Goal: Complete application form: Complete application form

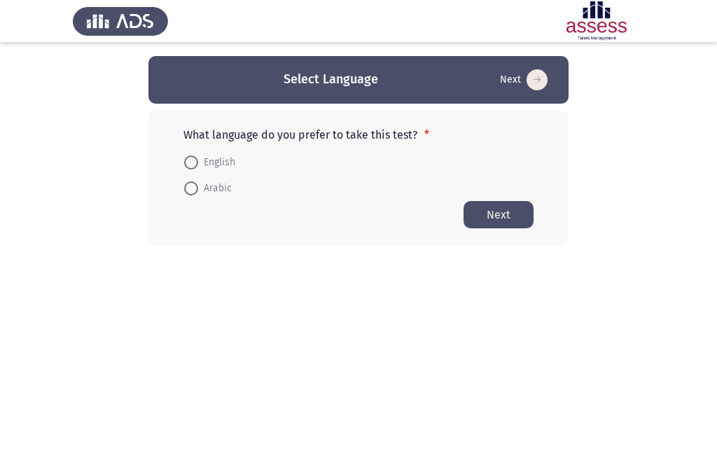
click at [225, 189] on span "Arabic" at bounding box center [215, 188] width 34 height 17
click at [198, 189] on input "Arabic" at bounding box center [191, 188] width 14 height 14
radio input "true"
click at [472, 216] on button "Next" at bounding box center [498, 213] width 70 height 27
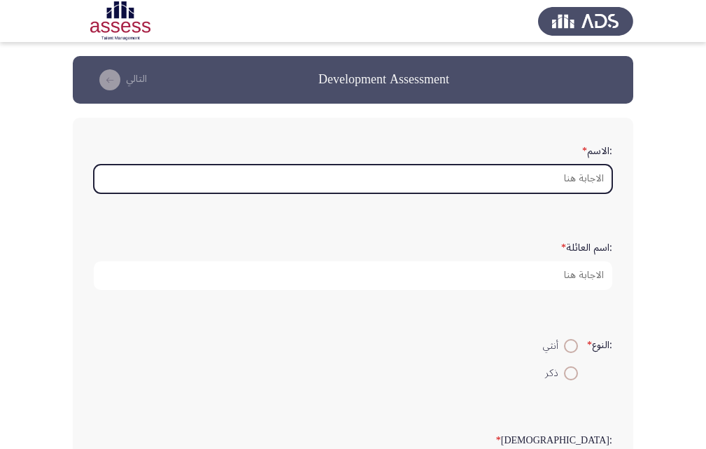
click at [573, 181] on input ":الاسم *" at bounding box center [353, 178] width 519 height 29
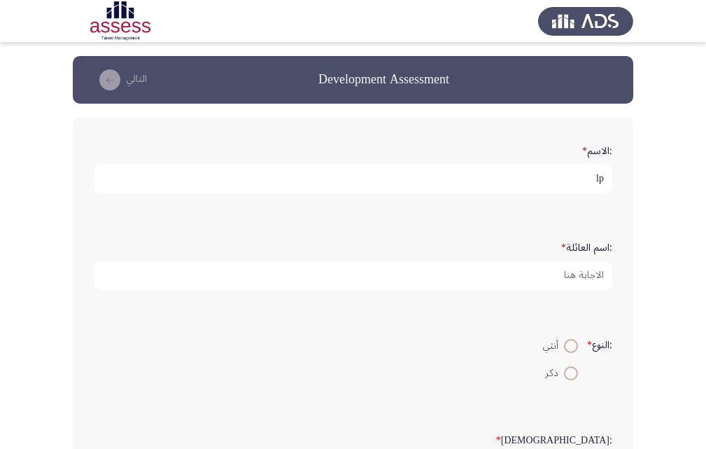
type input "l"
type input "p"
type input "[PERSON_NAME]"
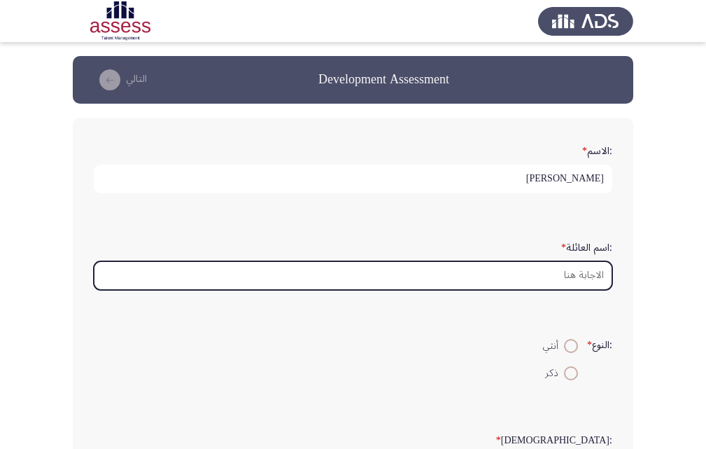
click at [584, 276] on input ":اسم العائلة *" at bounding box center [353, 275] width 519 height 29
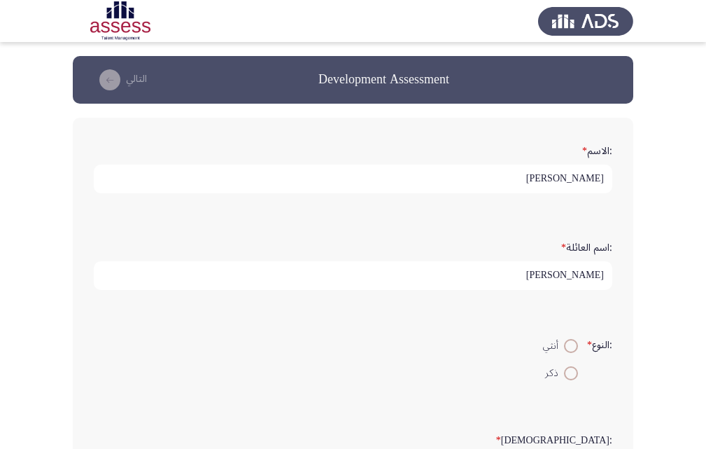
type input "[PERSON_NAME]"
click at [569, 367] on span at bounding box center [571, 373] width 14 height 14
click at [569, 367] on input "ذكر" at bounding box center [571, 373] width 14 height 14
radio input "true"
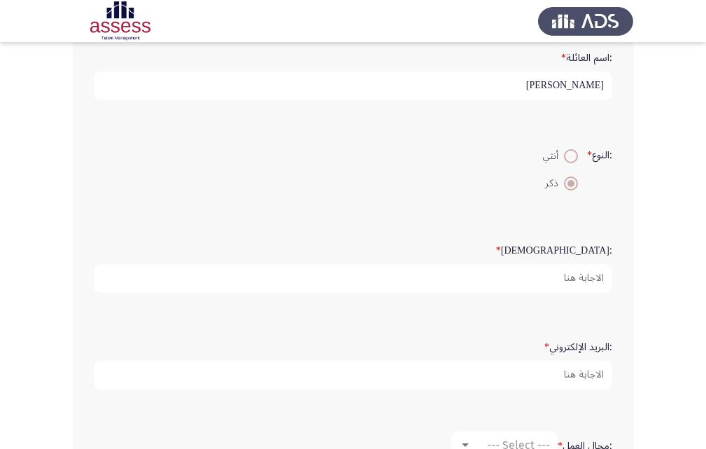
scroll to position [195, 0]
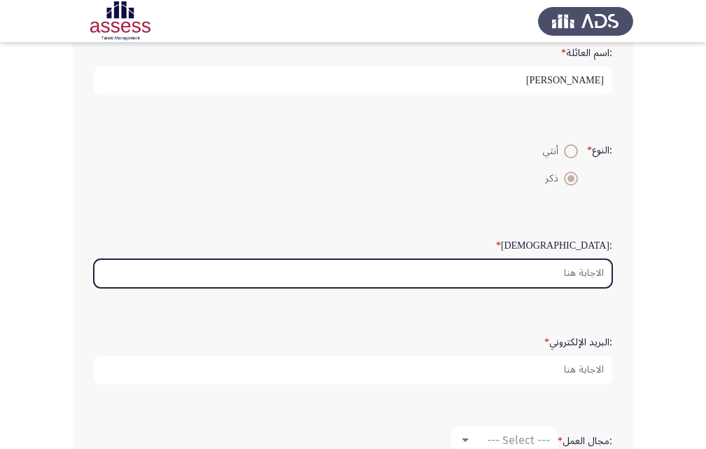
click at [595, 276] on input ":السن *" at bounding box center [353, 273] width 519 height 29
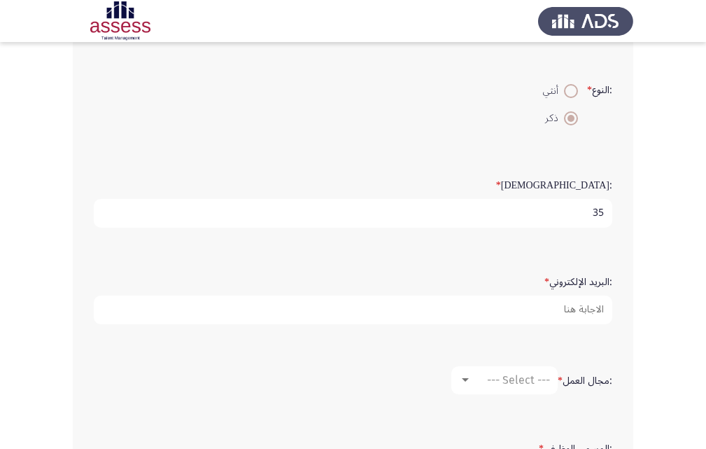
scroll to position [253, 0]
type input "35"
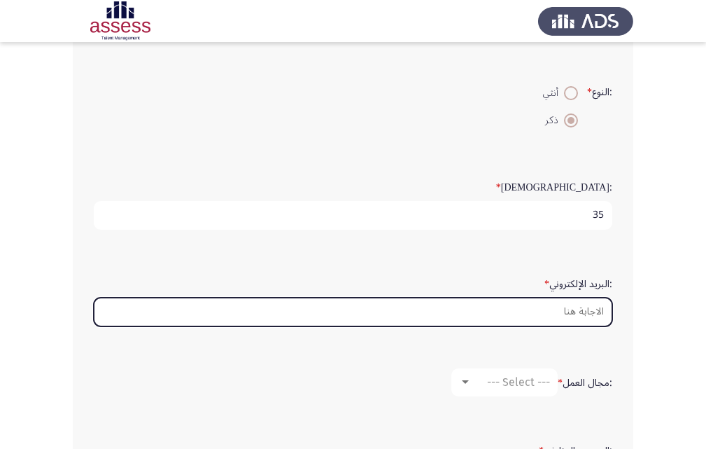
click at [578, 309] on input ":البريد الإلكتروني *" at bounding box center [353, 311] width 519 height 29
type input "ة"
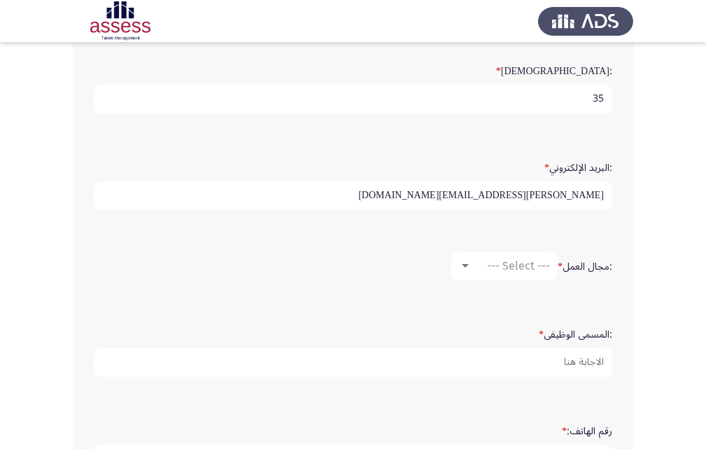
scroll to position [367, 0]
type input "[PERSON_NAME][EMAIL_ADDRESS][DOMAIN_NAME]"
click at [468, 267] on div at bounding box center [465, 267] width 13 height 11
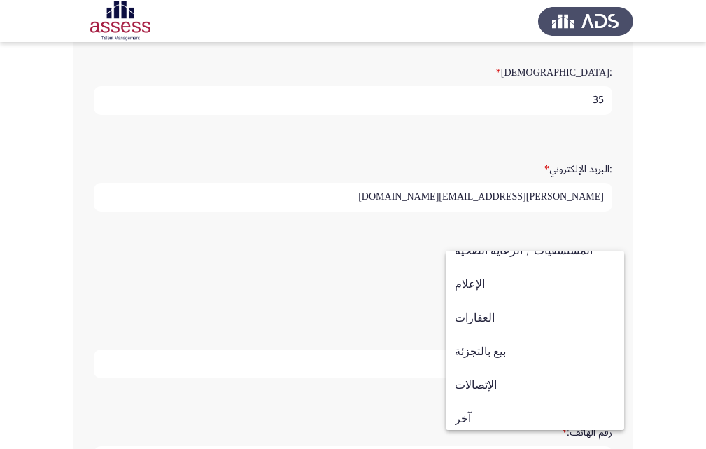
scroll to position [459, 0]
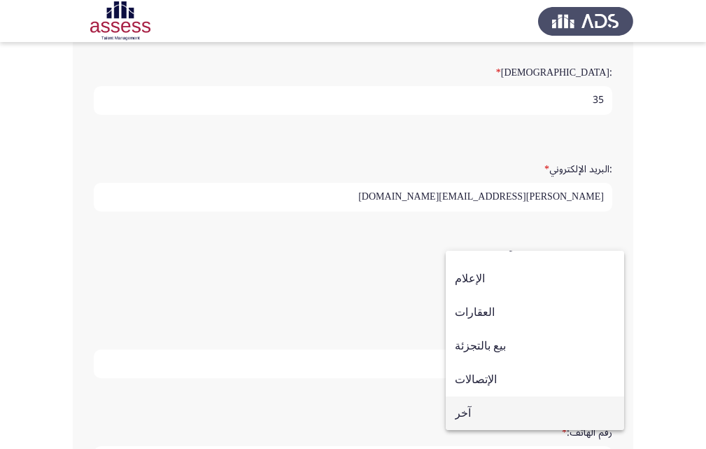
click at [497, 409] on span "آخر" at bounding box center [535, 413] width 160 height 34
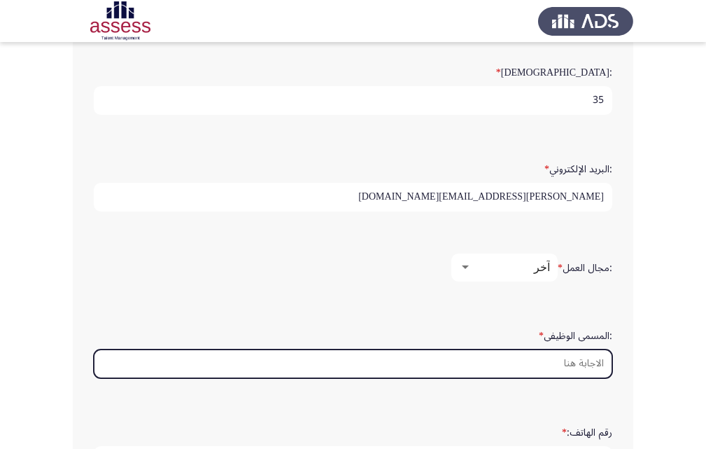
click at [580, 363] on input ":المسمى الوظيفى *" at bounding box center [353, 363] width 519 height 29
click at [594, 368] on input ":المسمى الوظيفى *" at bounding box center [353, 363] width 519 height 29
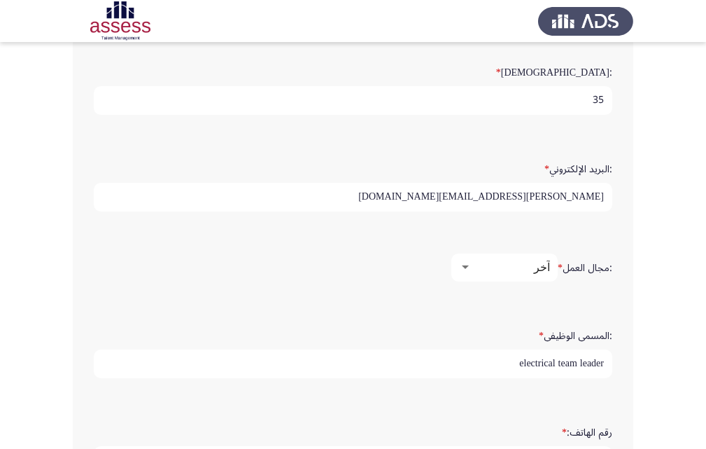
click at [516, 359] on input "electrical team leader" at bounding box center [353, 363] width 519 height 29
click at [603, 365] on input "electrical team leader" at bounding box center [353, 363] width 519 height 29
click at [478, 362] on input "infrasructure electrical team leader" at bounding box center [353, 363] width 519 height 29
click at [491, 364] on input "infrasructure electrical team leader" at bounding box center [353, 363] width 519 height 29
click at [530, 361] on input "infrastructure electrical team leader" at bounding box center [353, 363] width 519 height 29
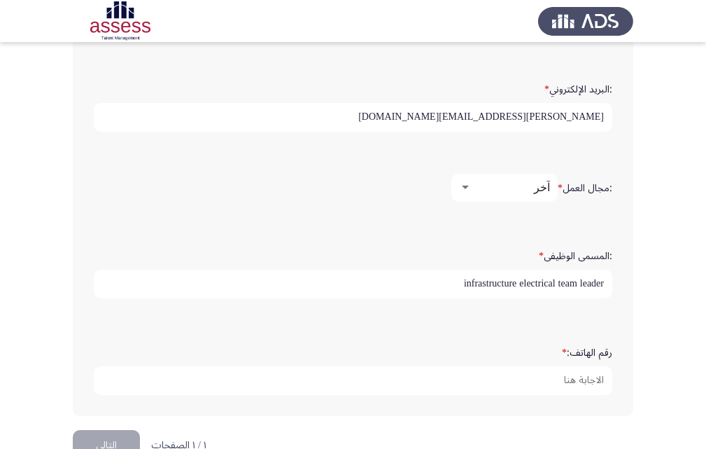
scroll to position [463, 0]
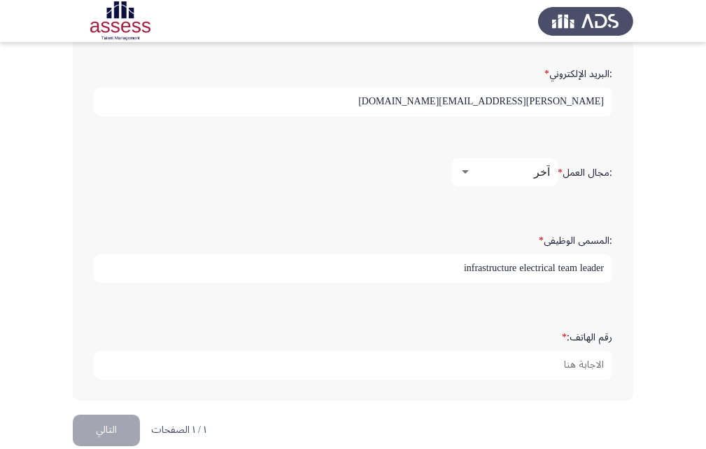
type input "infrastructure electrical team leader"
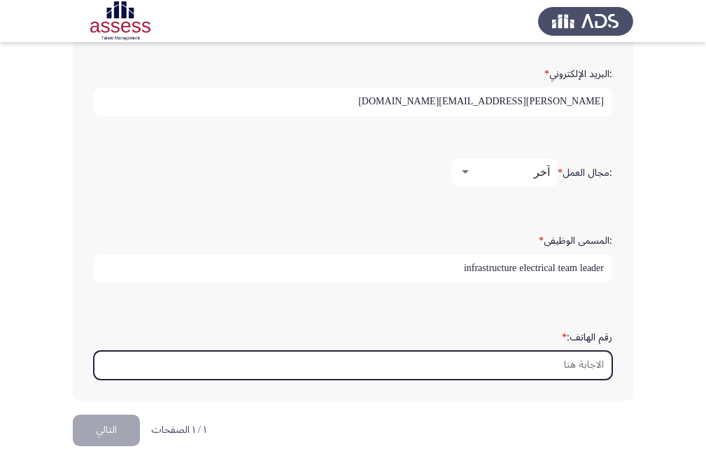
click at [599, 367] on input "رقم الهاتف: *" at bounding box center [353, 365] width 519 height 29
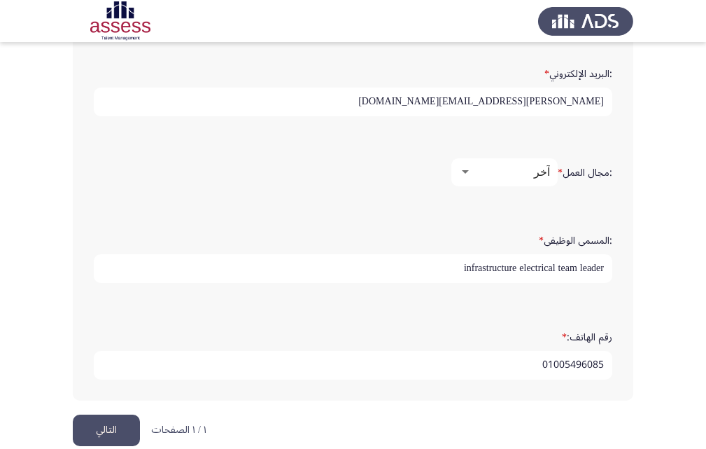
type input "01005496085"
click at [120, 435] on button "التالي" at bounding box center [106, 429] width 67 height 31
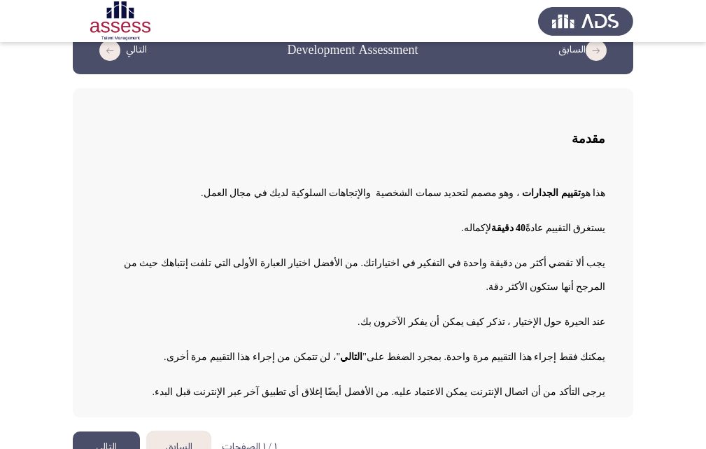
scroll to position [34, 0]
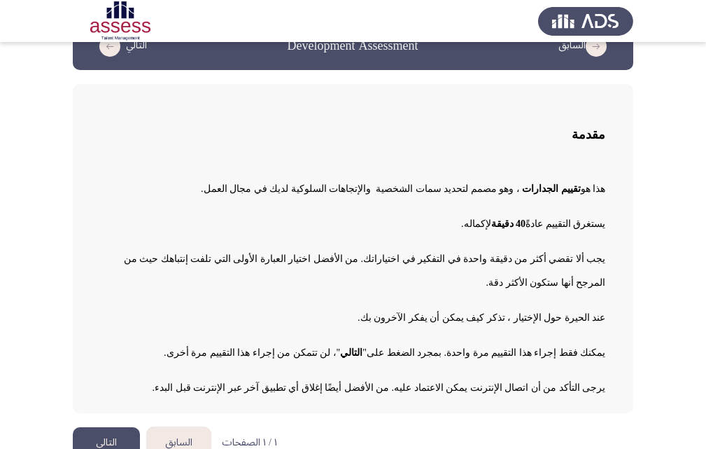
click at [120, 427] on button "التالي" at bounding box center [106, 442] width 67 height 31
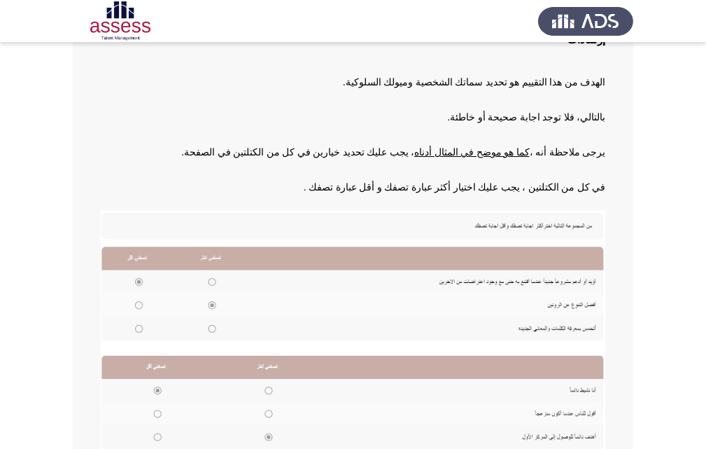
scroll to position [123, 0]
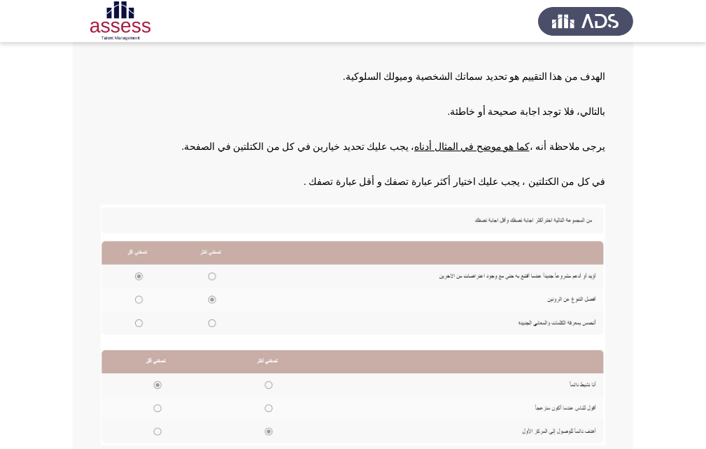
click at [213, 279] on img at bounding box center [353, 324] width 505 height 241
click at [213, 276] on img at bounding box center [353, 324] width 505 height 241
click at [496, 274] on img at bounding box center [353, 324] width 505 height 241
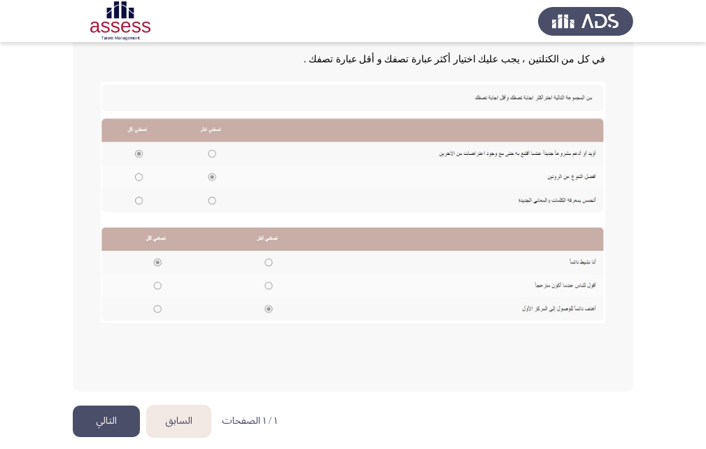
scroll to position [248, 0]
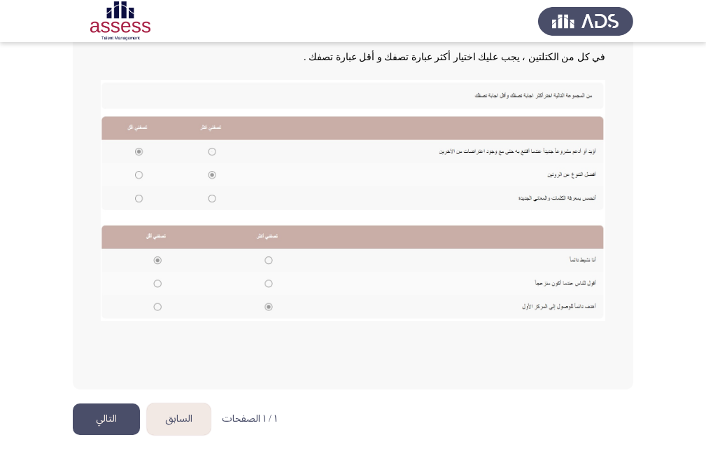
click at [112, 417] on button "التالي" at bounding box center [106, 418] width 67 height 31
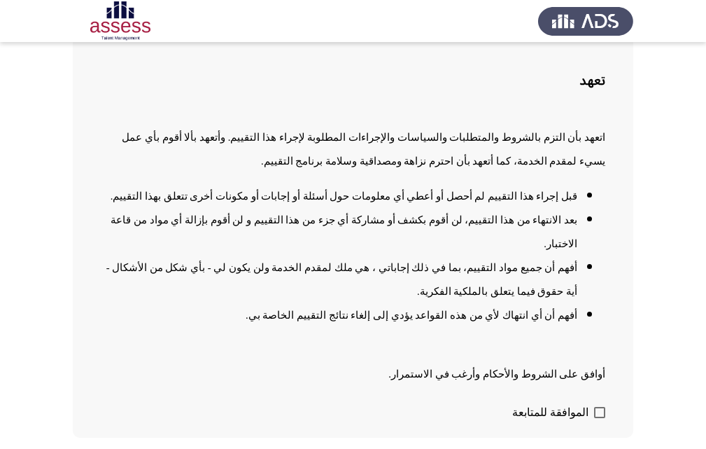
scroll to position [93, 0]
click at [593, 403] on label "الموافقة للمتابعة" at bounding box center [558, 411] width 93 height 17
click at [599, 417] on input "الموافقة للمتابعة" at bounding box center [599, 417] width 1 height 1
checkbox input "true"
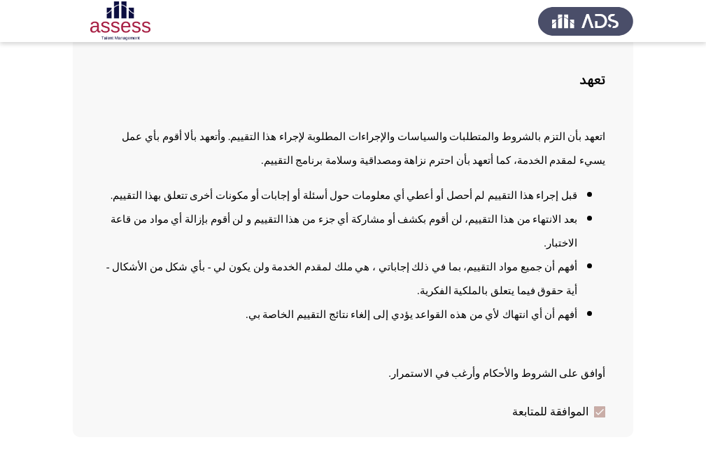
scroll to position [0, 0]
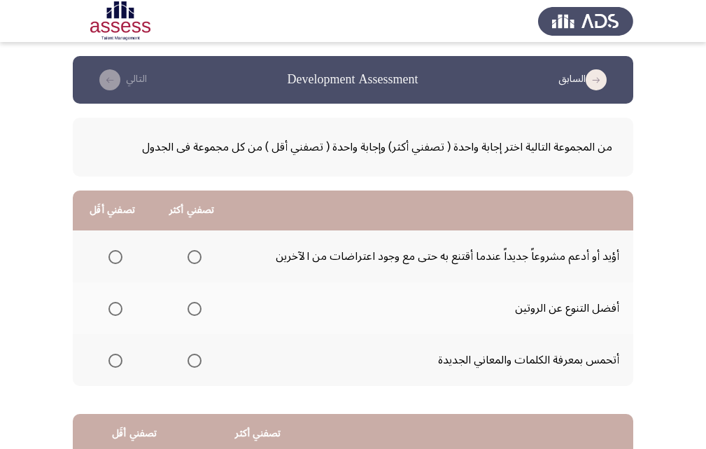
click at [191, 356] on span "Select an option" at bounding box center [195, 360] width 14 height 14
click at [191, 356] on input "Select an option" at bounding box center [195, 360] width 14 height 14
click at [198, 259] on span "Select an option" at bounding box center [195, 257] width 14 height 14
click at [198, 259] on input "Select an option" at bounding box center [195, 257] width 14 height 14
click at [120, 305] on span "Select an option" at bounding box center [115, 309] width 14 height 14
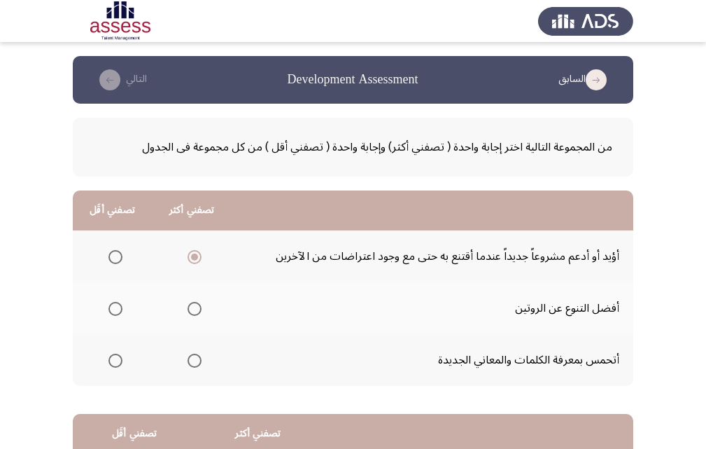
click at [120, 305] on input "Select an option" at bounding box center [115, 309] width 14 height 14
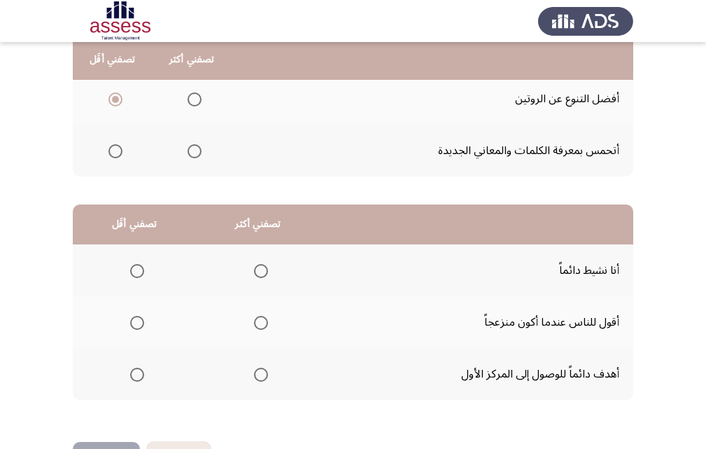
scroll to position [211, 0]
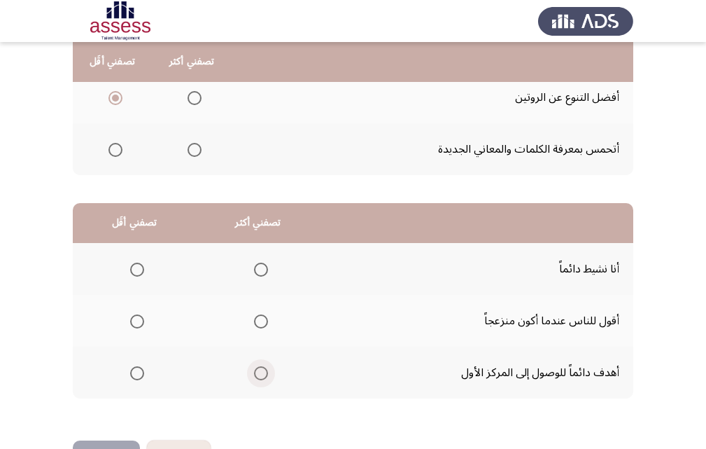
click at [265, 371] on span "Select an option" at bounding box center [261, 373] width 14 height 14
click at [265, 371] on input "Select an option" at bounding box center [261, 373] width 14 height 14
click at [137, 316] on span "Select an option" at bounding box center [137, 321] width 14 height 14
click at [137, 316] on input "Select an option" at bounding box center [137, 321] width 14 height 14
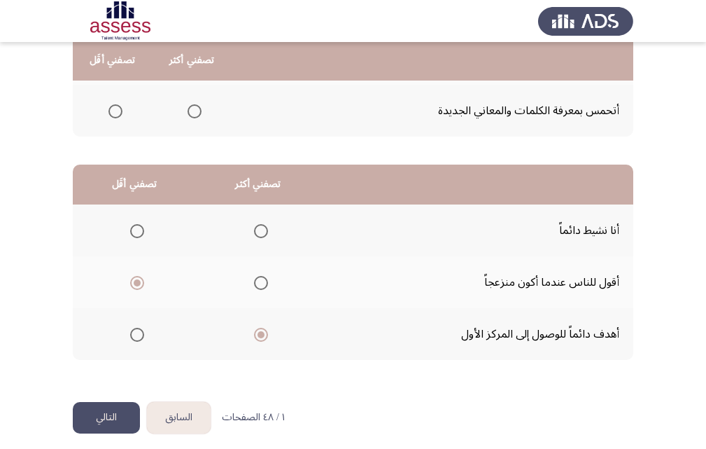
scroll to position [248, 0]
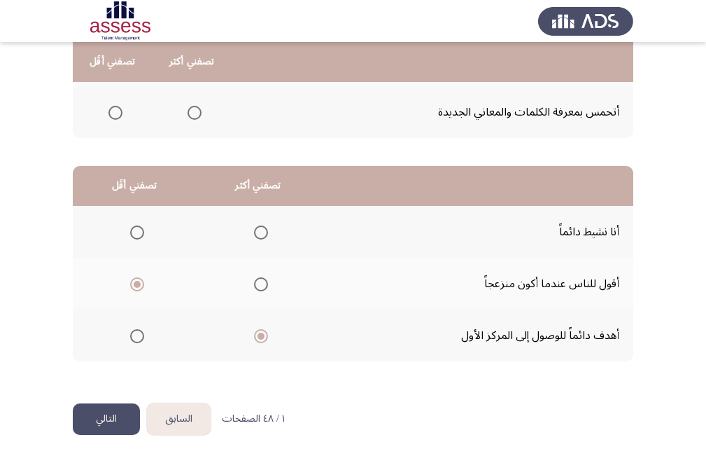
click at [122, 412] on button "التالي" at bounding box center [106, 418] width 67 height 31
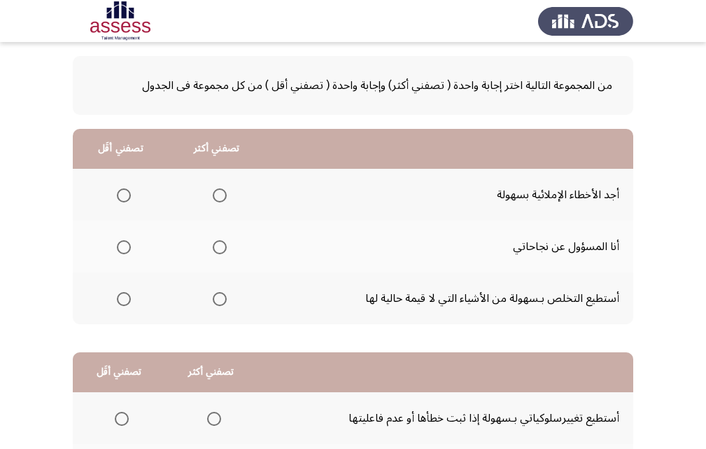
scroll to position [63, 0]
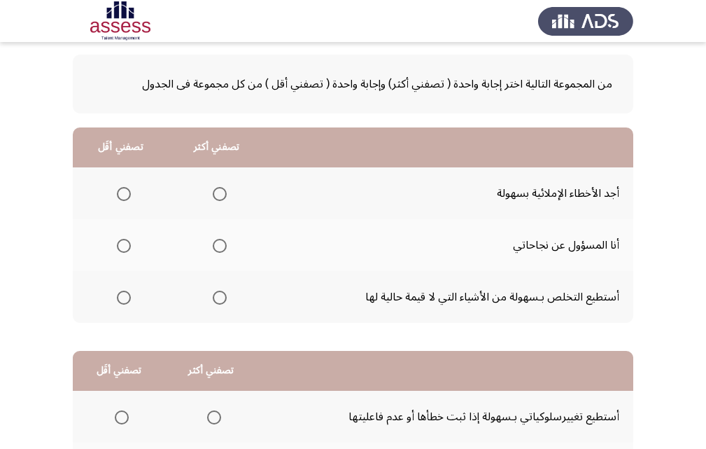
click at [125, 244] on span "Select an option" at bounding box center [124, 246] width 14 height 14
click at [125, 244] on input "Select an option" at bounding box center [124, 246] width 14 height 14
click at [217, 299] on span "Select an option" at bounding box center [220, 297] width 14 height 14
click at [217, 299] on input "Select an option" at bounding box center [220, 297] width 14 height 14
click at [689, 295] on app-assessment-container "السابق Development Assessment التالي من المجموعة التالية اختر إجابة واحدة ( تصف…" at bounding box center [353, 290] width 706 height 595
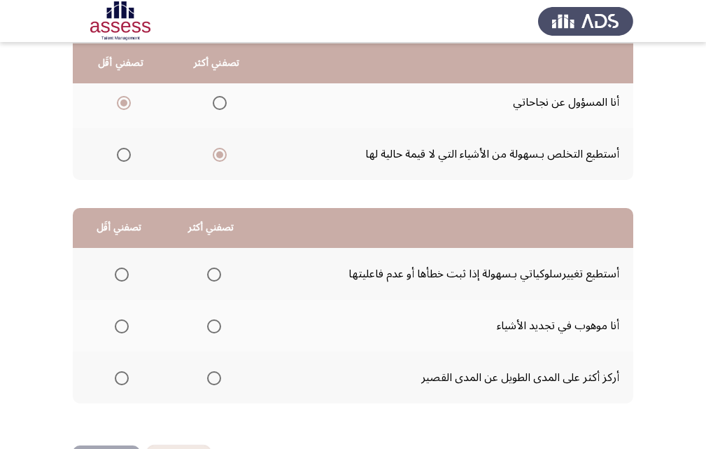
scroll to position [207, 0]
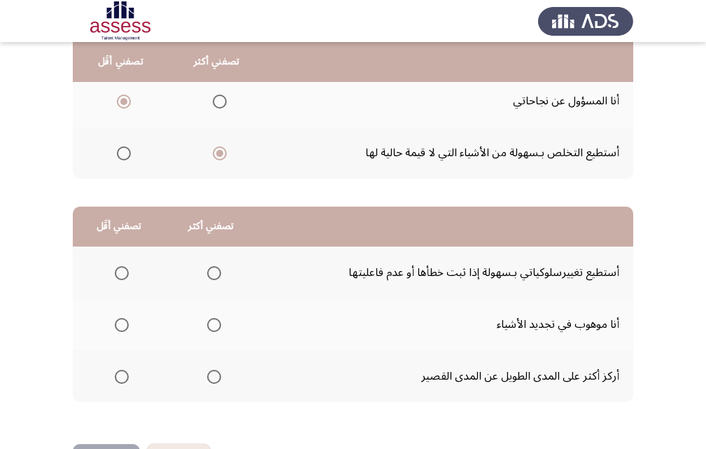
click at [213, 272] on span "Select an option" at bounding box center [214, 273] width 14 height 14
click at [213, 272] on input "Select an option" at bounding box center [214, 273] width 14 height 14
click at [124, 325] on span "Select an option" at bounding box center [122, 325] width 14 height 14
click at [124, 325] on input "Select an option" at bounding box center [122, 325] width 14 height 14
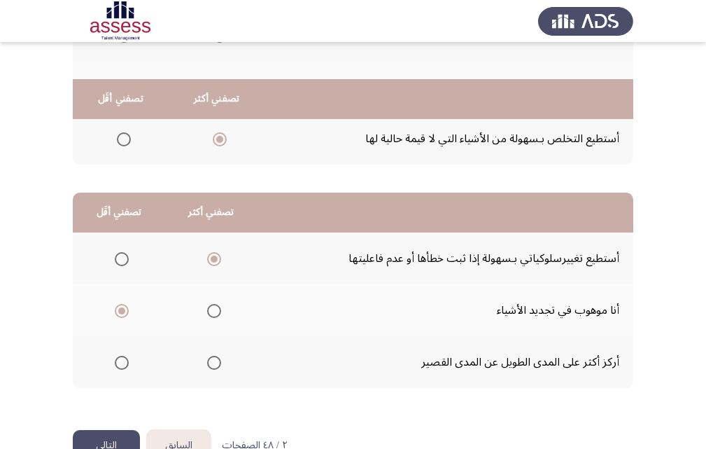
scroll to position [258, 0]
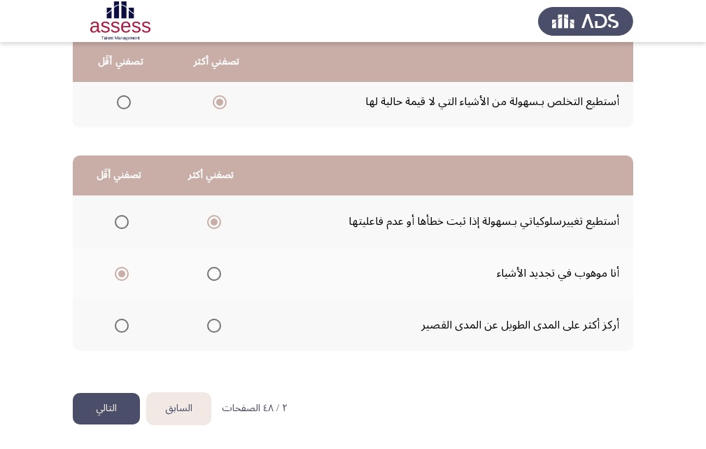
click at [127, 402] on button "التالي" at bounding box center [106, 408] width 67 height 31
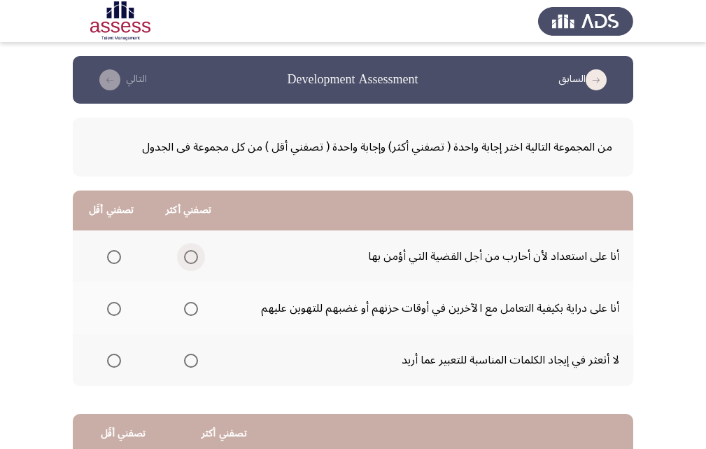
click at [189, 251] on span "Select an option" at bounding box center [191, 257] width 14 height 14
click at [189, 251] on input "Select an option" at bounding box center [191, 257] width 14 height 14
click at [111, 353] on span "Select an option" at bounding box center [114, 360] width 14 height 14
click at [111, 353] on input "Select an option" at bounding box center [114, 360] width 14 height 14
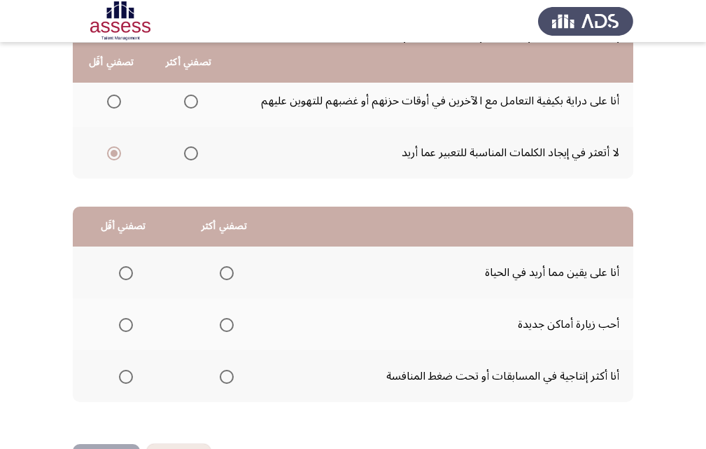
scroll to position [208, 0]
click at [231, 372] on span "Select an option" at bounding box center [227, 376] width 14 height 14
click at [231, 372] on input "Select an option" at bounding box center [227, 376] width 14 height 14
click at [120, 321] on span "Select an option" at bounding box center [126, 324] width 14 height 14
click at [120, 321] on input "Select an option" at bounding box center [126, 324] width 14 height 14
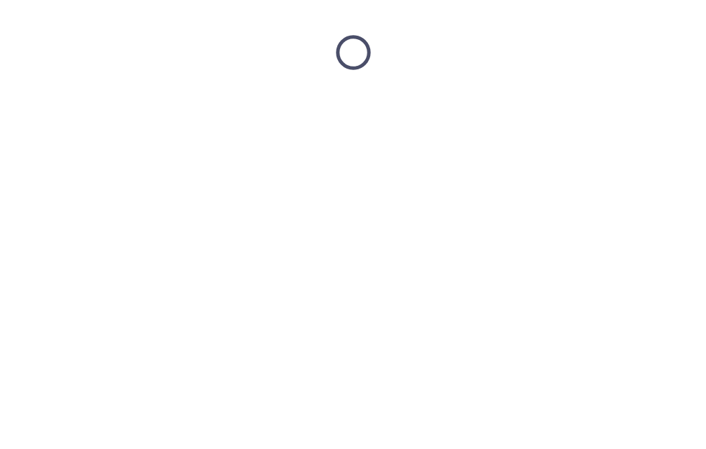
scroll to position [0, 0]
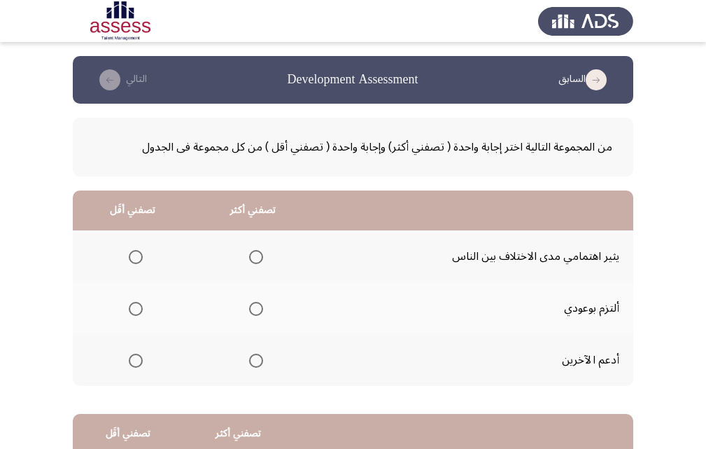
click at [256, 360] on span "Select an option" at bounding box center [256, 360] width 0 height 0
click at [253, 360] on input "Select an option" at bounding box center [256, 360] width 14 height 14
click at [135, 259] on span "Select an option" at bounding box center [136, 257] width 14 height 14
click at [135, 259] on input "Select an option" at bounding box center [136, 257] width 14 height 14
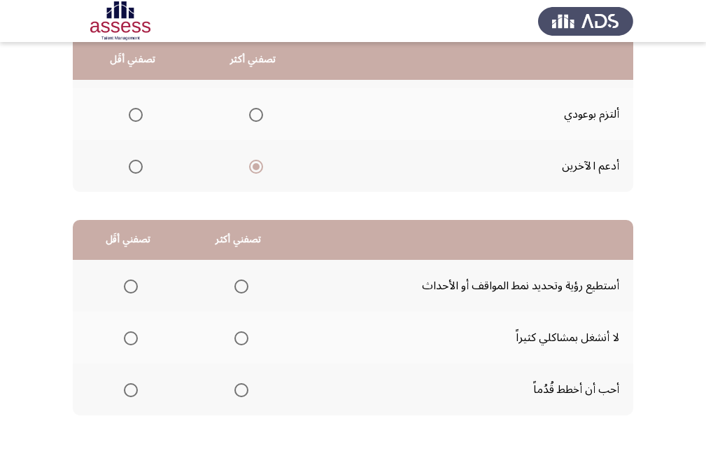
scroll to position [197, 0]
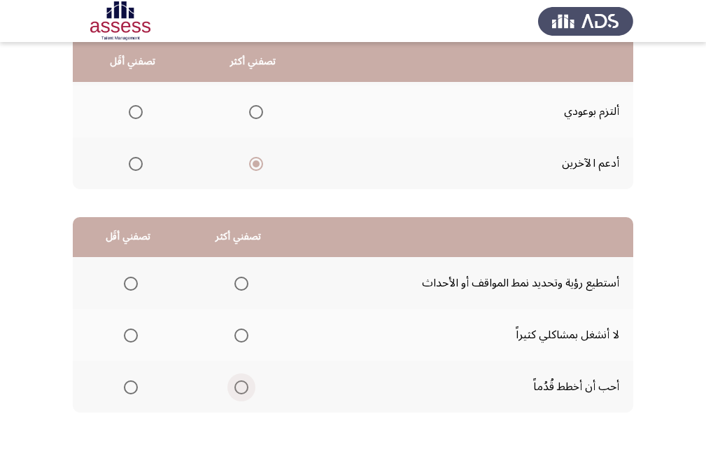
click at [236, 382] on span "Select an option" at bounding box center [241, 387] width 14 height 14
click at [236, 382] on input "Select an option" at bounding box center [241, 387] width 14 height 14
click at [131, 332] on span "Select an option" at bounding box center [131, 335] width 14 height 14
click at [131, 332] on input "Select an option" at bounding box center [131, 335] width 14 height 14
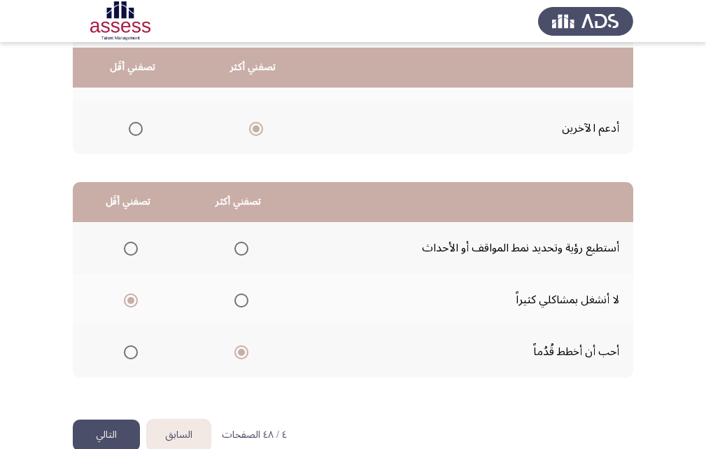
scroll to position [237, 0]
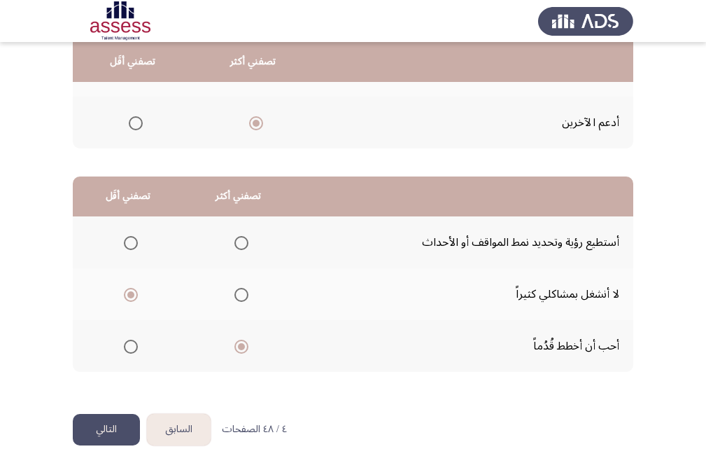
click at [125, 421] on button "التالي" at bounding box center [106, 429] width 67 height 31
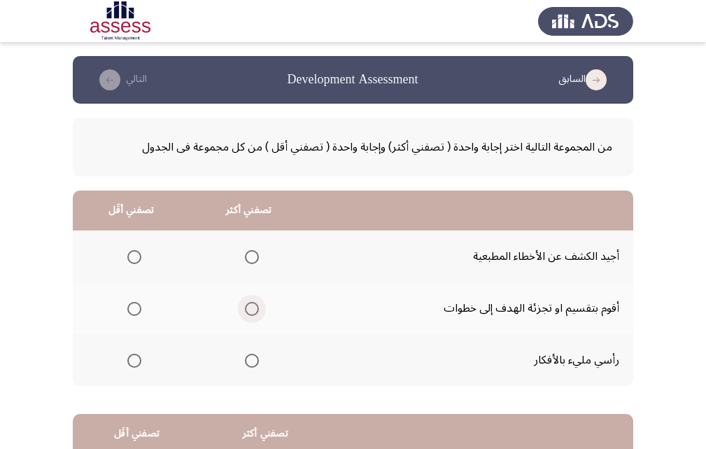
click at [248, 307] on span "Select an option" at bounding box center [252, 309] width 14 height 14
click at [248, 307] on input "Select an option" at bounding box center [252, 309] width 14 height 14
click at [129, 367] on span "Select an option" at bounding box center [134, 360] width 14 height 14
click at [129, 367] on input "Select an option" at bounding box center [134, 360] width 14 height 14
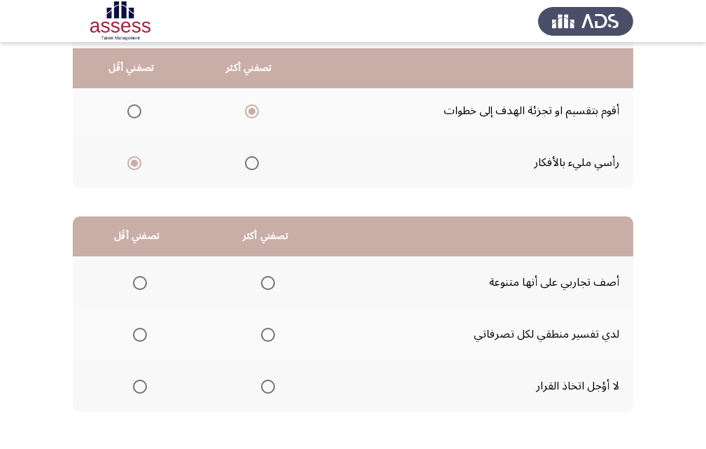
scroll to position [206, 0]
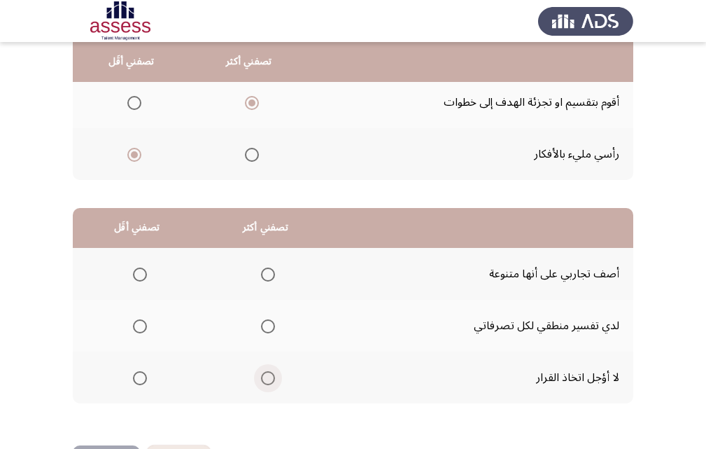
click at [272, 377] on span "Select an option" at bounding box center [268, 378] width 14 height 14
click at [272, 377] on input "Select an option" at bounding box center [268, 378] width 14 height 14
click at [137, 274] on span "Select an option" at bounding box center [140, 274] width 14 height 14
click at [137, 274] on input "Select an option" at bounding box center [140, 274] width 14 height 14
click at [108, 444] on div "من المجموعة التالية اختر إجابة واحدة ( تصفني أكثر) وإجابة واحدة ( تصفني أقل ) م…" at bounding box center [353, 171] width 561 height 547
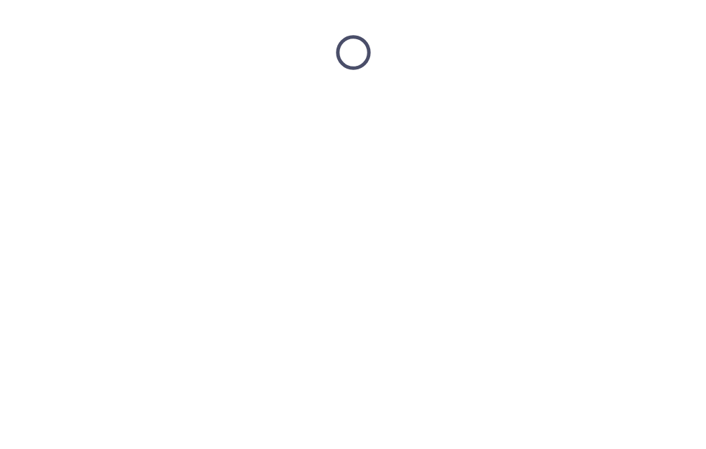
scroll to position [0, 0]
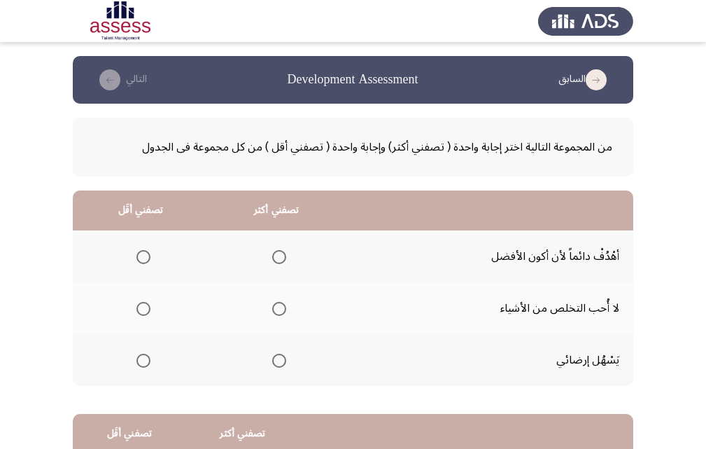
click at [277, 254] on span "Select an option" at bounding box center [279, 257] width 14 height 14
click at [277, 254] on input "Select an option" at bounding box center [279, 257] width 14 height 14
click at [140, 312] on span "Select an option" at bounding box center [143, 309] width 14 height 14
click at [140, 312] on input "Select an option" at bounding box center [143, 309] width 14 height 14
click at [493, 269] on td "أهْدُفْ دائماً لأن أكون الأفضل" at bounding box center [488, 256] width 289 height 52
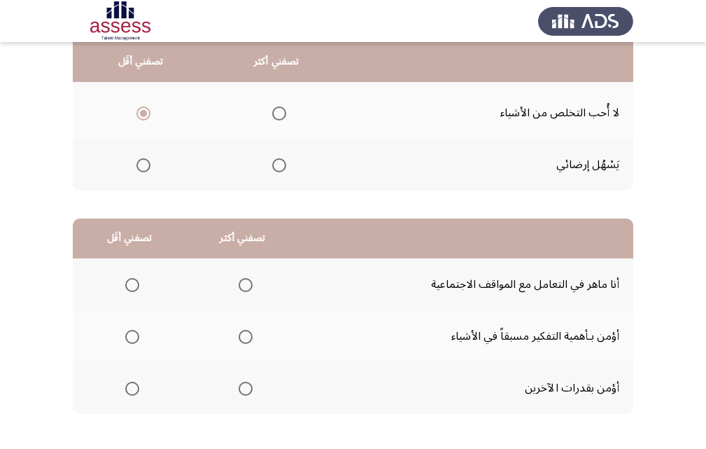
scroll to position [197, 0]
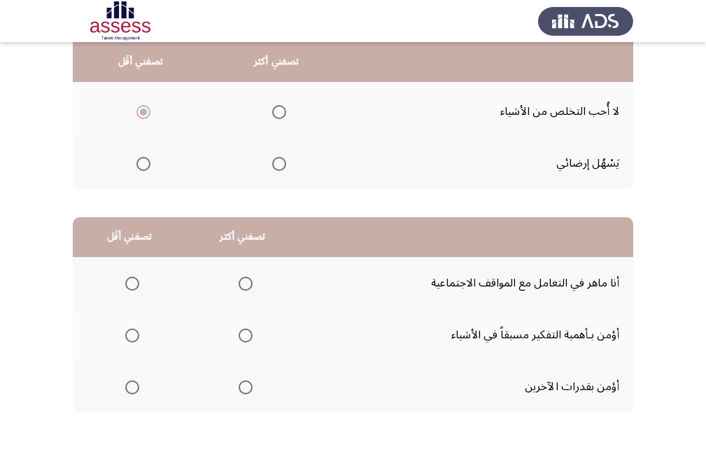
click at [248, 332] on span "Select an option" at bounding box center [246, 335] width 14 height 14
click at [248, 332] on input "Select an option" at bounding box center [246, 335] width 14 height 14
click at [134, 393] on span "Select an option" at bounding box center [132, 387] width 14 height 14
click at [134, 393] on input "Select an option" at bounding box center [132, 387] width 14 height 14
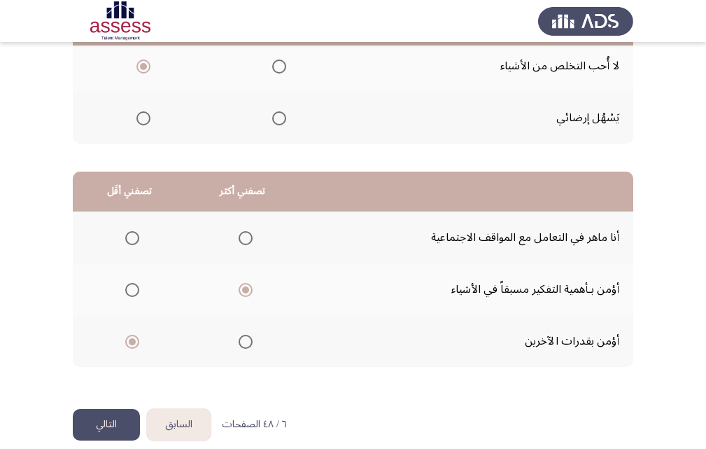
scroll to position [258, 0]
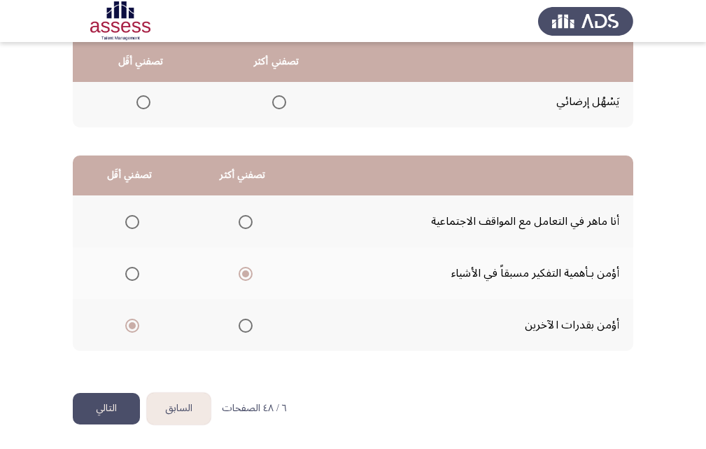
click at [122, 404] on button "التالي" at bounding box center [106, 408] width 67 height 31
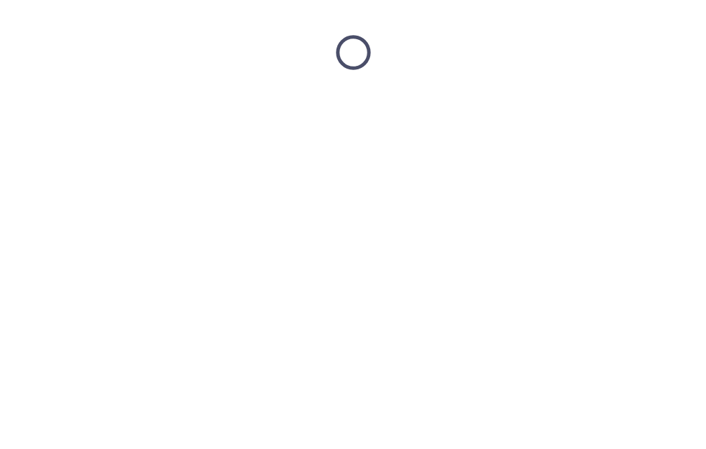
scroll to position [0, 0]
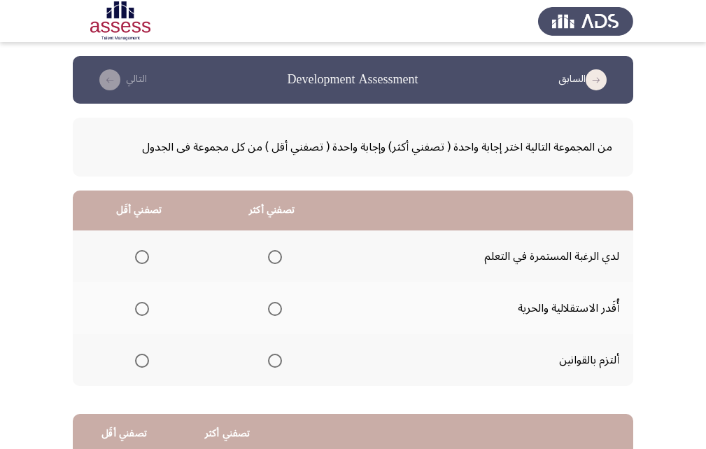
click at [278, 258] on span "Select an option" at bounding box center [275, 257] width 14 height 14
click at [278, 258] on input "Select an option" at bounding box center [275, 257] width 14 height 14
click at [144, 312] on span "Select an option" at bounding box center [142, 309] width 14 height 14
click at [144, 312] on input "Select an option" at bounding box center [142, 309] width 14 height 14
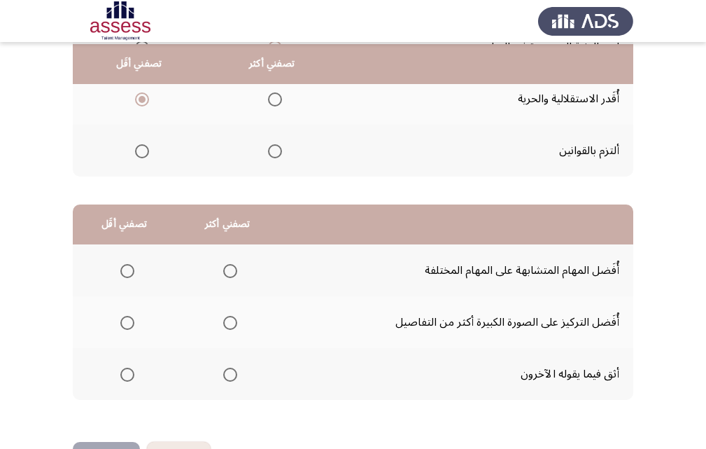
scroll to position [209, 0]
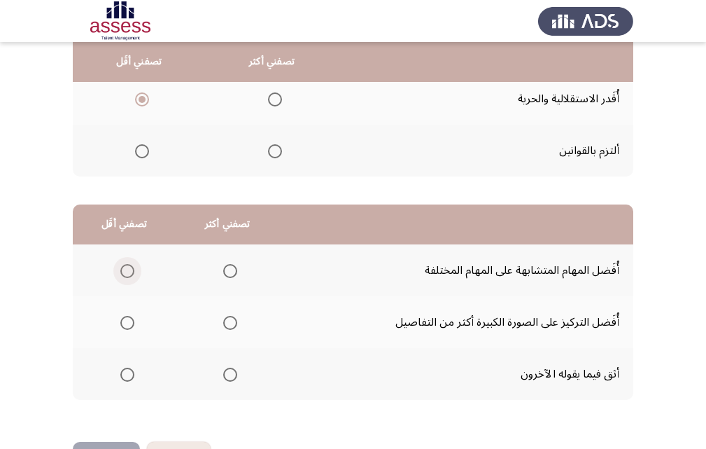
click at [129, 272] on span "Select an option" at bounding box center [127, 271] width 14 height 14
click at [129, 272] on input "Select an option" at bounding box center [127, 271] width 14 height 14
click at [228, 324] on span "Select an option" at bounding box center [230, 323] width 14 height 14
click at [228, 324] on input "Select an option" at bounding box center [230, 323] width 14 height 14
click at [111, 442] on button "التالي" at bounding box center [106, 457] width 67 height 31
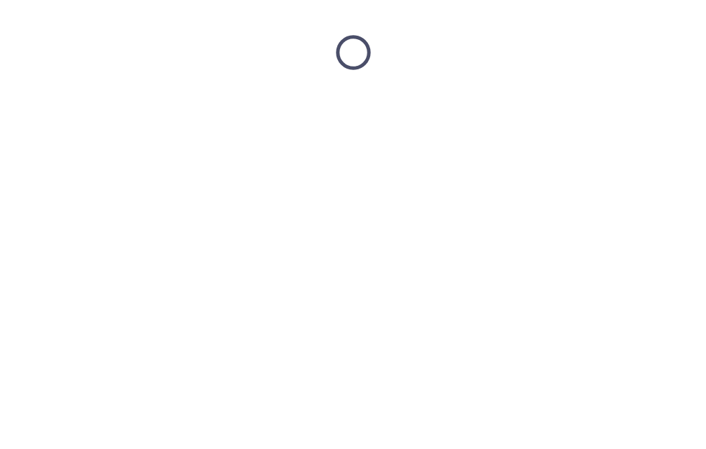
scroll to position [0, 0]
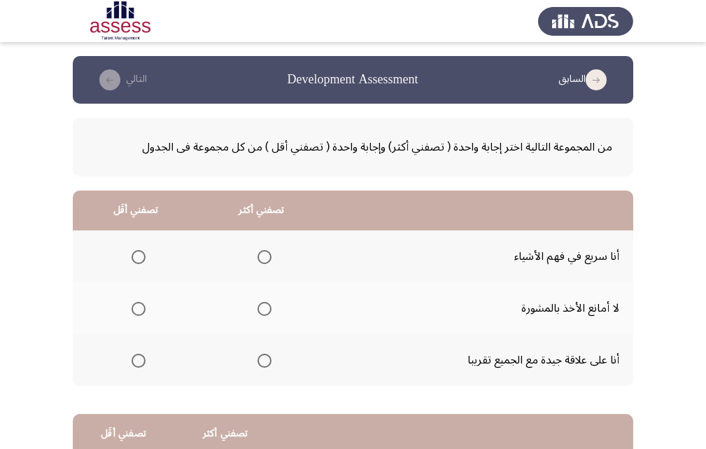
click at [138, 358] on span "Select an option" at bounding box center [139, 360] width 14 height 14
click at [138, 358] on input "Select an option" at bounding box center [139, 360] width 14 height 14
click at [259, 255] on span "Select an option" at bounding box center [265, 257] width 14 height 14
click at [259, 255] on input "Select an option" at bounding box center [265, 257] width 14 height 14
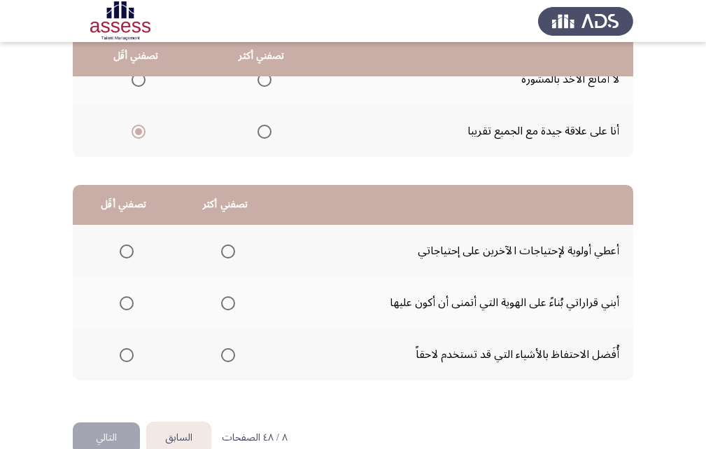
scroll to position [232, 0]
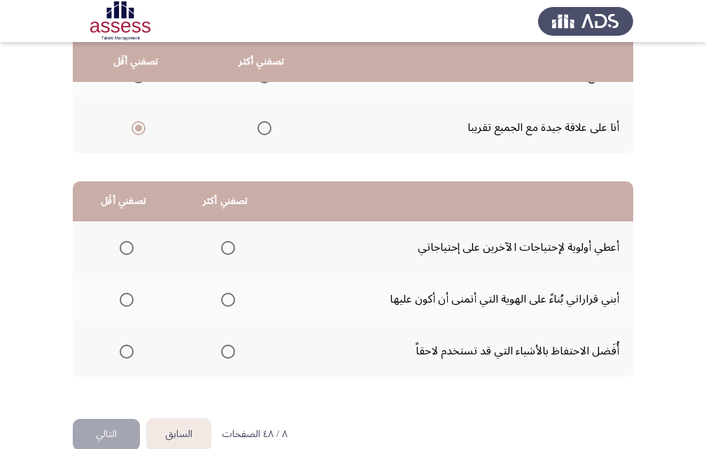
click at [164, 436] on button "السابق" at bounding box center [179, 434] width 64 height 31
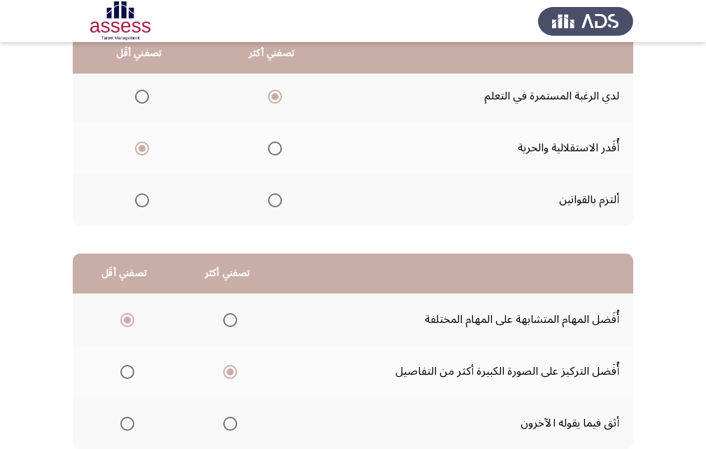
scroll to position [171, 0]
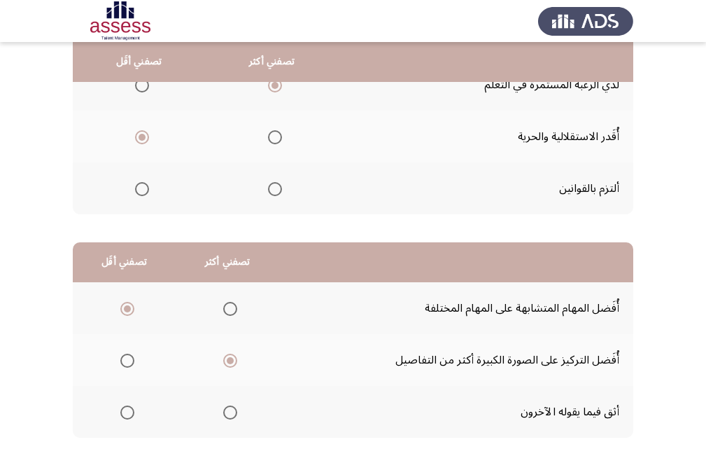
click at [706, 346] on app-assessment-container "السابق Development Assessment التالي من المجموعة التالية اختر إجابة واحدة ( تصف…" at bounding box center [353, 182] width 706 height 595
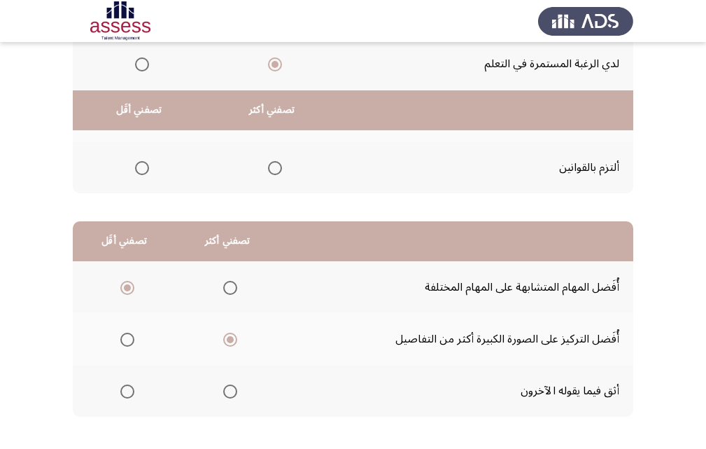
scroll to position [258, 0]
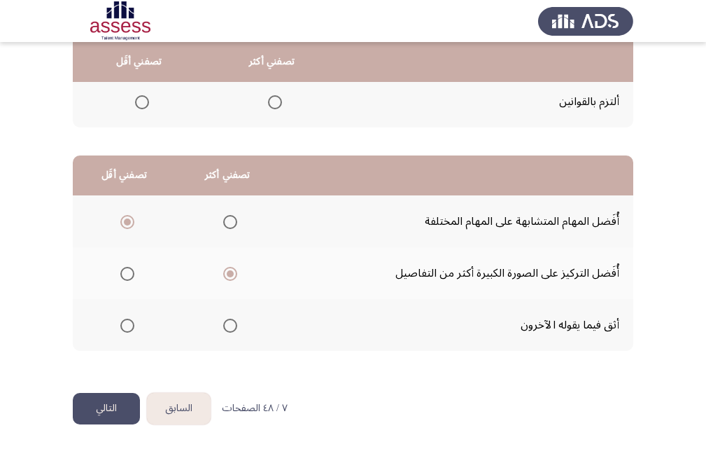
click at [185, 405] on button "السابق" at bounding box center [179, 408] width 64 height 31
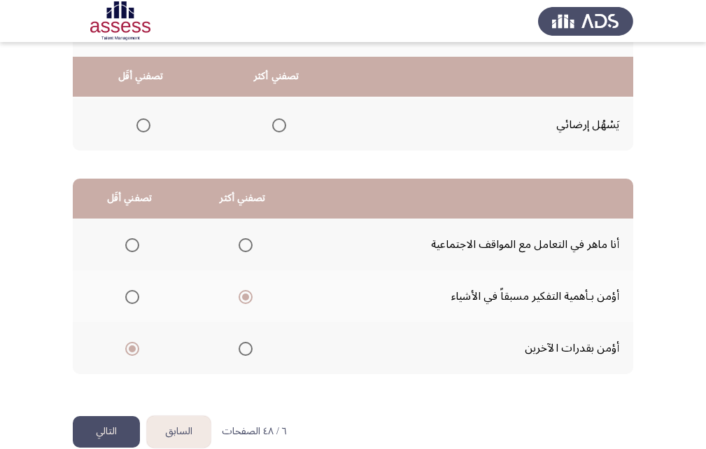
scroll to position [250, 0]
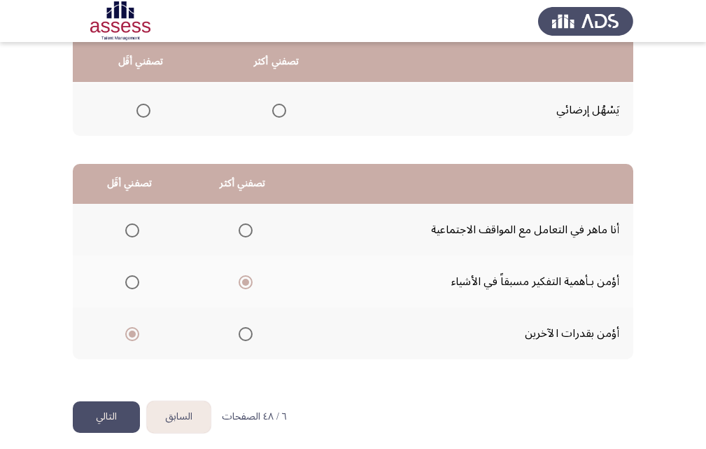
click at [130, 413] on button "التالي" at bounding box center [106, 416] width 67 height 31
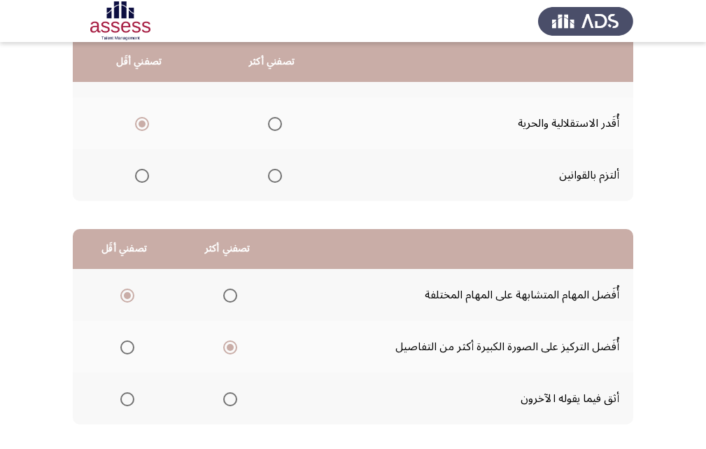
scroll to position [258, 0]
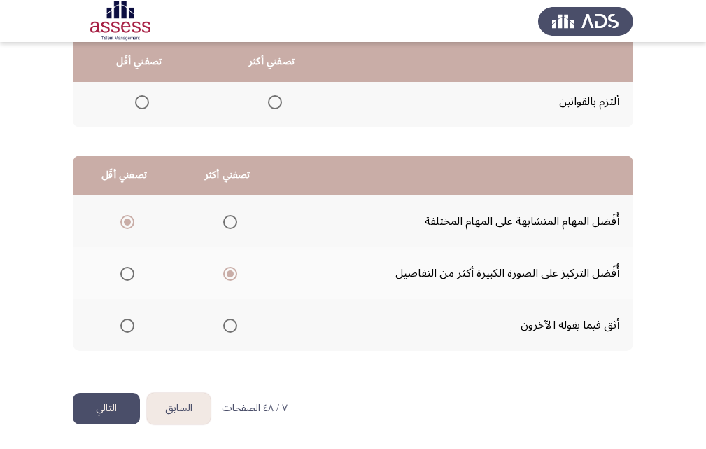
click at [108, 400] on button "التالي" at bounding box center [106, 408] width 67 height 31
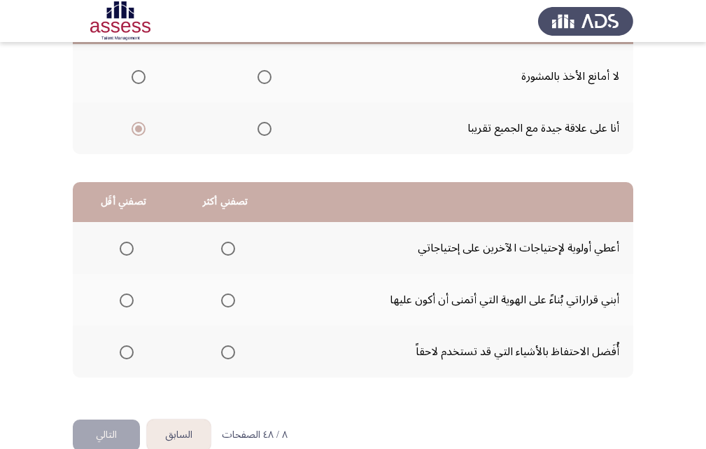
scroll to position [235, 0]
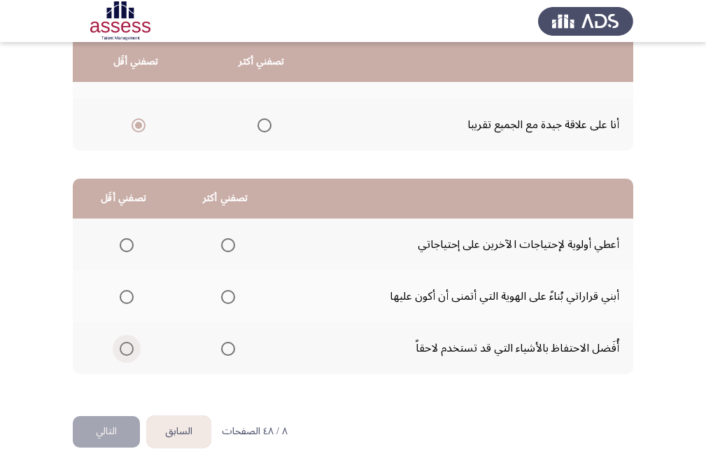
click at [122, 350] on span "Select an option" at bounding box center [127, 349] width 14 height 14
click at [122, 350] on input "Select an option" at bounding box center [127, 349] width 14 height 14
click at [223, 304] on mat-radio-group "Select an option" at bounding box center [226, 296] width 20 height 24
click at [225, 301] on span "Select an option" at bounding box center [228, 297] width 14 height 14
click at [225, 301] on input "Select an option" at bounding box center [228, 297] width 14 height 14
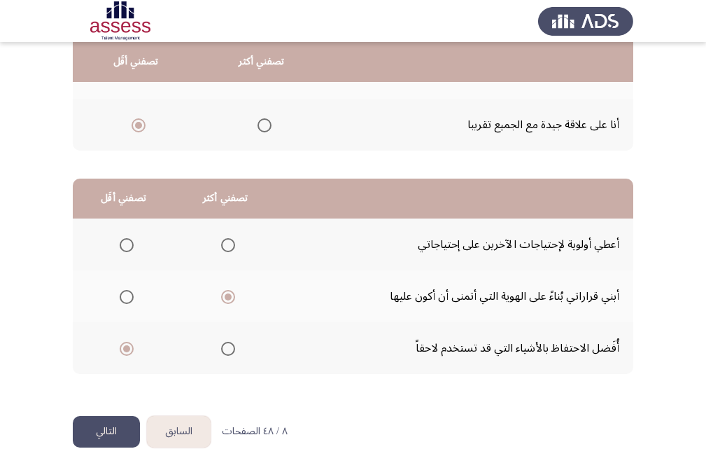
click at [108, 419] on button "التالي" at bounding box center [106, 431] width 67 height 31
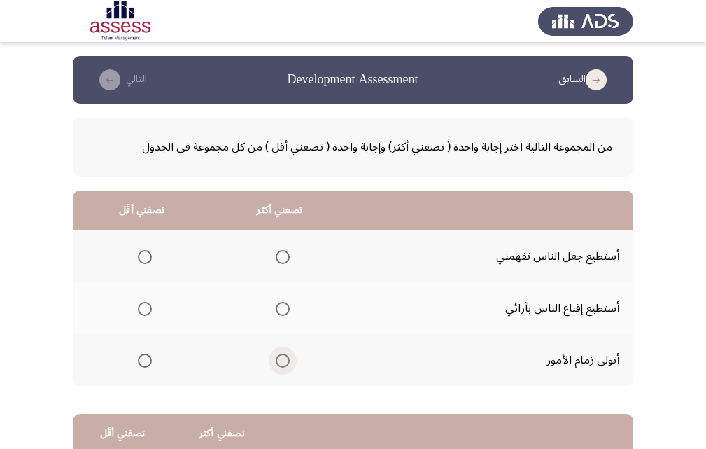
click at [283, 360] on span "Select an option" at bounding box center [283, 360] width 14 height 14
click at [283, 360] on input "Select an option" at bounding box center [283, 360] width 14 height 14
click at [146, 254] on span "Select an option" at bounding box center [145, 257] width 14 height 14
click at [146, 254] on input "Select an option" at bounding box center [145, 257] width 14 height 14
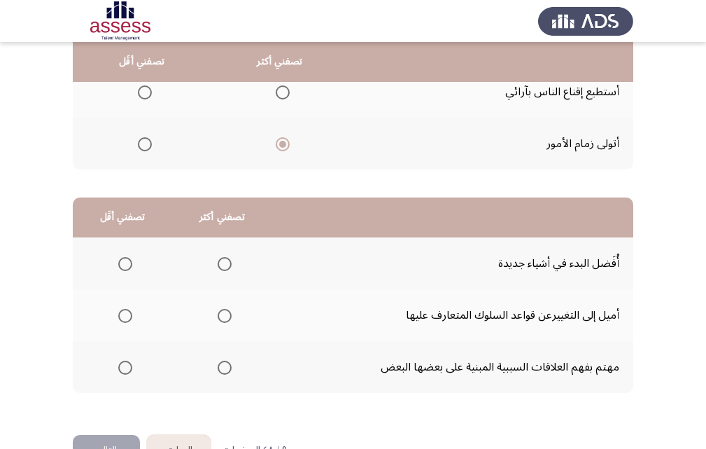
scroll to position [215, 0]
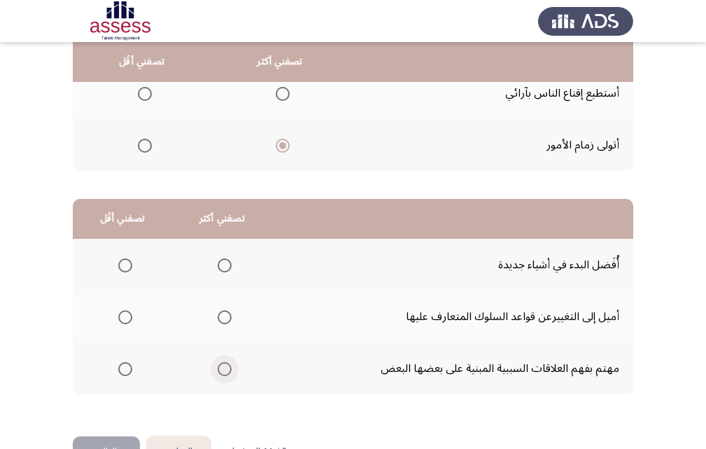
click at [225, 370] on span "Select an option" at bounding box center [225, 369] width 14 height 14
click at [225, 370] on input "Select an option" at bounding box center [225, 369] width 14 height 14
click at [127, 260] on span "Select an option" at bounding box center [125, 265] width 14 height 14
click at [127, 260] on input "Select an option" at bounding box center [125, 265] width 14 height 14
click at [220, 310] on span "Select an option" at bounding box center [225, 317] width 14 height 14
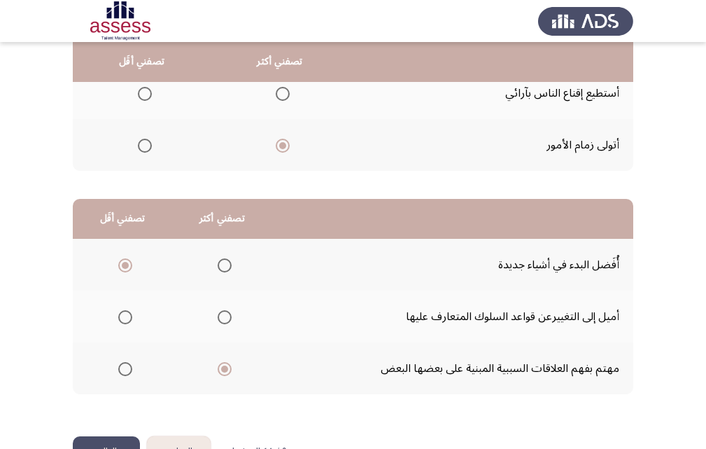
click at [220, 310] on input "Select an option" at bounding box center [225, 317] width 14 height 14
click at [135, 439] on button "التالي" at bounding box center [106, 451] width 67 height 31
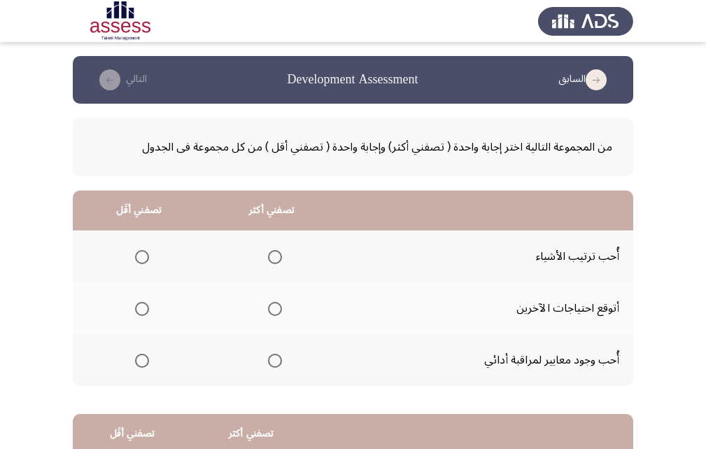
click at [272, 258] on span "Select an option" at bounding box center [275, 257] width 14 height 14
click at [272, 258] on input "Select an option" at bounding box center [275, 257] width 14 height 14
click at [141, 307] on span "Select an option" at bounding box center [142, 309] width 14 height 14
click at [141, 307] on input "Select an option" at bounding box center [142, 309] width 14 height 14
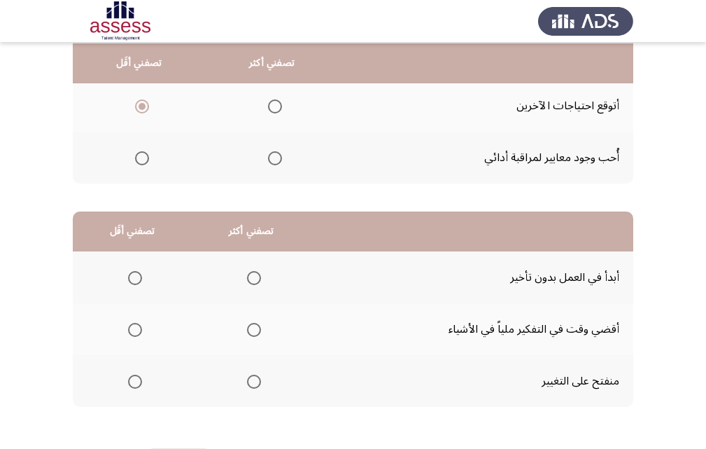
scroll to position [204, 0]
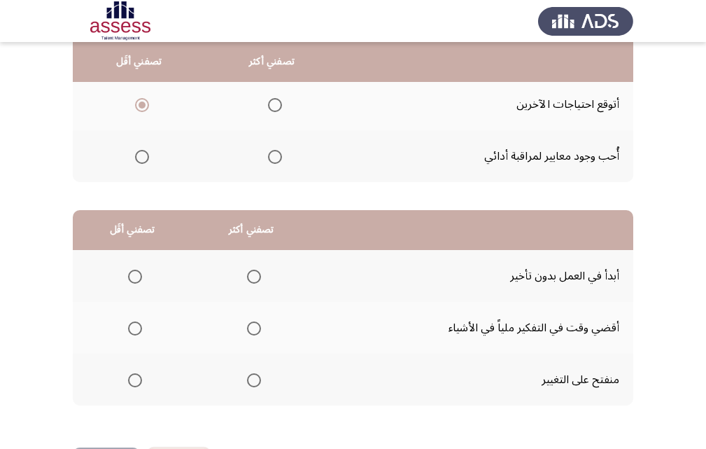
click at [258, 275] on span "Select an option" at bounding box center [254, 276] width 14 height 14
click at [258, 275] on input "Select an option" at bounding box center [254, 276] width 14 height 14
click at [140, 329] on span "Select an option" at bounding box center [135, 328] width 14 height 14
click at [140, 329] on input "Select an option" at bounding box center [135, 328] width 14 height 14
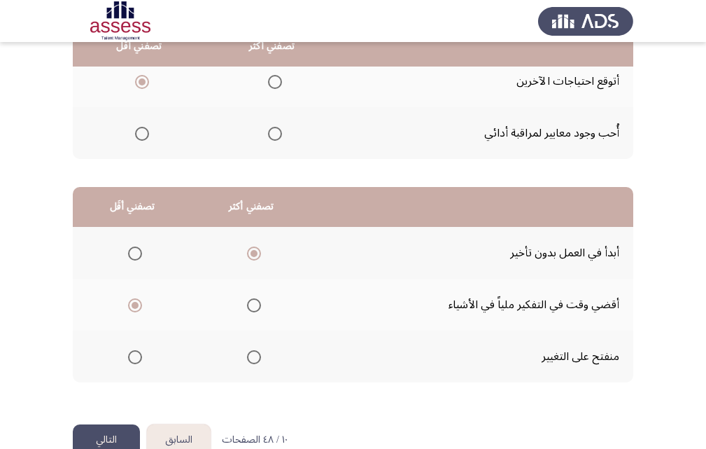
scroll to position [258, 0]
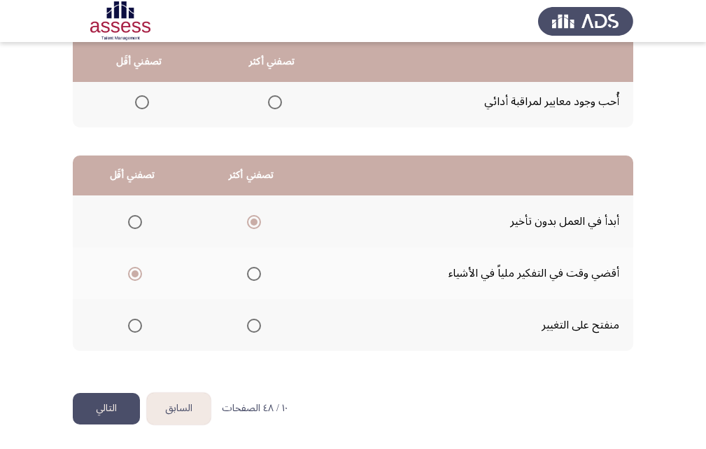
click at [125, 398] on button "التالي" at bounding box center [106, 408] width 67 height 31
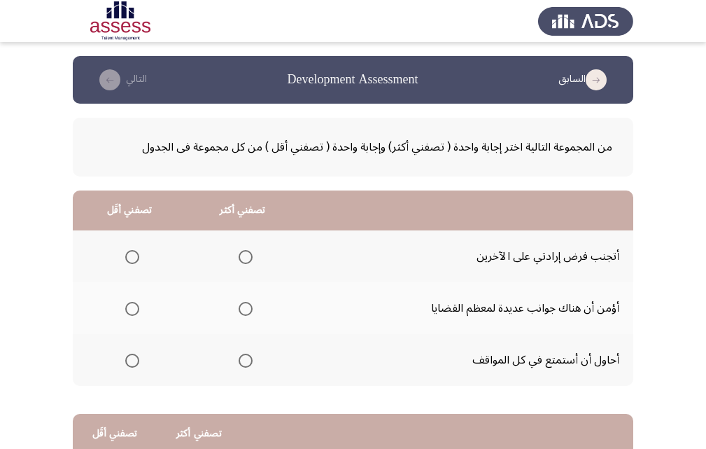
click at [136, 260] on span "Select an option" at bounding box center [132, 257] width 14 height 14
click at [136, 260] on input "Select an option" at bounding box center [132, 257] width 14 height 14
click at [246, 309] on span "Select an option" at bounding box center [246, 309] width 14 height 14
click at [246, 309] on input "Select an option" at bounding box center [246, 309] width 14 height 14
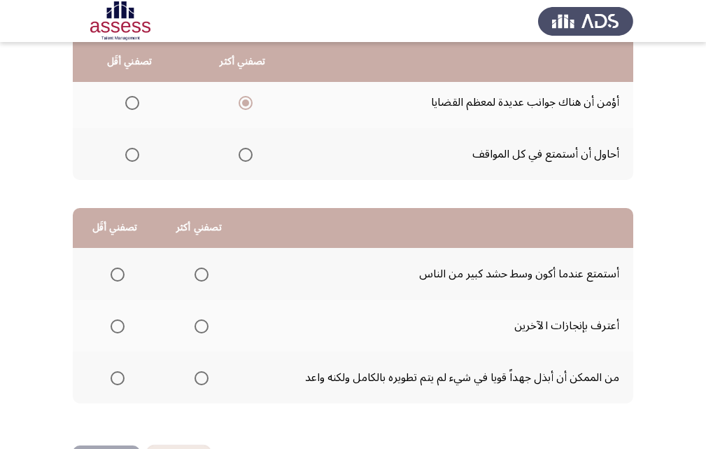
scroll to position [204, 0]
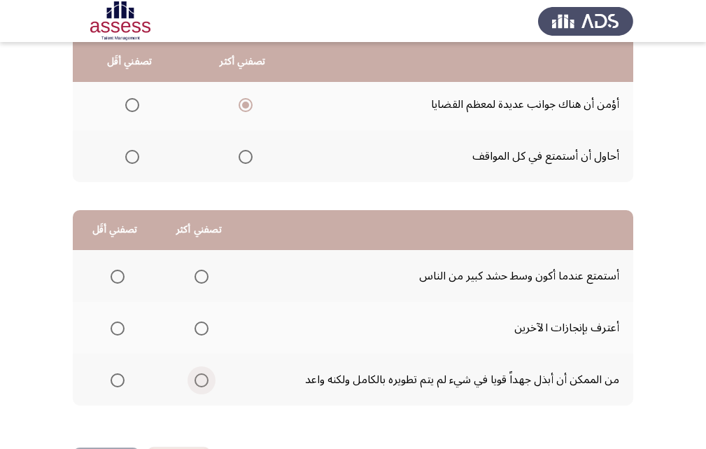
click at [205, 379] on span "Select an option" at bounding box center [202, 380] width 14 height 14
click at [205, 379] on input "Select an option" at bounding box center [202, 380] width 14 height 14
click at [115, 323] on span "Select an option" at bounding box center [118, 328] width 14 height 14
click at [115, 323] on input "Select an option" at bounding box center [118, 328] width 14 height 14
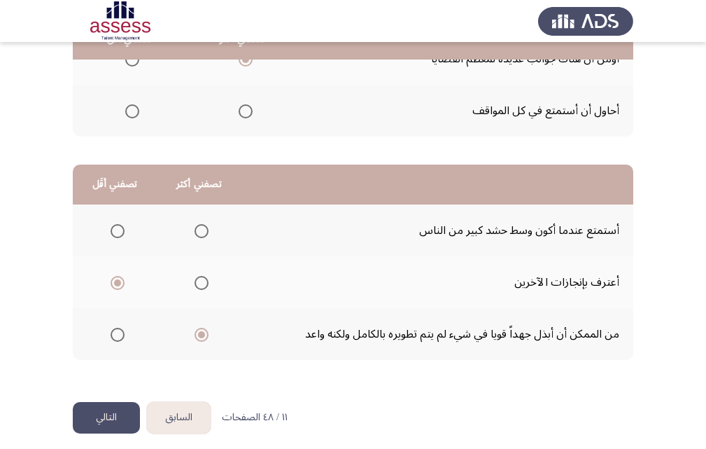
scroll to position [258, 0]
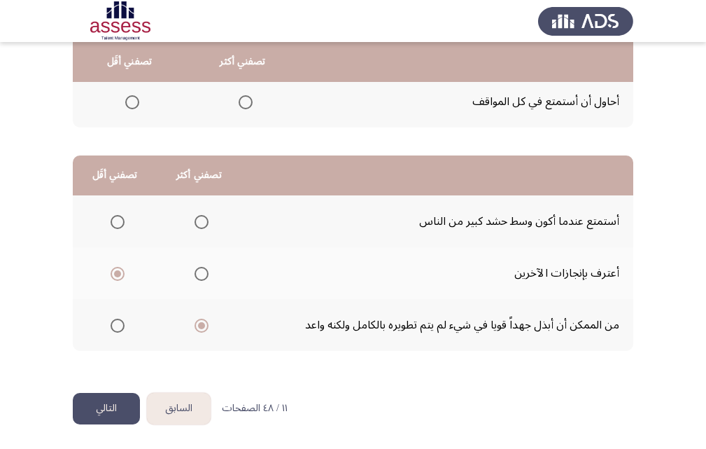
click at [128, 400] on button "التالي" at bounding box center [106, 408] width 67 height 31
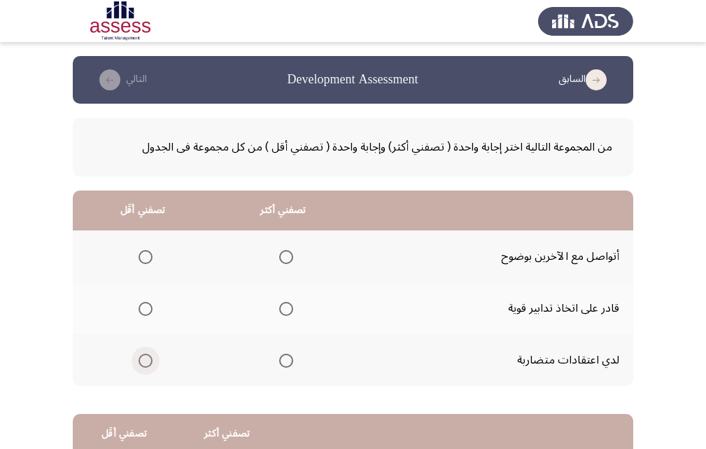
click at [146, 364] on span "Select an option" at bounding box center [146, 360] width 14 height 14
click at [146, 364] on input "Select an option" at bounding box center [146, 360] width 14 height 14
click at [283, 304] on span "Select an option" at bounding box center [286, 309] width 14 height 14
click at [283, 304] on input "Select an option" at bounding box center [286, 309] width 14 height 14
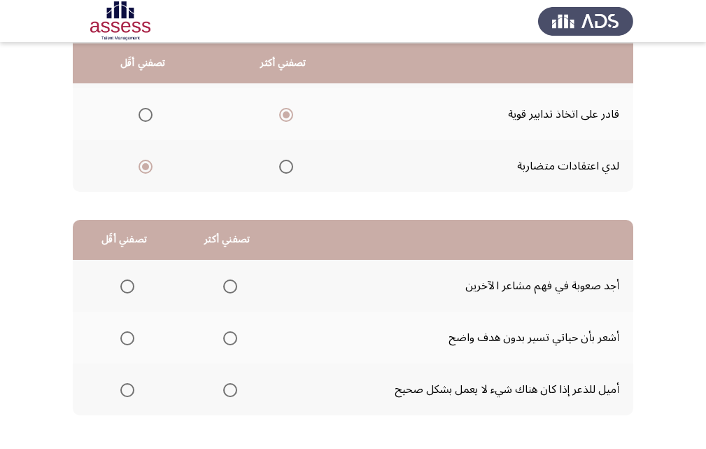
scroll to position [195, 0]
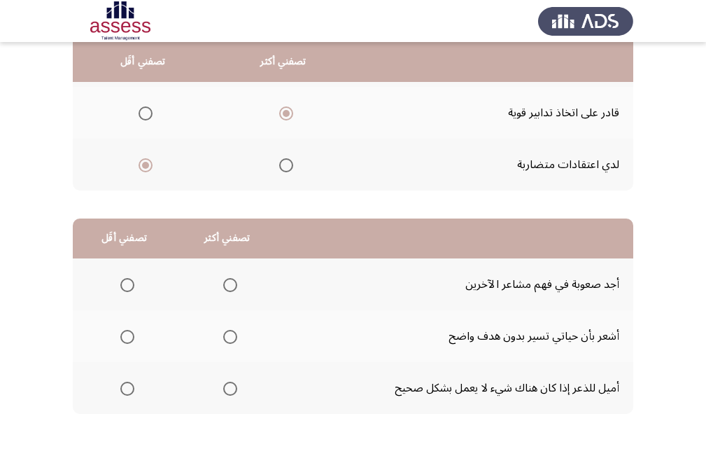
click at [133, 337] on span "Select an option" at bounding box center [127, 337] width 14 height 14
click at [133, 337] on input "Select an option" at bounding box center [127, 337] width 14 height 14
click at [230, 389] on span "Select an option" at bounding box center [230, 388] width 14 height 14
click at [230, 389] on input "Select an option" at bounding box center [230, 388] width 14 height 14
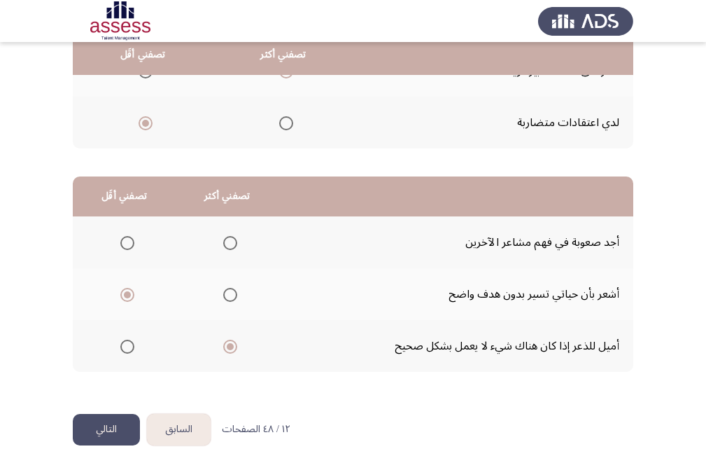
scroll to position [239, 0]
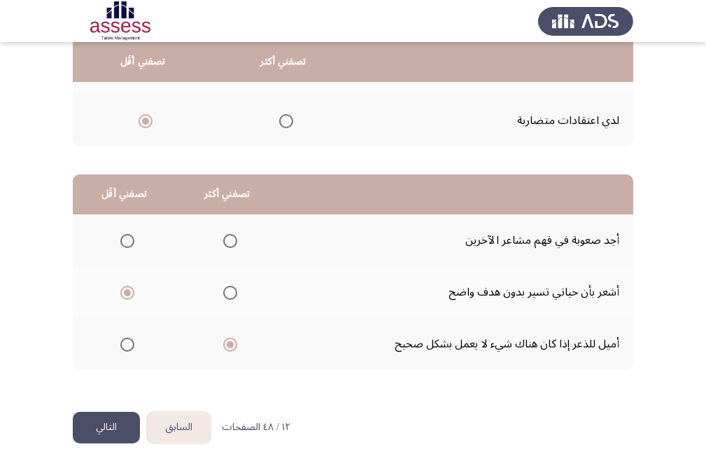
click at [116, 429] on button "التالي" at bounding box center [106, 427] width 67 height 31
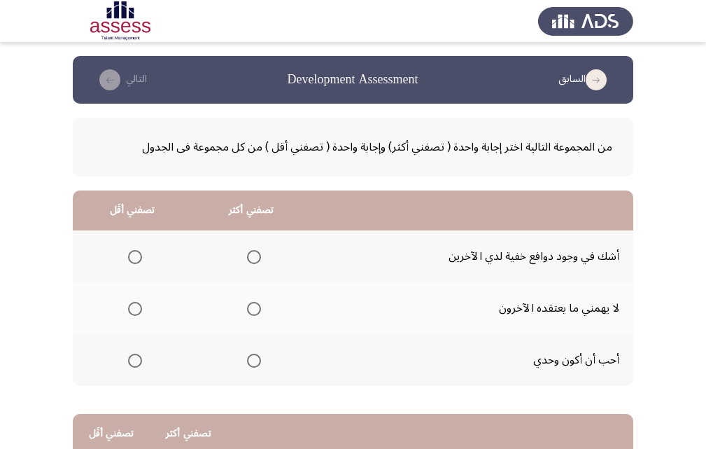
click at [248, 302] on span "Select an option" at bounding box center [254, 309] width 14 height 14
click at [248, 302] on input "Select an option" at bounding box center [254, 309] width 14 height 14
click at [136, 364] on span "Select an option" at bounding box center [135, 360] width 14 height 14
click at [136, 364] on input "Select an option" at bounding box center [135, 360] width 14 height 14
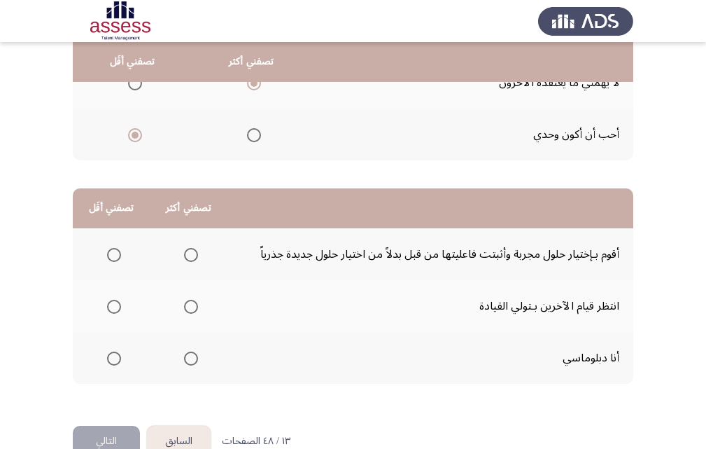
scroll to position [228, 0]
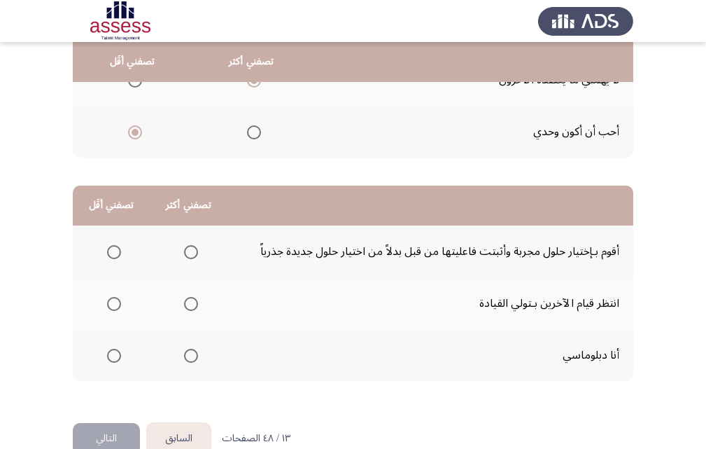
click at [191, 247] on span "Select an option" at bounding box center [191, 252] width 14 height 14
click at [191, 247] on input "Select an option" at bounding box center [191, 252] width 14 height 14
click at [118, 304] on span "Select an option" at bounding box center [114, 304] width 14 height 14
click at [118, 304] on input "Select an option" at bounding box center [114, 304] width 14 height 14
click at [127, 433] on button "التالي" at bounding box center [106, 438] width 67 height 31
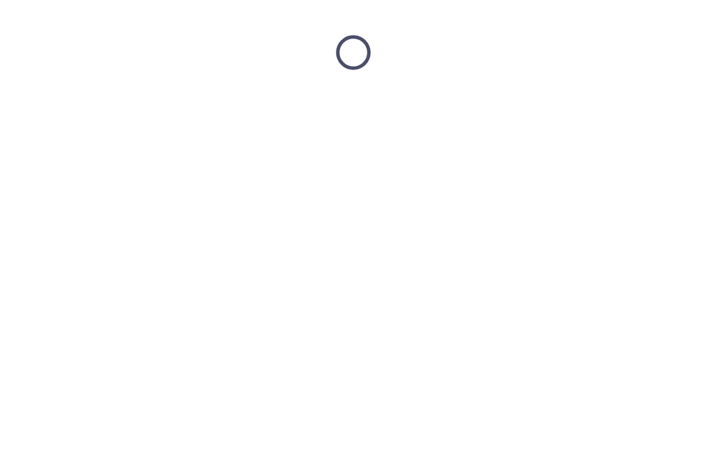
scroll to position [0, 0]
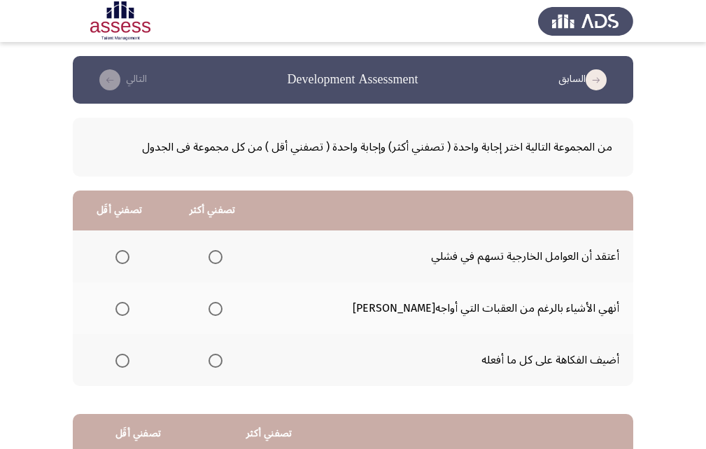
click at [223, 302] on span "Select an option" at bounding box center [216, 309] width 14 height 14
click at [223, 302] on input "Select an option" at bounding box center [216, 309] width 14 height 14
click at [129, 255] on span "Select an option" at bounding box center [122, 257] width 14 height 14
click at [129, 255] on input "Select an option" at bounding box center [122, 257] width 14 height 14
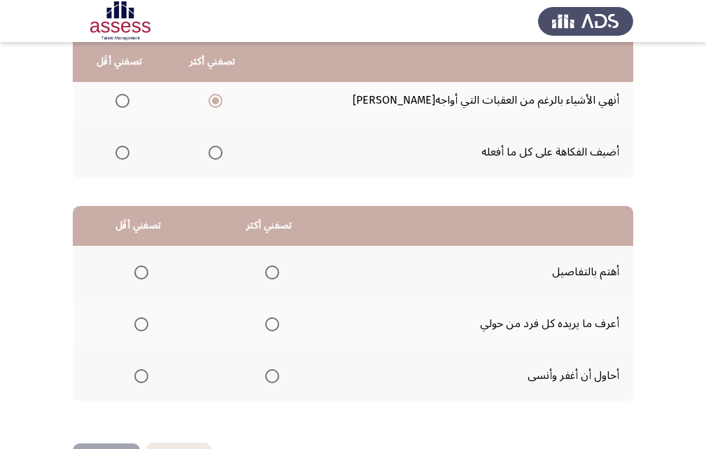
scroll to position [206, 0]
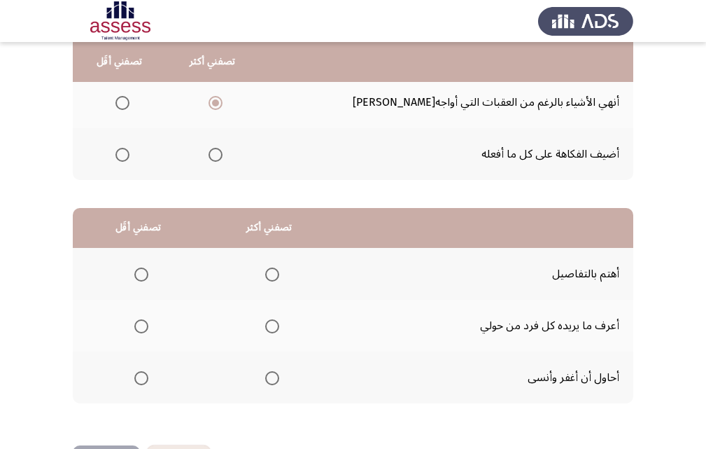
click at [275, 325] on span "Select an option" at bounding box center [272, 326] width 14 height 14
click at [275, 325] on input "Select an option" at bounding box center [272, 326] width 14 height 14
click at [144, 377] on span "Select an option" at bounding box center [141, 378] width 14 height 14
click at [144, 377] on input "Select an option" at bounding box center [141, 378] width 14 height 14
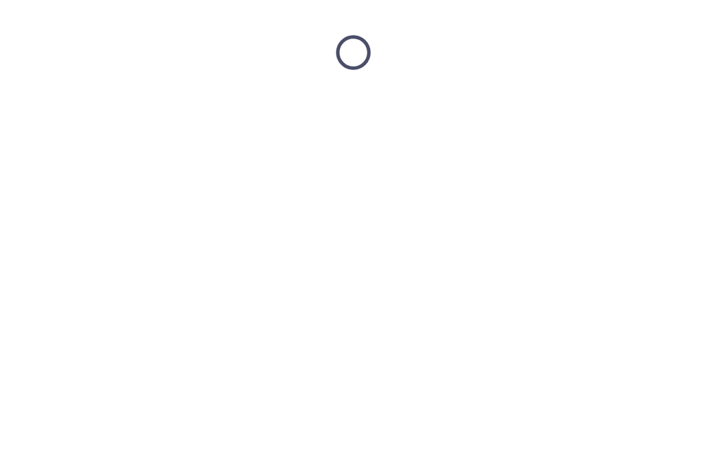
scroll to position [0, 0]
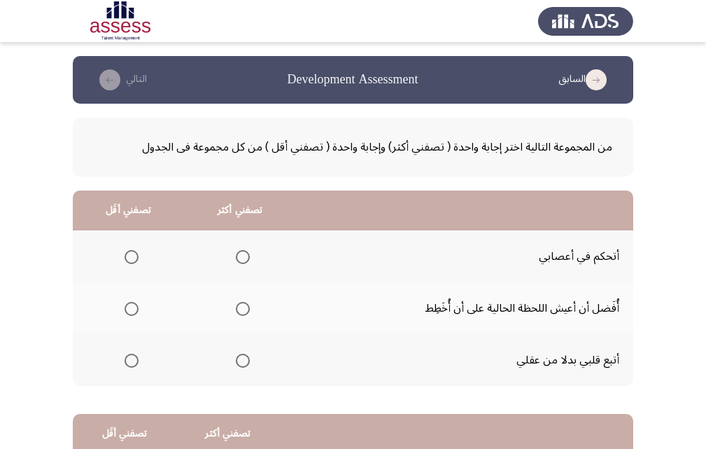
click at [132, 356] on span "Select an option" at bounding box center [132, 360] width 14 height 14
click at [132, 356] on input "Select an option" at bounding box center [132, 360] width 14 height 14
click at [241, 255] on span "Select an option" at bounding box center [243, 257] width 14 height 14
click at [241, 255] on input "Select an option" at bounding box center [243, 257] width 14 height 14
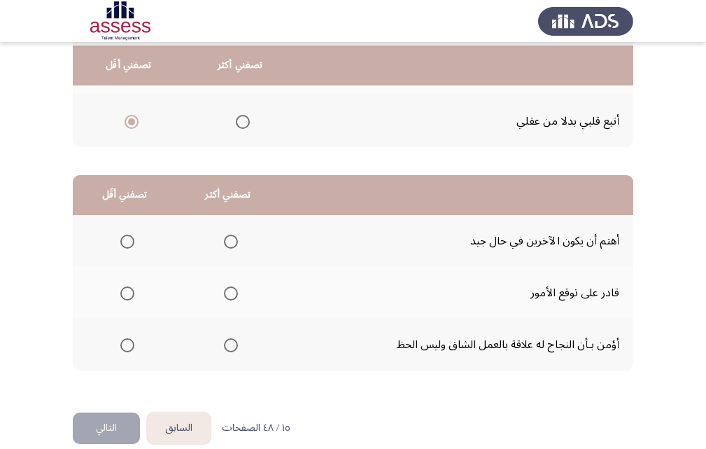
scroll to position [242, 0]
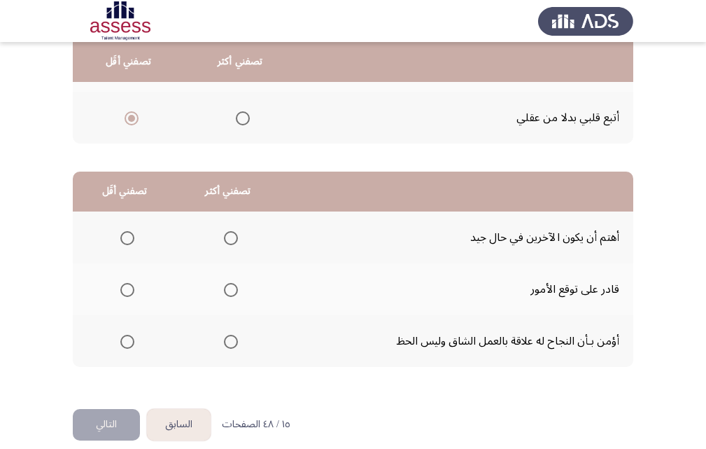
click at [228, 340] on span "Select an option" at bounding box center [231, 342] width 14 height 14
click at [228, 340] on input "Select an option" at bounding box center [231, 342] width 14 height 14
click at [127, 289] on span "Select an option" at bounding box center [127, 290] width 14 height 14
click at [127, 289] on input "Select an option" at bounding box center [127, 290] width 14 height 14
click at [108, 422] on button "التالي" at bounding box center [106, 424] width 67 height 31
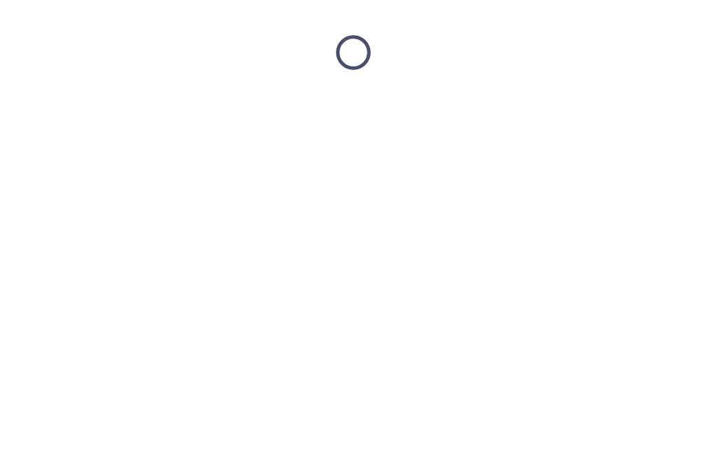
scroll to position [0, 0]
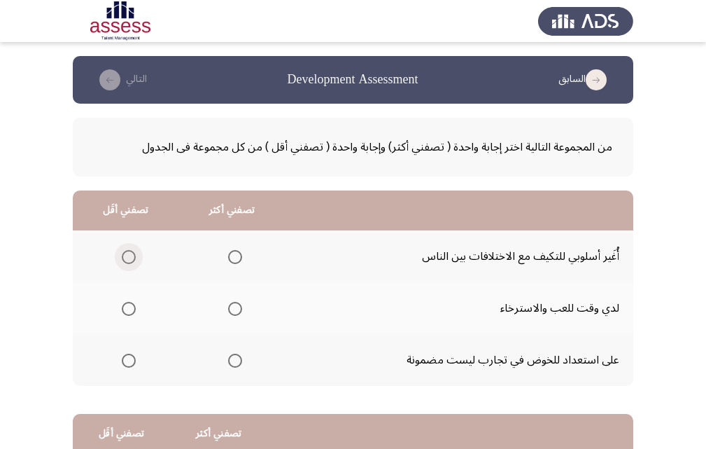
click at [128, 251] on span "Select an option" at bounding box center [129, 257] width 14 height 14
click at [128, 251] on input "Select an option" at bounding box center [129, 257] width 14 height 14
click at [237, 360] on span "Select an option" at bounding box center [235, 360] width 14 height 14
click at [237, 360] on input "Select an option" at bounding box center [235, 360] width 14 height 14
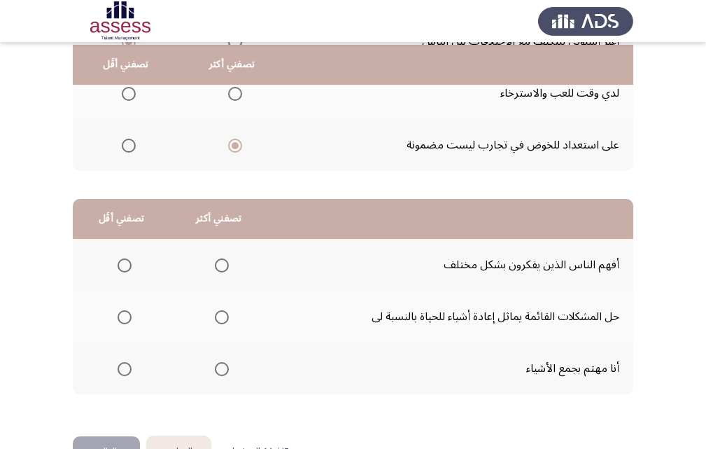
scroll to position [218, 0]
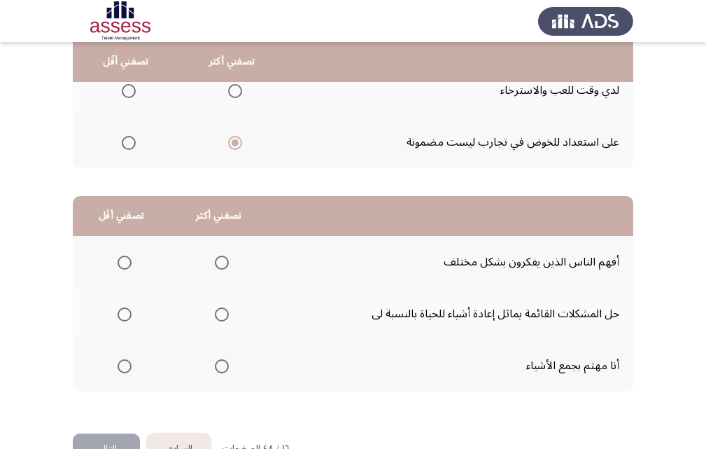
click at [209, 316] on label "Select an option" at bounding box center [219, 314] width 20 height 14
click at [215, 316] on input "Select an option" at bounding box center [222, 314] width 14 height 14
click at [122, 260] on span "Select an option" at bounding box center [125, 262] width 14 height 14
click at [122, 260] on input "Select an option" at bounding box center [125, 262] width 14 height 14
click at [108, 435] on button "التالي" at bounding box center [106, 448] width 67 height 31
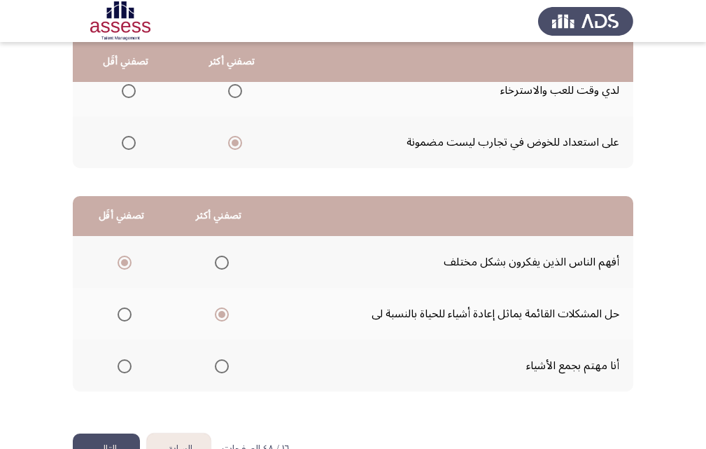
scroll to position [0, 0]
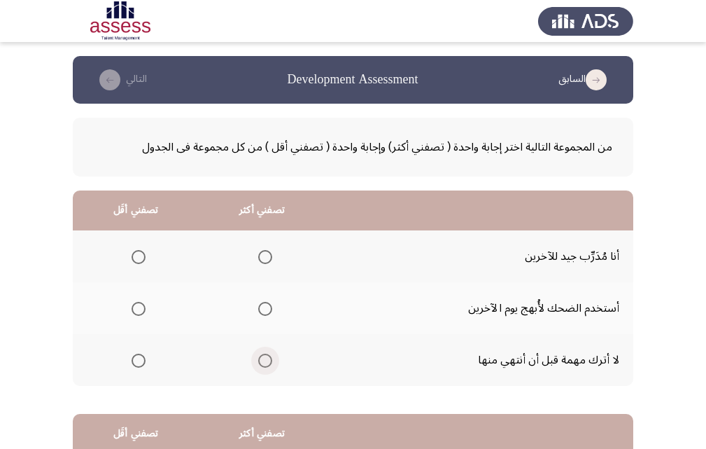
click at [258, 355] on span "Select an option" at bounding box center [265, 360] width 14 height 14
click at [258, 355] on input "Select an option" at bounding box center [265, 360] width 14 height 14
click at [141, 309] on span "Select an option" at bounding box center [139, 309] width 14 height 14
click at [141, 309] on input "Select an option" at bounding box center [139, 309] width 14 height 14
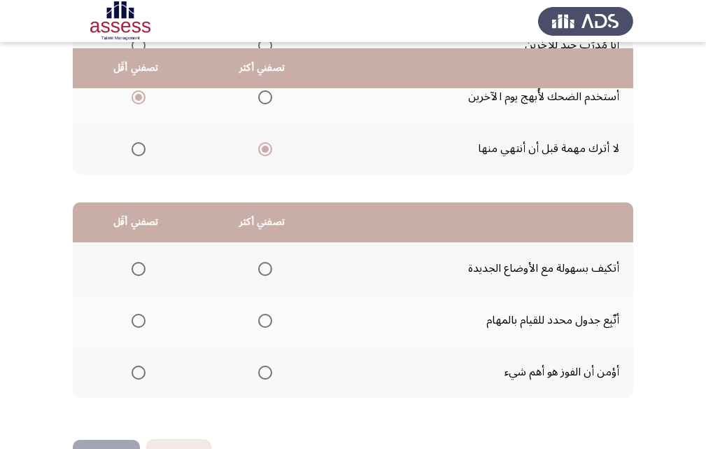
scroll to position [220, 0]
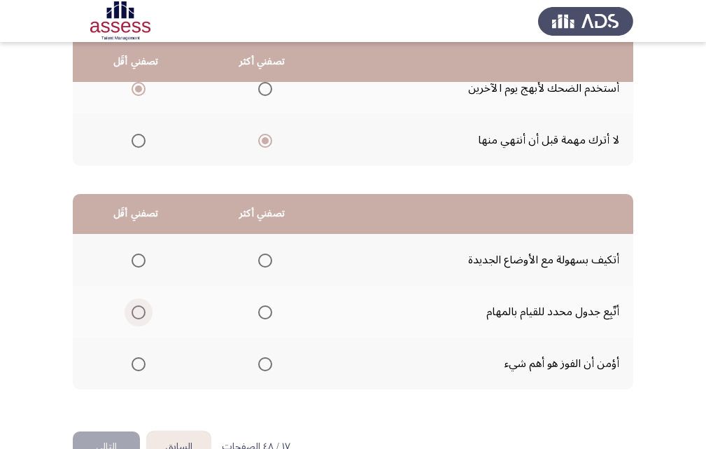
click at [143, 313] on span "Select an option" at bounding box center [139, 312] width 14 height 14
click at [143, 313] on input "Select an option" at bounding box center [139, 312] width 14 height 14
click at [264, 265] on span "Select an option" at bounding box center [265, 260] width 14 height 14
click at [264, 265] on input "Select an option" at bounding box center [265, 260] width 14 height 14
click at [259, 307] on span "Select an option" at bounding box center [265, 312] width 14 height 14
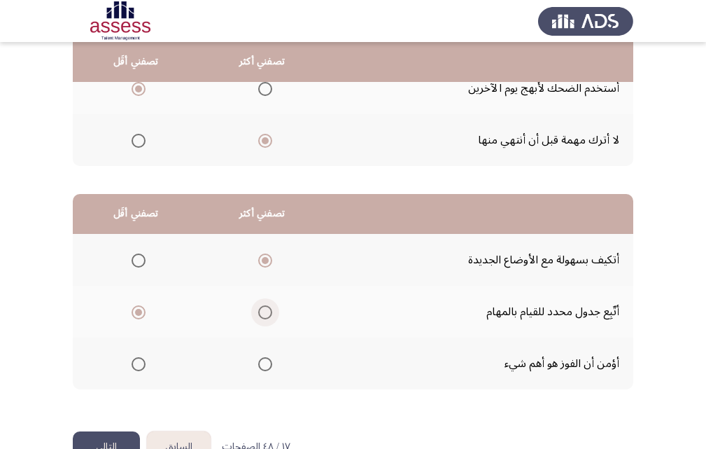
click at [259, 307] on input "Select an option" at bounding box center [265, 312] width 14 height 14
click at [140, 260] on span "Select an option" at bounding box center [139, 260] width 14 height 14
click at [140, 260] on input "Select an option" at bounding box center [139, 260] width 14 height 14
click at [143, 363] on span "Select an option" at bounding box center [139, 364] width 14 height 14
click at [143, 363] on input "Select an option" at bounding box center [139, 364] width 14 height 14
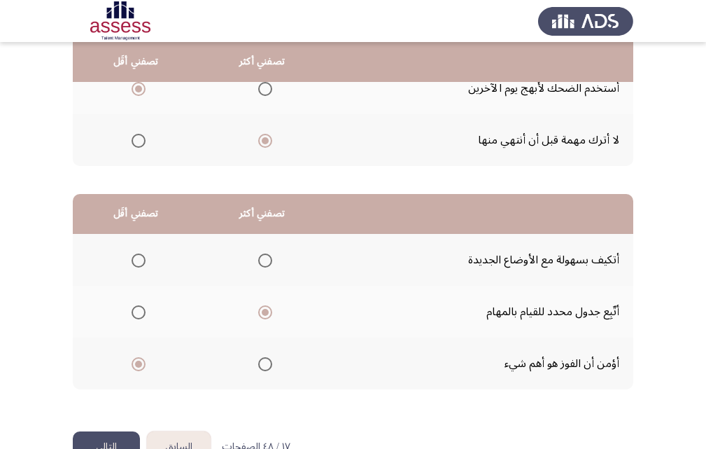
click at [113, 440] on button "التالي" at bounding box center [106, 446] width 67 height 31
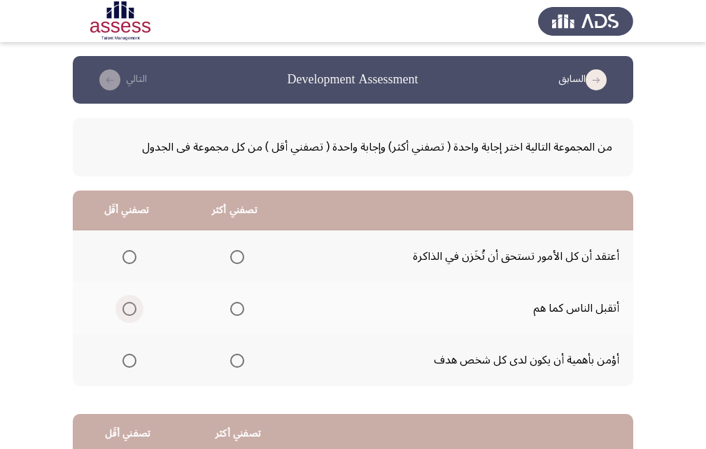
click at [134, 309] on span "Select an option" at bounding box center [129, 309] width 14 height 14
click at [134, 309] on input "Select an option" at bounding box center [129, 309] width 14 height 14
click at [233, 358] on span "Select an option" at bounding box center [237, 360] width 14 height 14
click at [233, 358] on input "Select an option" at bounding box center [237, 360] width 14 height 14
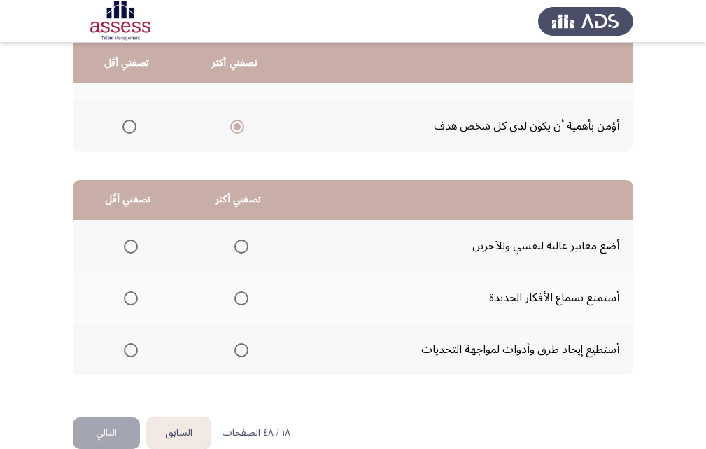
scroll to position [236, 0]
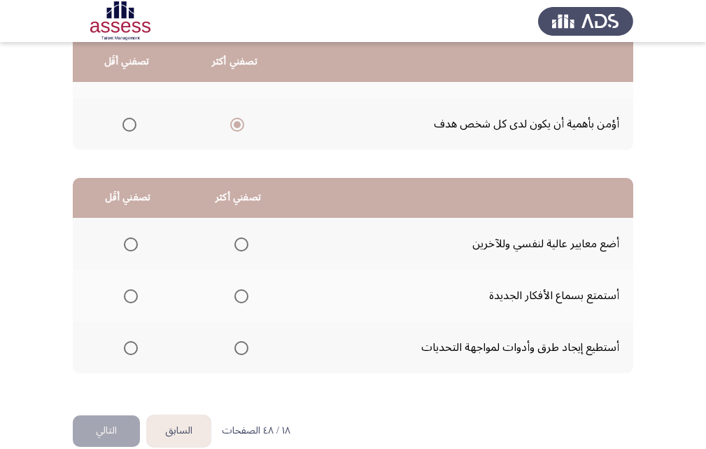
click at [237, 298] on span "Select an option" at bounding box center [241, 296] width 14 height 14
click at [237, 298] on input "Select an option" at bounding box center [241, 296] width 14 height 14
click at [237, 346] on span "Select an option" at bounding box center [241, 348] width 14 height 14
click at [237, 346] on input "Select an option" at bounding box center [241, 348] width 14 height 14
click at [132, 245] on span "Select an option" at bounding box center [131, 244] width 14 height 14
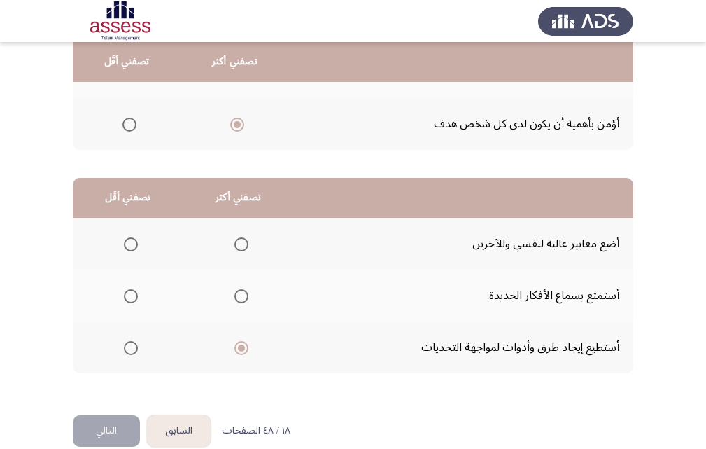
click at [132, 245] on input "Select an option" at bounding box center [131, 244] width 14 height 14
click at [111, 427] on button "التالي" at bounding box center [106, 430] width 67 height 31
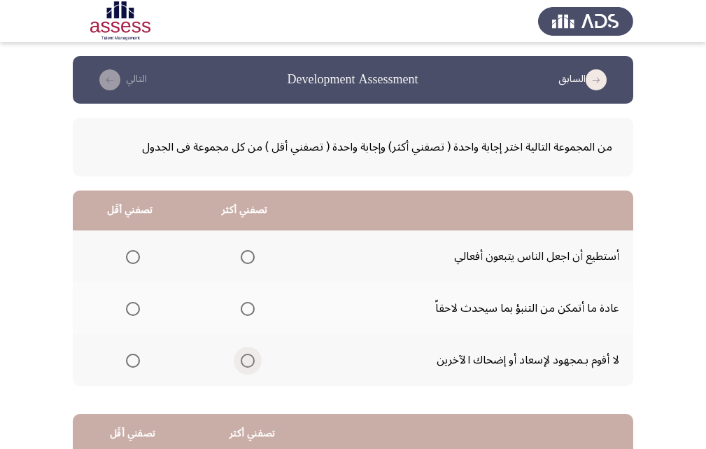
click at [248, 359] on span "Select an option" at bounding box center [248, 360] width 14 height 14
click at [248, 359] on input "Select an option" at bounding box center [248, 360] width 14 height 14
click at [136, 307] on span "Select an option" at bounding box center [133, 309] width 14 height 14
click at [136, 307] on input "Select an option" at bounding box center [133, 309] width 14 height 14
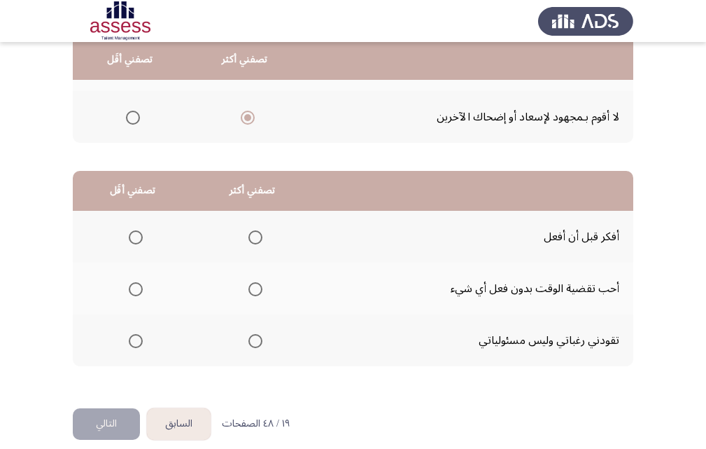
scroll to position [241, 0]
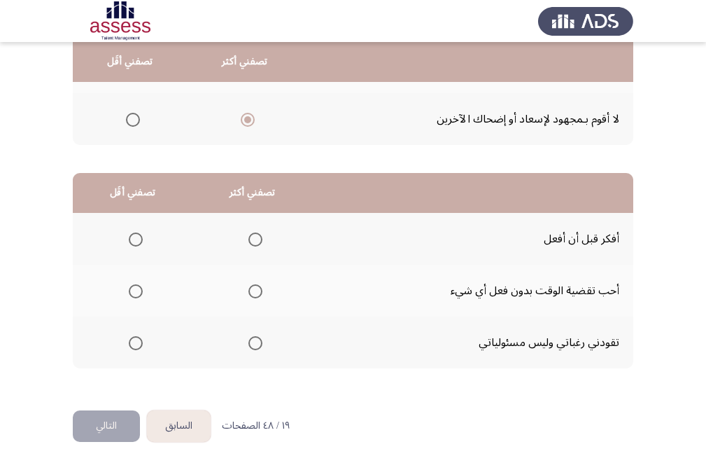
click at [136, 291] on span "Select an option" at bounding box center [136, 291] width 14 height 14
click at [136, 291] on input "Select an option" at bounding box center [136, 291] width 14 height 14
click at [251, 234] on span "Select an option" at bounding box center [255, 239] width 14 height 14
click at [251, 234] on input "Select an option" at bounding box center [255, 239] width 14 height 14
click at [118, 430] on button "التالي" at bounding box center [106, 425] width 67 height 31
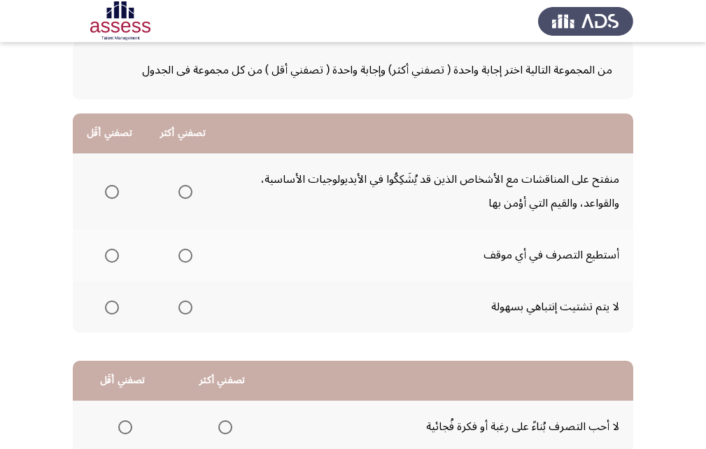
scroll to position [78, 0]
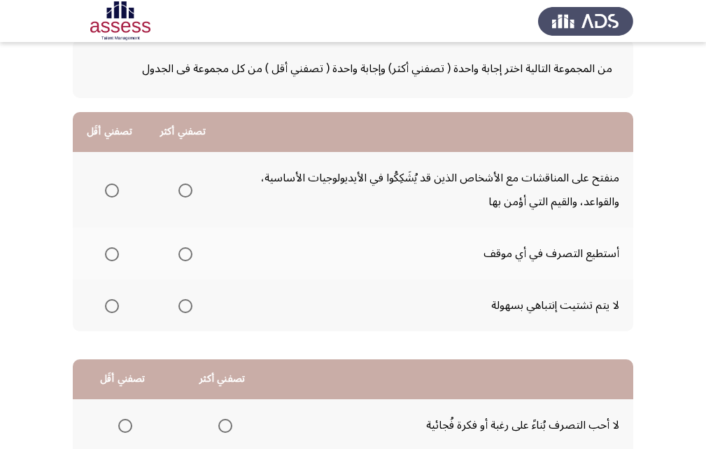
click at [110, 196] on span "Select an option" at bounding box center [112, 190] width 14 height 14
click at [110, 196] on input "Select an option" at bounding box center [112, 190] width 14 height 14
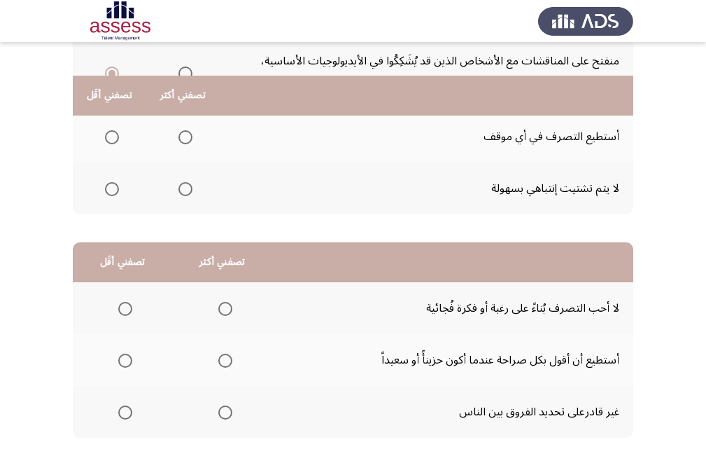
scroll to position [232, 0]
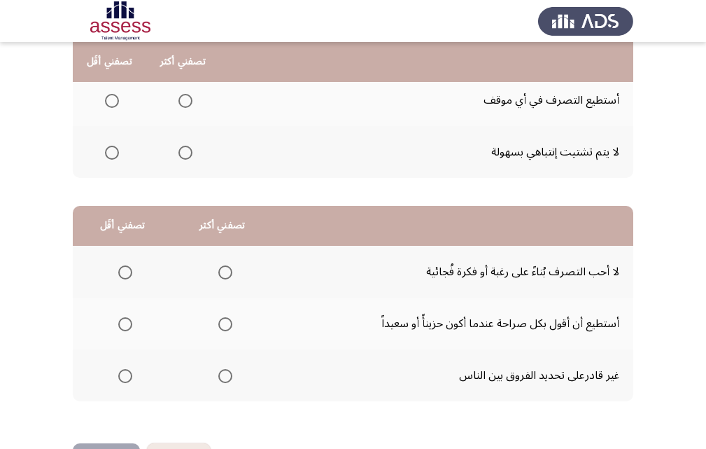
click at [187, 155] on span "Select an option" at bounding box center [185, 153] width 14 height 14
click at [187, 155] on input "Select an option" at bounding box center [185, 153] width 14 height 14
click at [124, 321] on span "Select an option" at bounding box center [125, 324] width 14 height 14
click at [124, 321] on input "Select an option" at bounding box center [125, 324] width 14 height 14
click at [218, 274] on span "Select an option" at bounding box center [225, 272] width 14 height 14
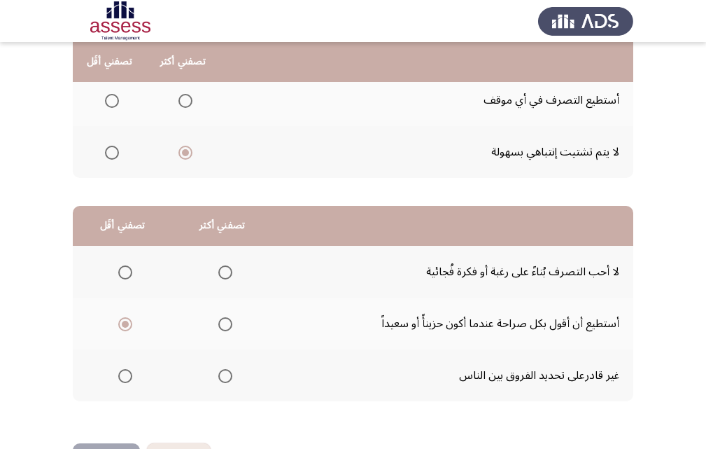
click at [218, 274] on input "Select an option" at bounding box center [225, 272] width 14 height 14
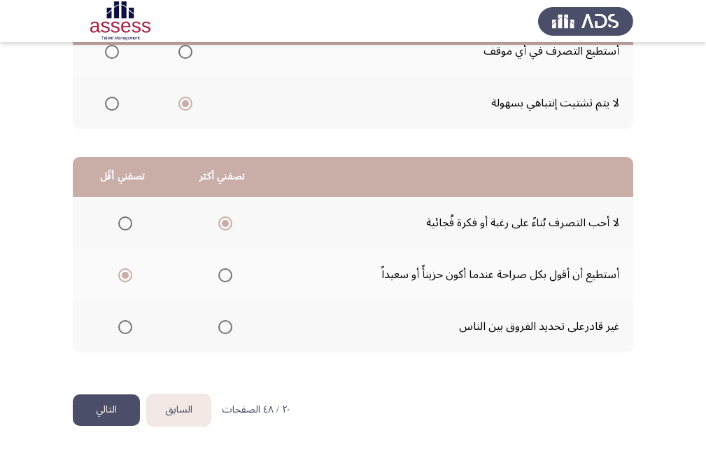
scroll to position [282, 0]
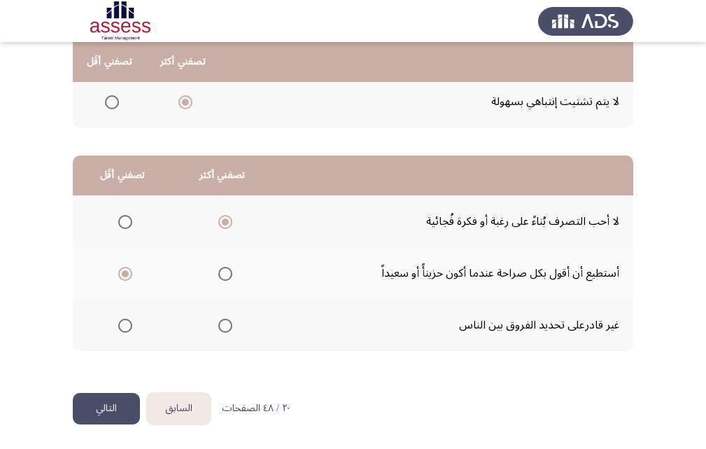
click at [107, 402] on button "التالي" at bounding box center [106, 408] width 67 height 31
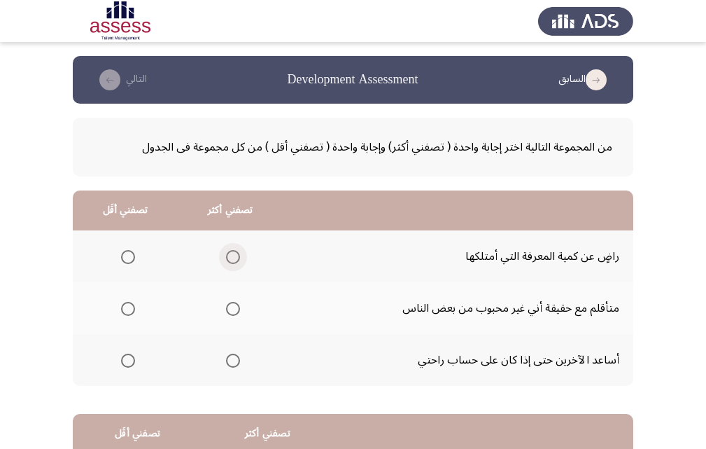
click at [226, 257] on span "Select an option" at bounding box center [233, 257] width 14 height 14
click at [226, 257] on input "Select an option" at bounding box center [233, 257] width 14 height 14
click at [125, 365] on span "Select an option" at bounding box center [128, 360] width 14 height 14
click at [125, 365] on input "Select an option" at bounding box center [128, 360] width 14 height 14
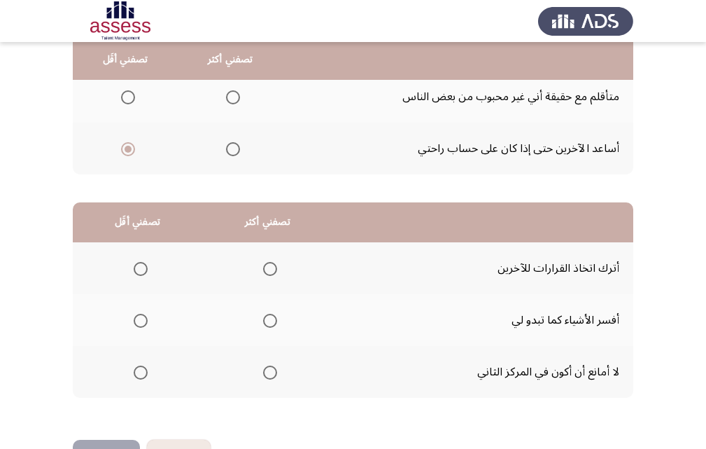
scroll to position [214, 0]
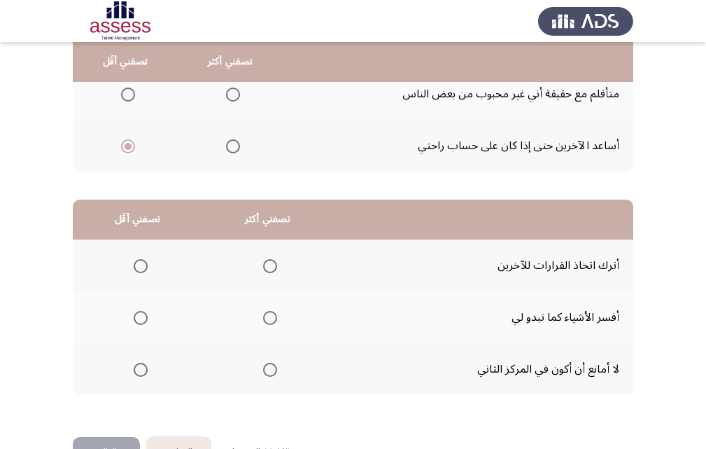
click at [144, 265] on span "Select an option" at bounding box center [141, 266] width 14 height 14
click at [144, 265] on input "Select an option" at bounding box center [141, 266] width 14 height 14
click at [273, 314] on span "Select an option" at bounding box center [270, 318] width 14 height 14
click at [273, 314] on input "Select an option" at bounding box center [270, 318] width 14 height 14
click at [120, 438] on button "التالي" at bounding box center [106, 452] width 67 height 31
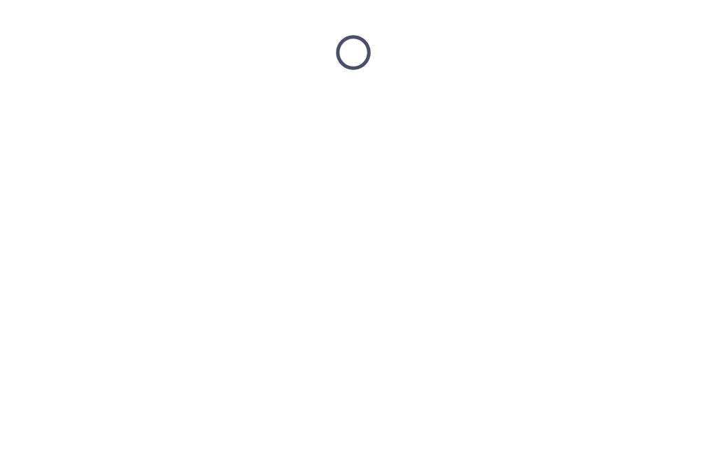
scroll to position [0, 0]
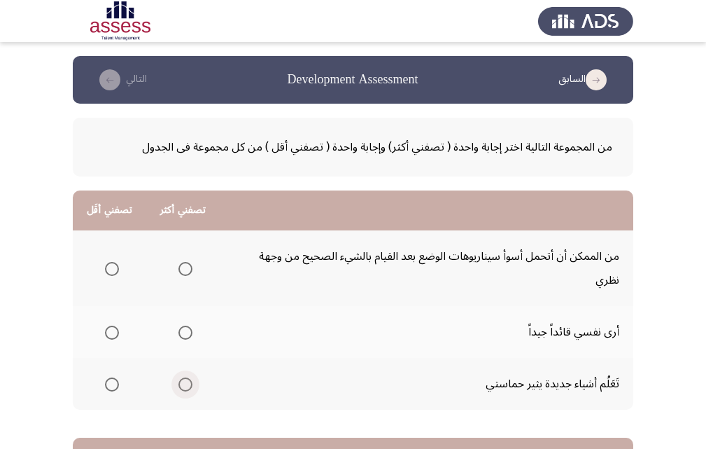
click at [183, 377] on span "Select an option" at bounding box center [185, 384] width 14 height 14
click at [183, 377] on input "Select an option" at bounding box center [185, 384] width 14 height 14
click at [118, 262] on span "Select an option" at bounding box center [112, 269] width 14 height 14
click at [118, 262] on input "Select an option" at bounding box center [112, 269] width 14 height 14
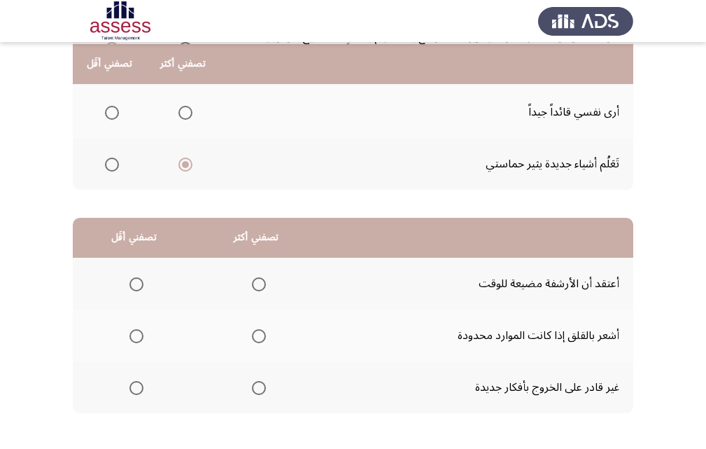
scroll to position [223, 0]
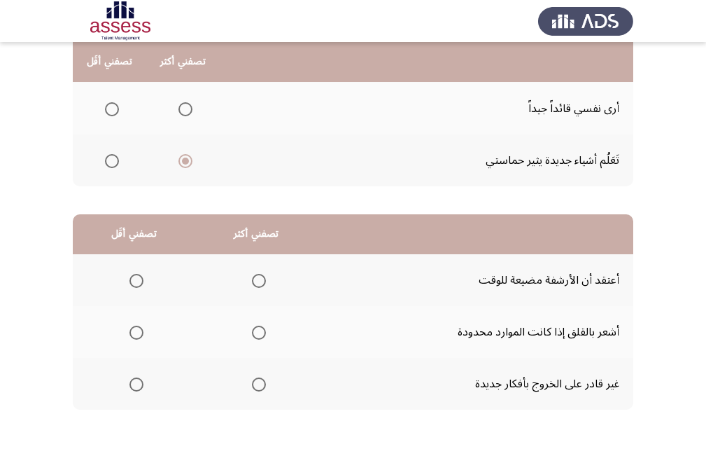
click at [140, 325] on span "Select an option" at bounding box center [136, 332] width 14 height 14
click at [140, 325] on input "Select an option" at bounding box center [136, 332] width 14 height 14
click at [255, 274] on span "Select an option" at bounding box center [259, 281] width 14 height 14
click at [255, 274] on input "Select an option" at bounding box center [259, 281] width 14 height 14
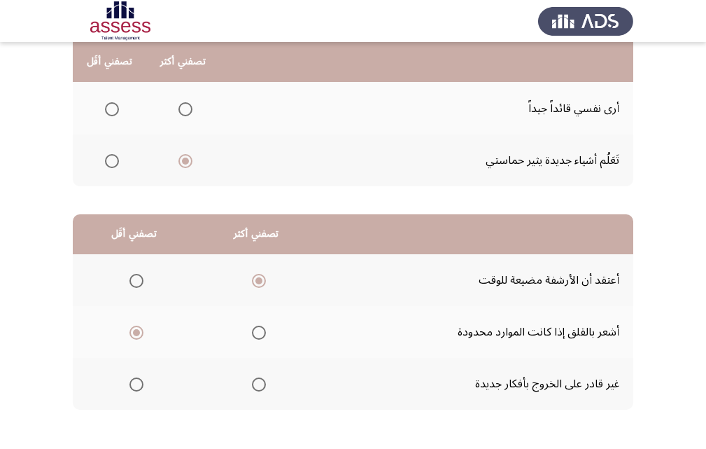
scroll to position [0, 0]
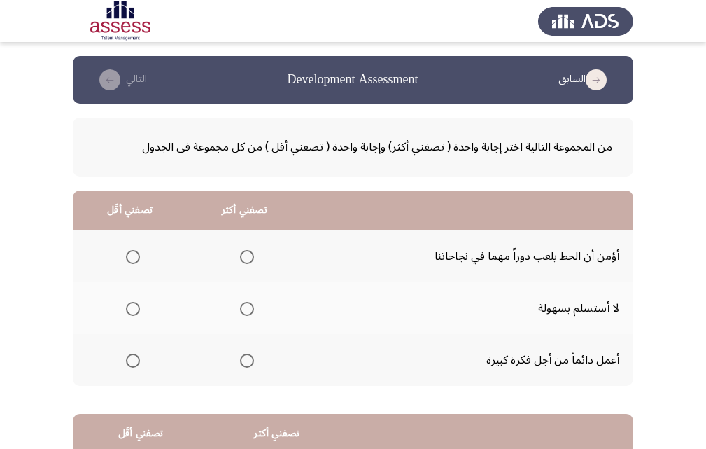
click at [135, 258] on span "Select an option" at bounding box center [133, 257] width 14 height 14
click at [135, 258] on input "Select an option" at bounding box center [133, 257] width 14 height 14
click at [244, 351] on mat-radio-group "Select an option" at bounding box center [244, 360] width 20 height 24
click at [244, 358] on span "Select an option" at bounding box center [247, 360] width 14 height 14
click at [244, 358] on input "Select an option" at bounding box center [247, 360] width 14 height 14
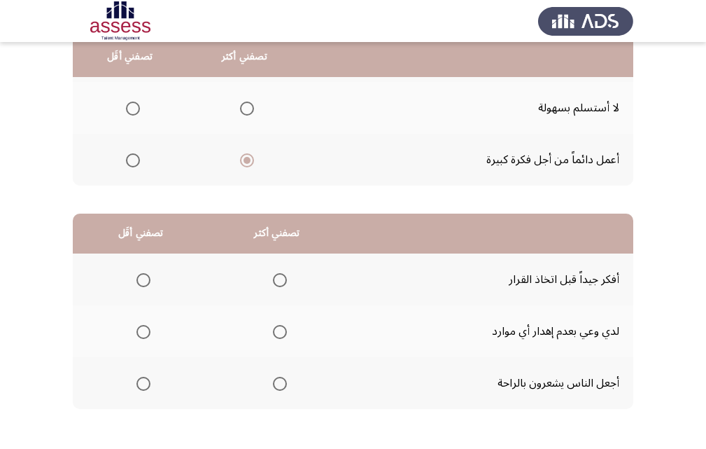
scroll to position [206, 0]
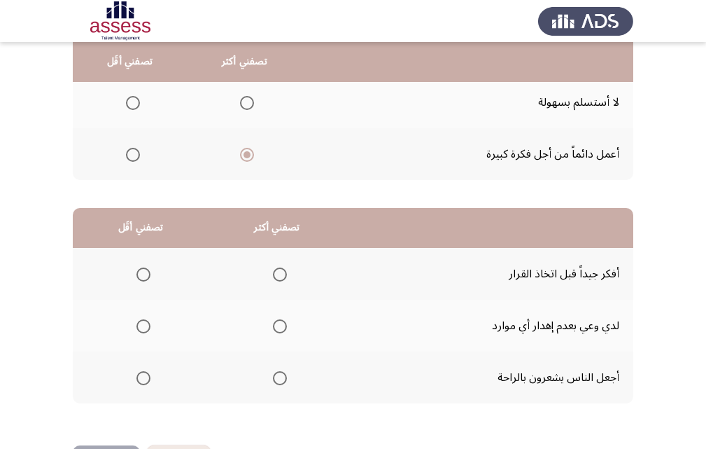
click at [278, 269] on span "Select an option" at bounding box center [280, 274] width 14 height 14
click at [278, 269] on input "Select an option" at bounding box center [280, 274] width 14 height 14
click at [146, 375] on span "Select an option" at bounding box center [143, 378] width 14 height 14
click at [146, 375] on input "Select an option" at bounding box center [143, 378] width 14 height 14
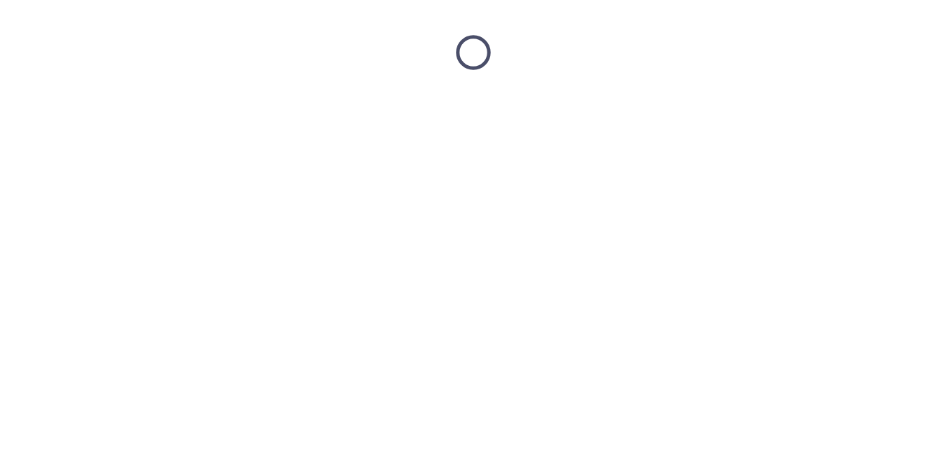
scroll to position [0, 0]
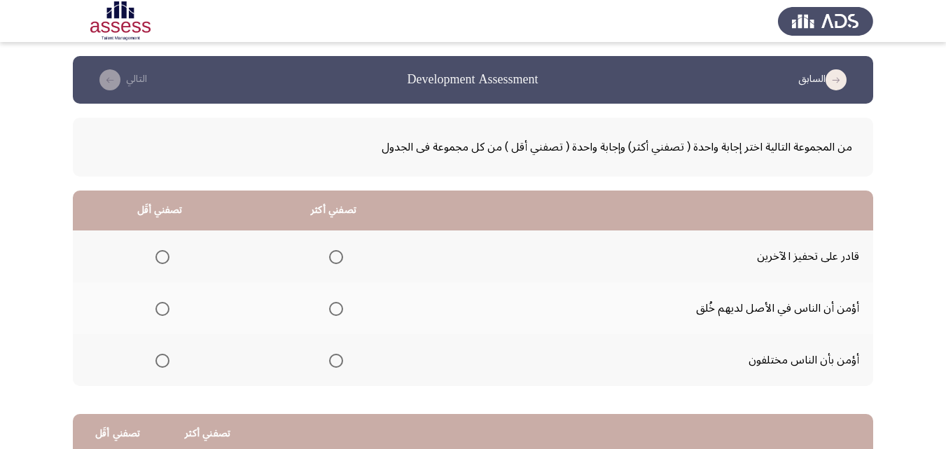
click at [167, 308] on span "Select an option" at bounding box center [162, 309] width 14 height 14
click at [167, 308] on input "Select an option" at bounding box center [162, 309] width 14 height 14
click at [333, 257] on span "Select an option" at bounding box center [336, 257] width 14 height 14
click at [333, 257] on input "Select an option" at bounding box center [336, 257] width 14 height 14
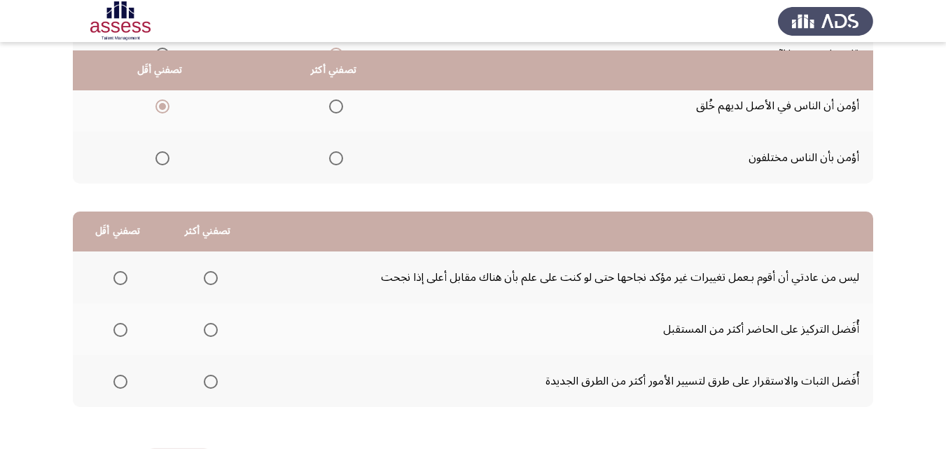
scroll to position [209, 0]
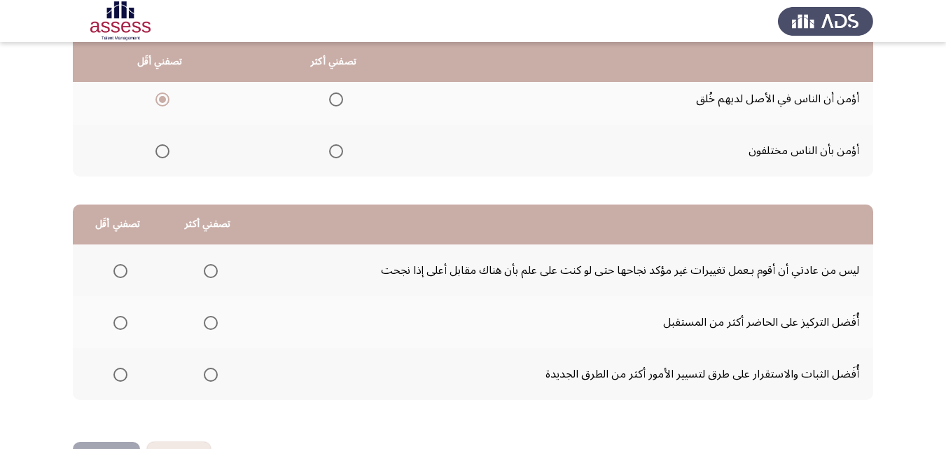
click at [126, 323] on span "Select an option" at bounding box center [120, 323] width 14 height 14
click at [126, 323] on input "Select an option" at bounding box center [120, 323] width 14 height 14
click at [204, 269] on span "Select an option" at bounding box center [211, 271] width 14 height 14
click at [204, 269] on input "Select an option" at bounding box center [211, 271] width 14 height 14
click at [109, 442] on button "التالي" at bounding box center [106, 457] width 67 height 31
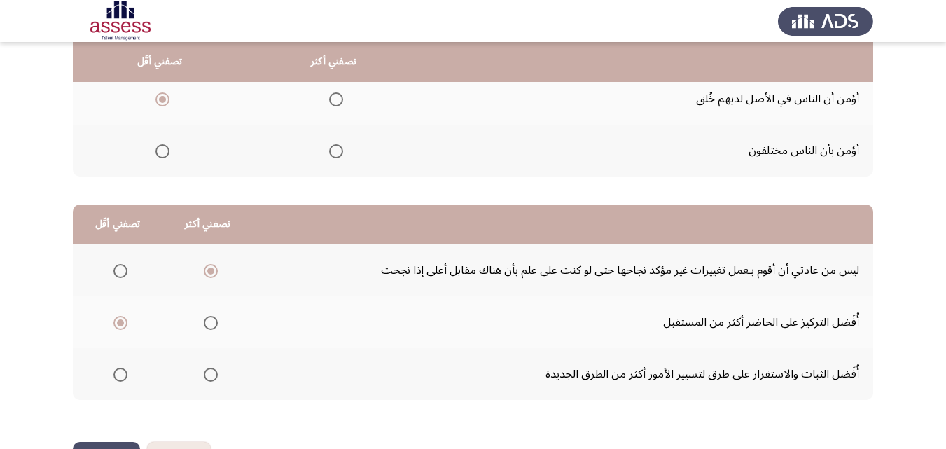
scroll to position [0, 0]
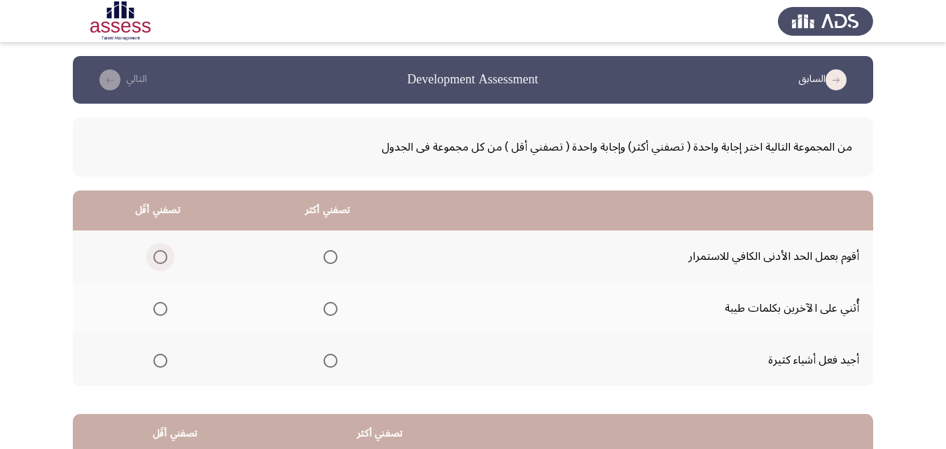
click at [164, 258] on span "Select an option" at bounding box center [160, 257] width 14 height 14
click at [164, 258] on input "Select an option" at bounding box center [160, 257] width 14 height 14
click at [328, 364] on span "Select an option" at bounding box center [330, 360] width 14 height 14
click at [328, 364] on input "Select an option" at bounding box center [330, 360] width 14 height 14
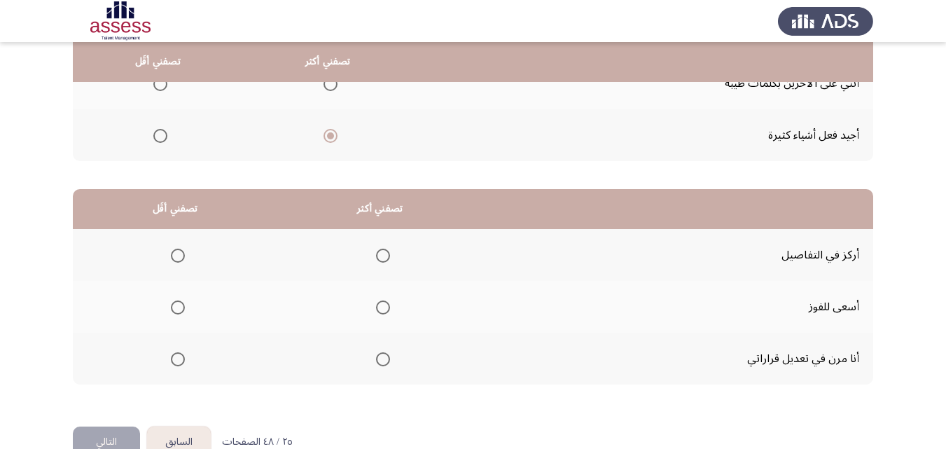
scroll to position [227, 0]
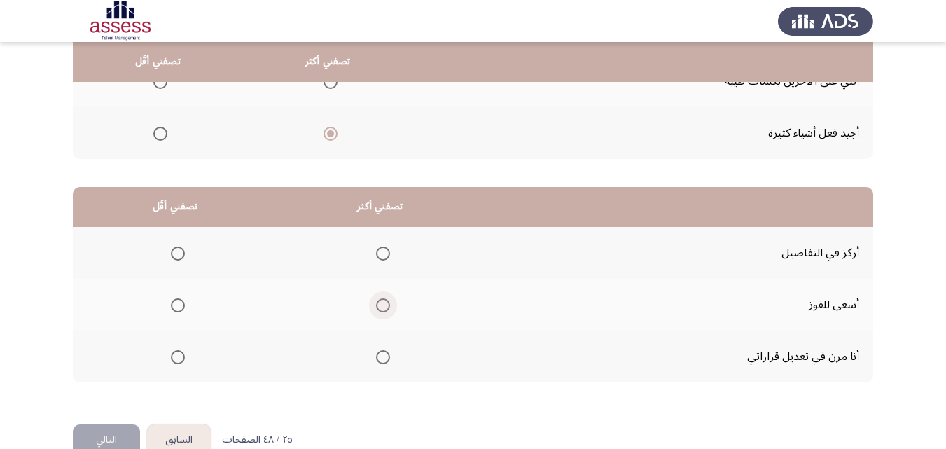
click at [382, 311] on span "Select an option" at bounding box center [383, 305] width 14 height 14
click at [382, 311] on input "Select an option" at bounding box center [383, 305] width 14 height 14
click at [177, 251] on span "Select an option" at bounding box center [178, 253] width 14 height 14
click at [177, 251] on input "Select an option" at bounding box center [178, 253] width 14 height 14
click at [132, 428] on button "التالي" at bounding box center [106, 439] width 67 height 31
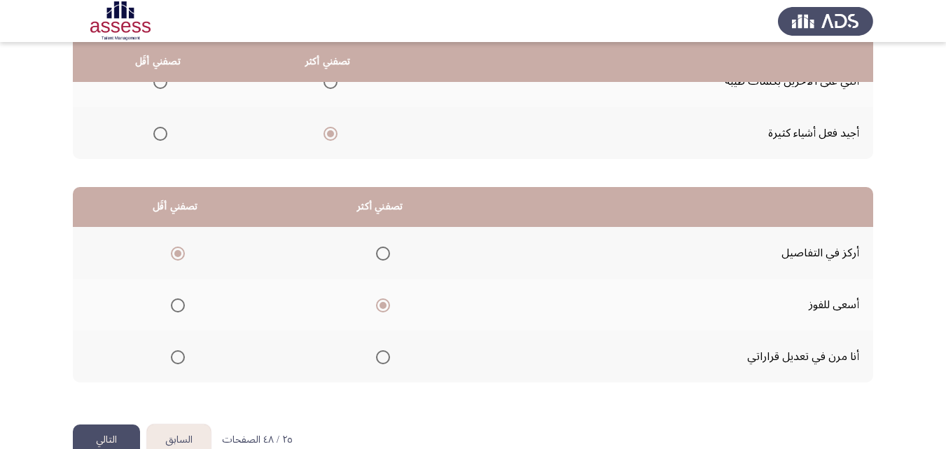
scroll to position [0, 0]
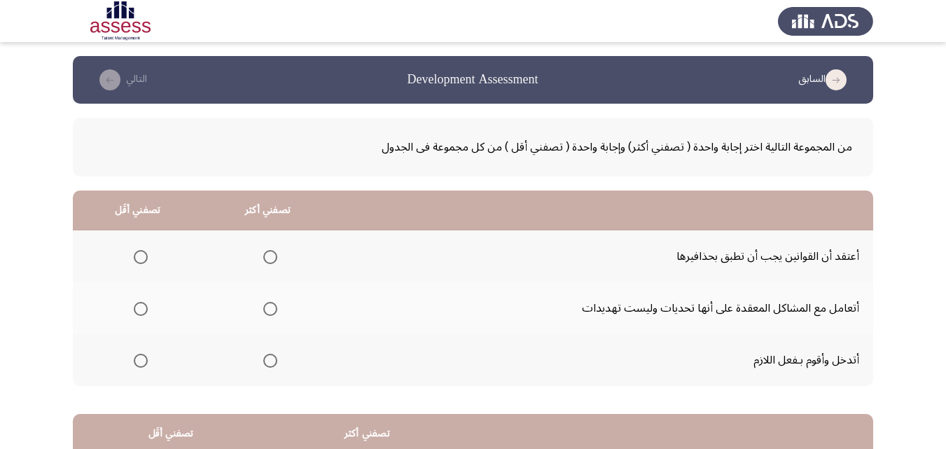
click at [145, 262] on span "Select an option" at bounding box center [141, 257] width 14 height 14
click at [145, 262] on input "Select an option" at bounding box center [141, 257] width 14 height 14
click at [269, 311] on span "Select an option" at bounding box center [270, 309] width 14 height 14
click at [269, 311] on input "Select an option" at bounding box center [270, 309] width 14 height 14
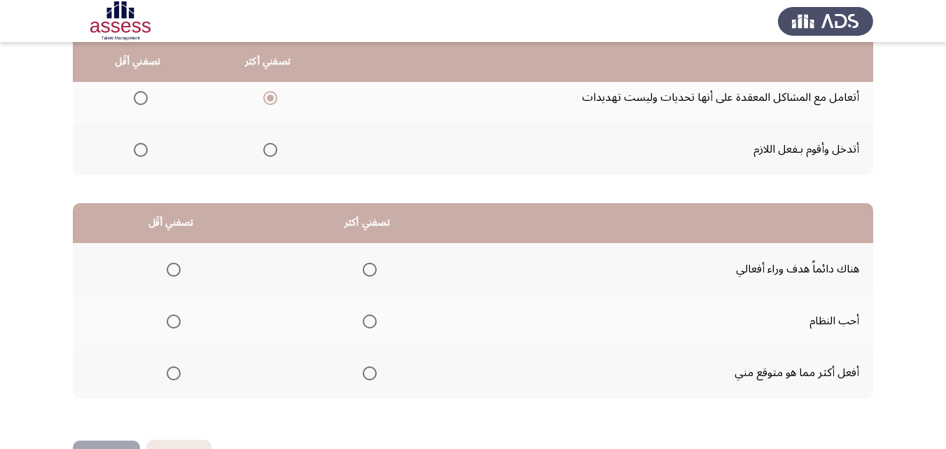
scroll to position [208, 0]
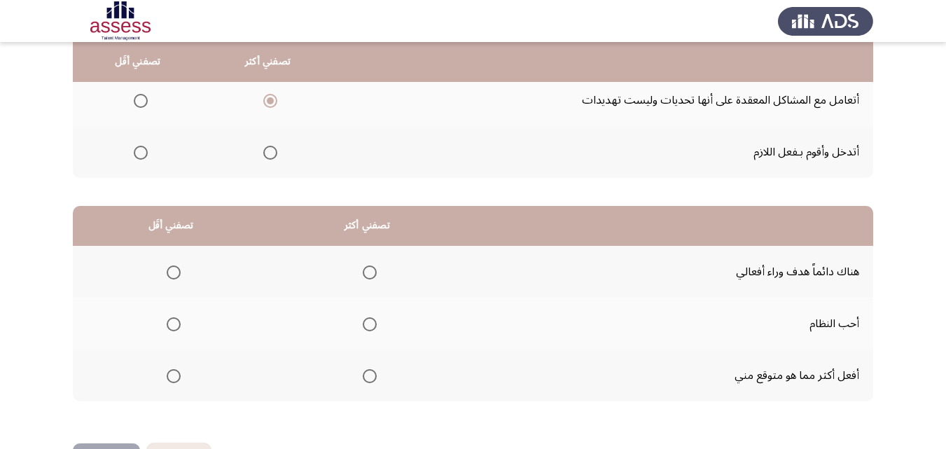
click at [370, 276] on span "Select an option" at bounding box center [370, 272] width 14 height 14
click at [370, 276] on input "Select an option" at bounding box center [370, 272] width 14 height 14
click at [178, 322] on span "Select an option" at bounding box center [174, 324] width 14 height 14
click at [178, 322] on input "Select an option" at bounding box center [174, 324] width 14 height 14
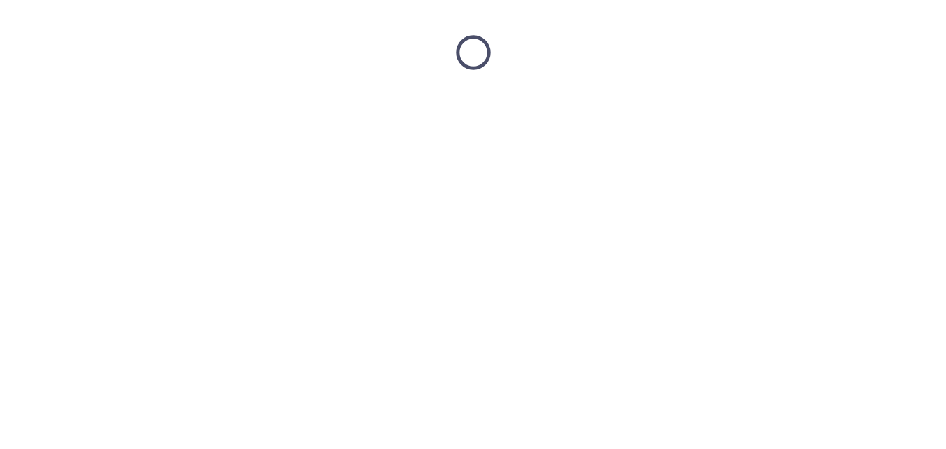
scroll to position [0, 0]
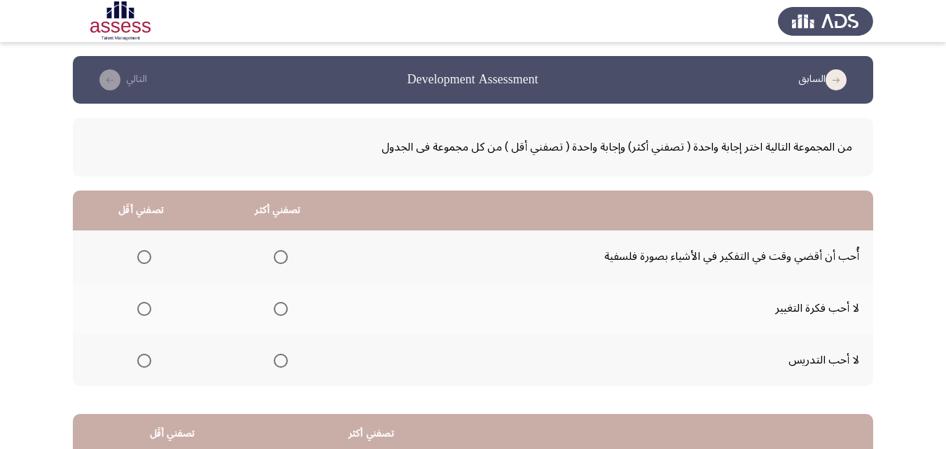
click at [145, 255] on span "Select an option" at bounding box center [144, 257] width 14 height 14
click at [145, 255] on input "Select an option" at bounding box center [144, 257] width 14 height 14
click at [274, 361] on span "Select an option" at bounding box center [281, 360] width 14 height 14
click at [274, 361] on input "Select an option" at bounding box center [281, 360] width 14 height 14
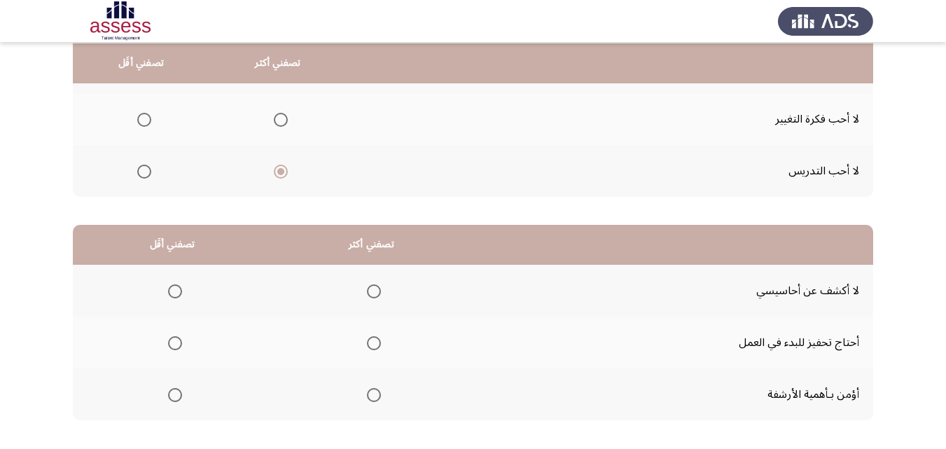
scroll to position [192, 0]
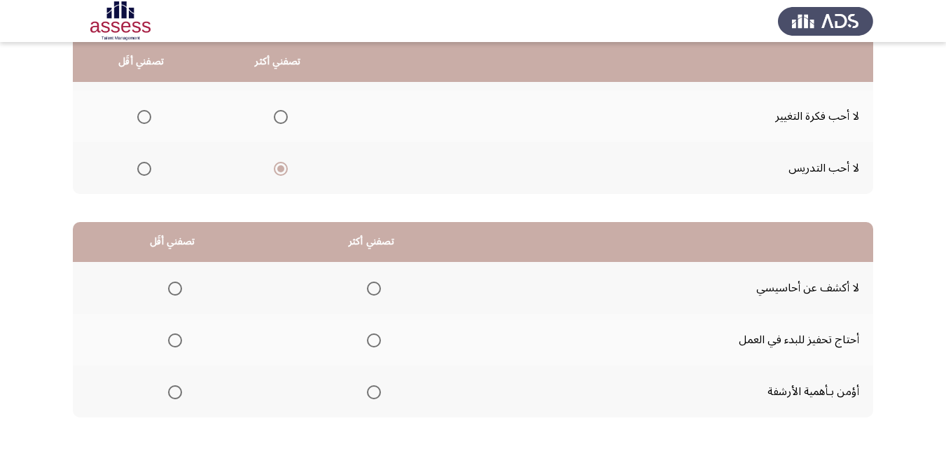
click at [374, 286] on span "Select an option" at bounding box center [374, 288] width 14 height 14
click at [374, 286] on input "Select an option" at bounding box center [374, 288] width 14 height 14
click at [175, 337] on span "Select an option" at bounding box center [175, 340] width 14 height 14
click at [175, 337] on input "Select an option" at bounding box center [175, 340] width 14 height 14
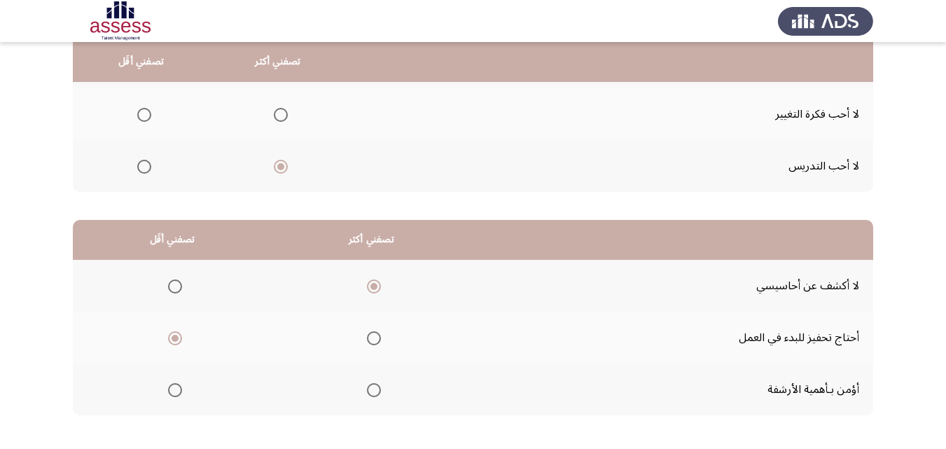
scroll to position [258, 0]
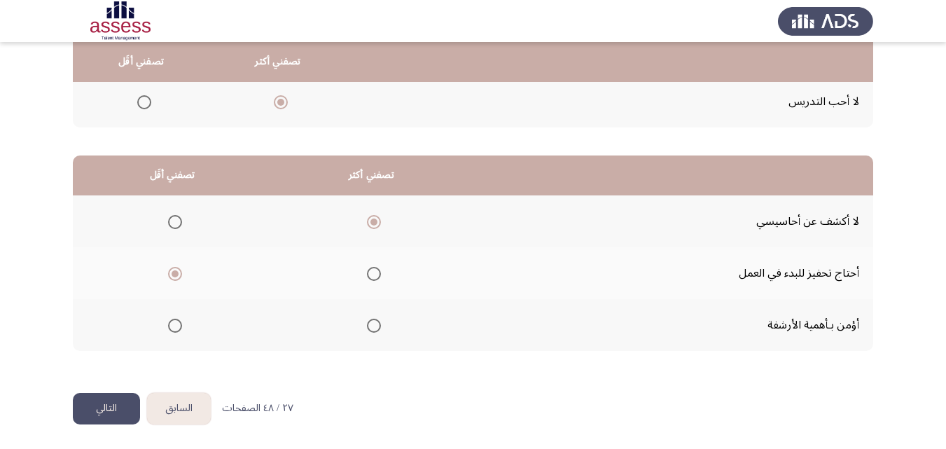
click at [99, 407] on button "التالي" at bounding box center [106, 408] width 67 height 31
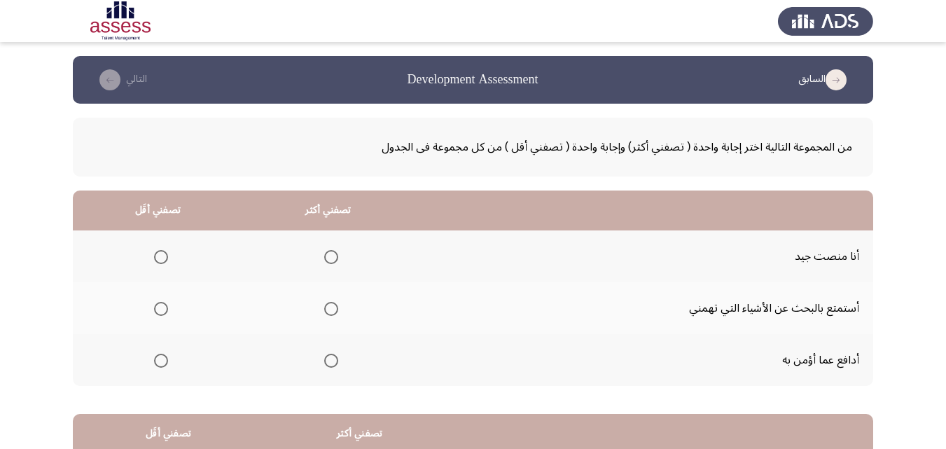
click at [330, 315] on span "Select an option" at bounding box center [331, 309] width 14 height 14
click at [330, 315] on input "Select an option" at bounding box center [331, 309] width 14 height 14
click at [163, 256] on span "Select an option" at bounding box center [161, 257] width 14 height 14
click at [163, 256] on input "Select an option" at bounding box center [161, 257] width 14 height 14
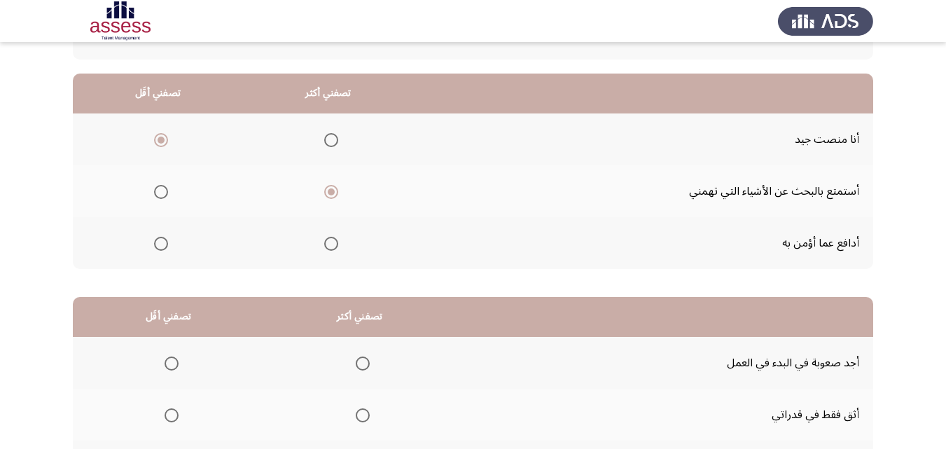
scroll to position [115, 0]
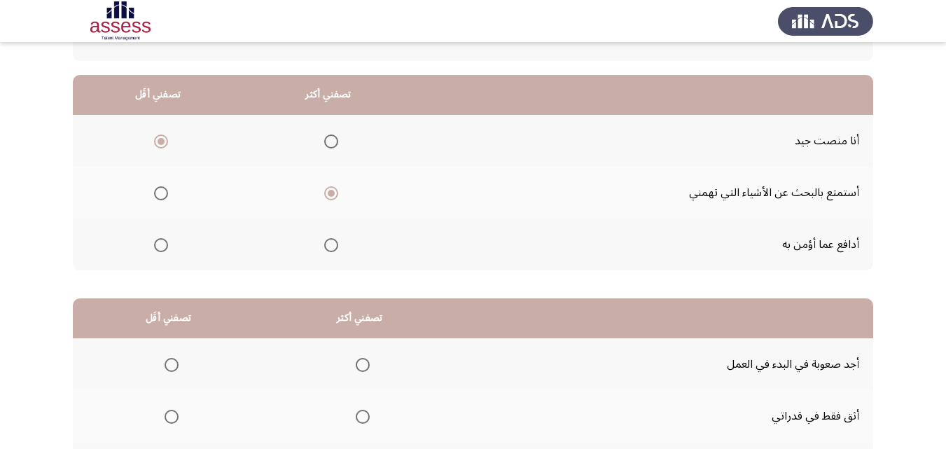
click at [160, 243] on span "Select an option" at bounding box center [161, 245] width 14 height 14
click at [160, 243] on input "Select an option" at bounding box center [161, 245] width 14 height 14
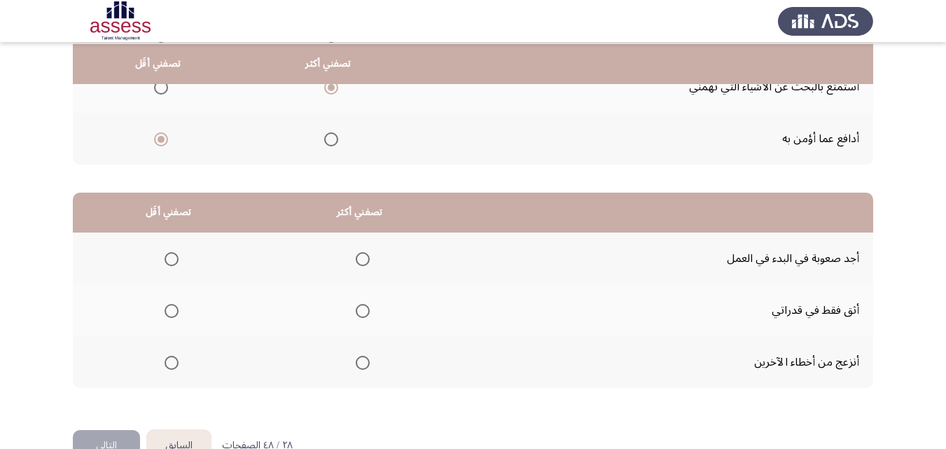
scroll to position [223, 0]
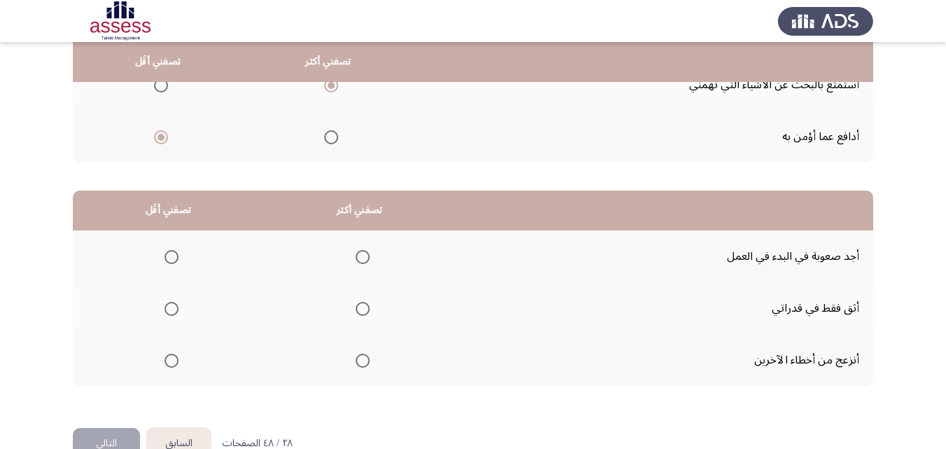
click at [173, 258] on span "Select an option" at bounding box center [171, 257] width 14 height 14
click at [173, 258] on input "Select an option" at bounding box center [171, 257] width 14 height 14
click at [358, 302] on span "Select an option" at bounding box center [363, 309] width 14 height 14
click at [358, 302] on input "Select an option" at bounding box center [363, 309] width 14 height 14
click at [120, 434] on button "التالي" at bounding box center [106, 443] width 67 height 31
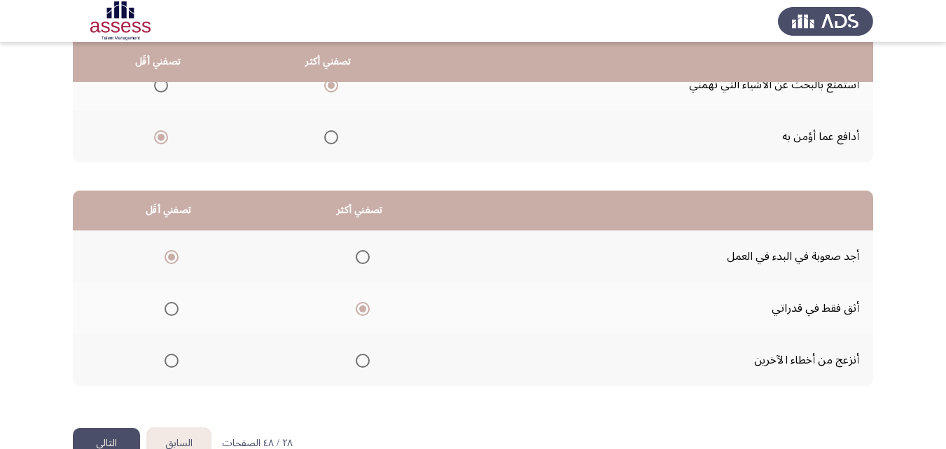
scroll to position [0, 0]
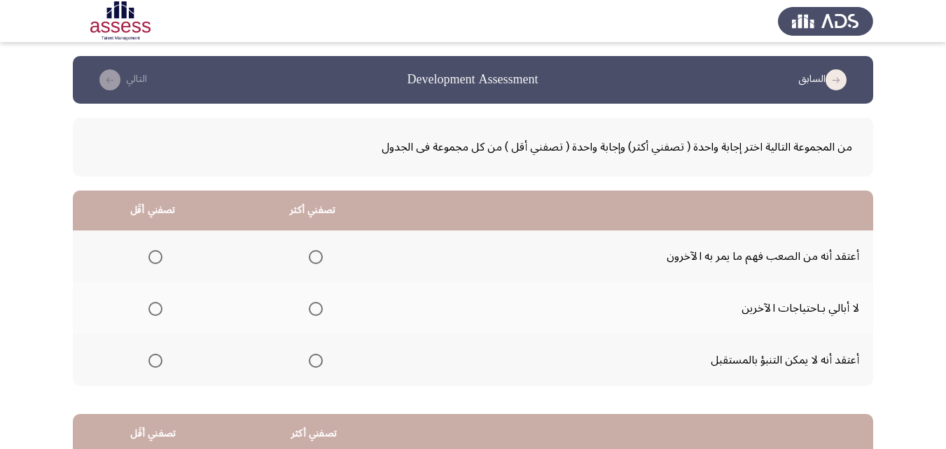
click at [314, 356] on span "Select an option" at bounding box center [316, 360] width 14 height 14
click at [314, 356] on input "Select an option" at bounding box center [316, 360] width 14 height 14
click at [160, 313] on span "Select an option" at bounding box center [155, 309] width 14 height 14
click at [160, 313] on input "Select an option" at bounding box center [155, 309] width 14 height 14
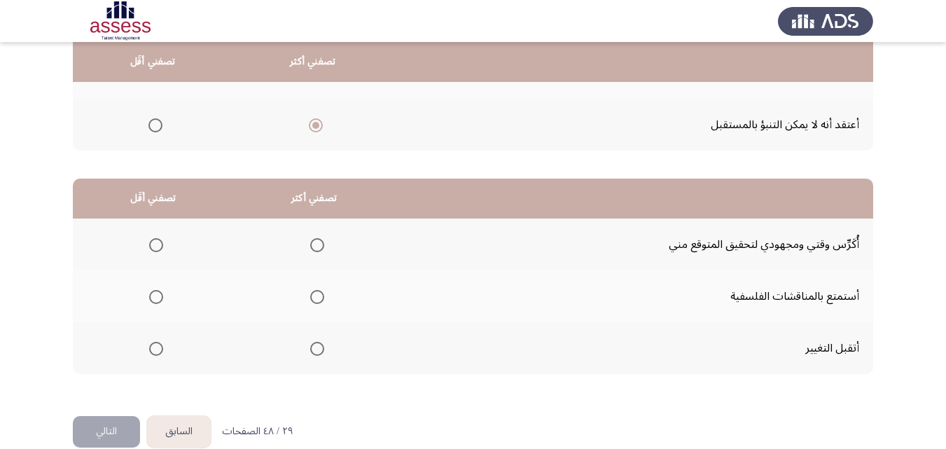
scroll to position [234, 0]
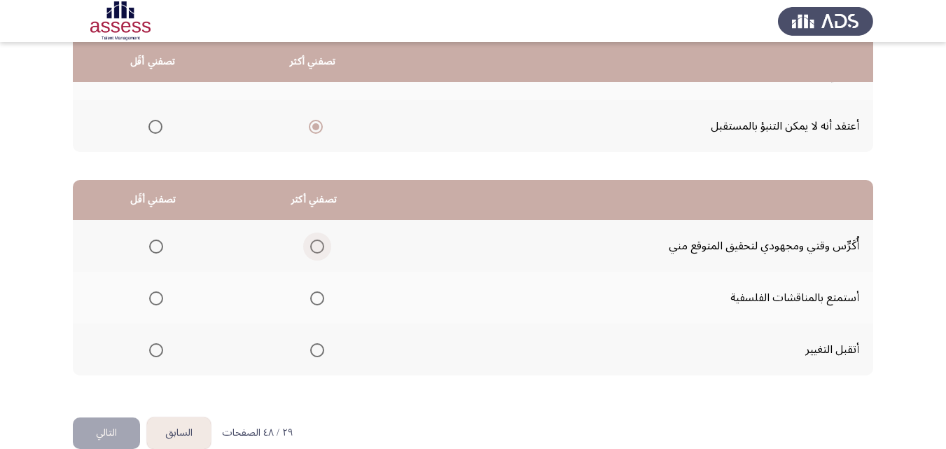
click at [320, 242] on span "Select an option" at bounding box center [317, 246] width 14 height 14
click at [320, 242] on input "Select an option" at bounding box center [317, 246] width 14 height 14
click at [156, 298] on span "Select an option" at bounding box center [156, 298] width 0 height 0
click at [155, 297] on input "Select an option" at bounding box center [156, 298] width 14 height 14
click at [122, 425] on button "التالي" at bounding box center [106, 432] width 67 height 31
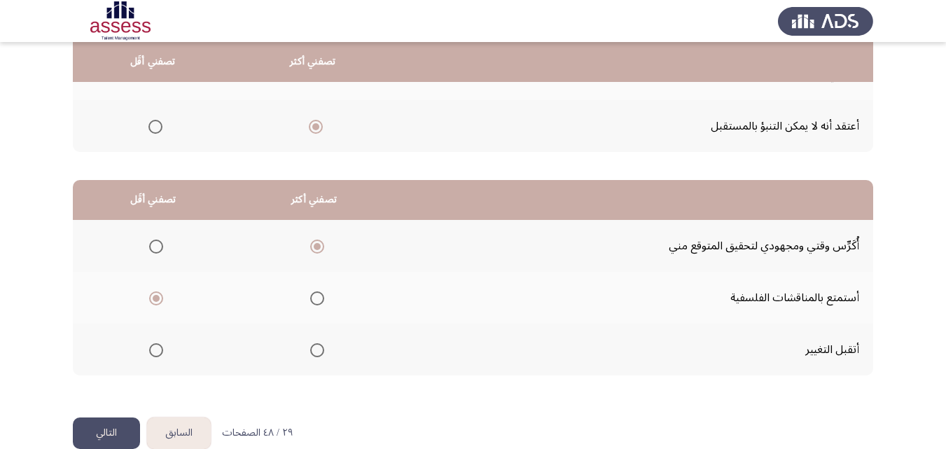
scroll to position [0, 0]
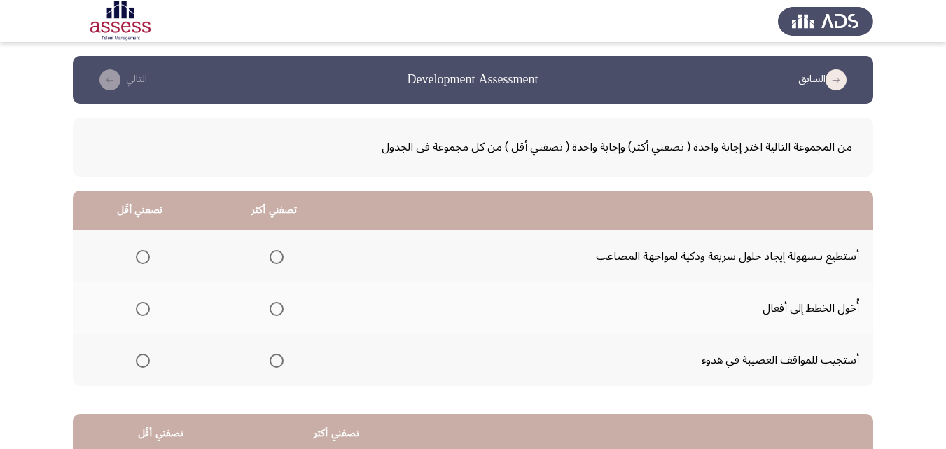
click at [277, 307] on span "Select an option" at bounding box center [276, 309] width 14 height 14
click at [277, 307] on input "Select an option" at bounding box center [276, 309] width 14 height 14
click at [145, 359] on span "Select an option" at bounding box center [143, 360] width 14 height 14
click at [145, 359] on input "Select an option" at bounding box center [143, 360] width 14 height 14
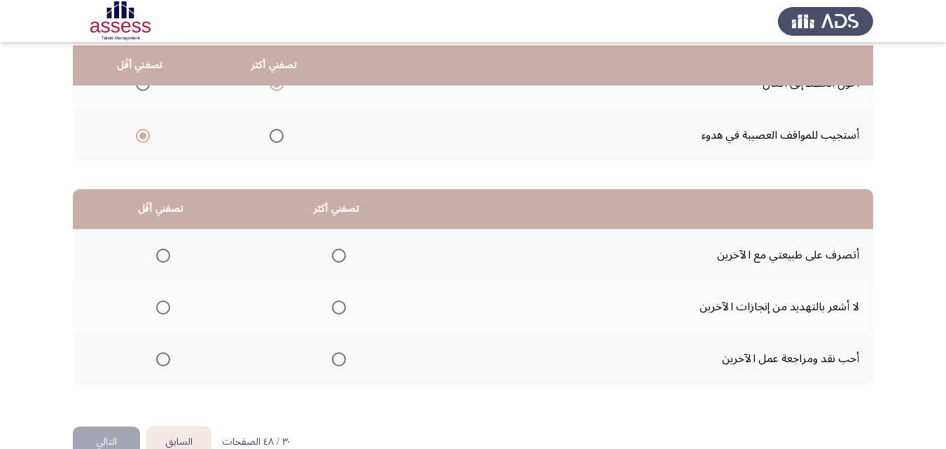
scroll to position [229, 0]
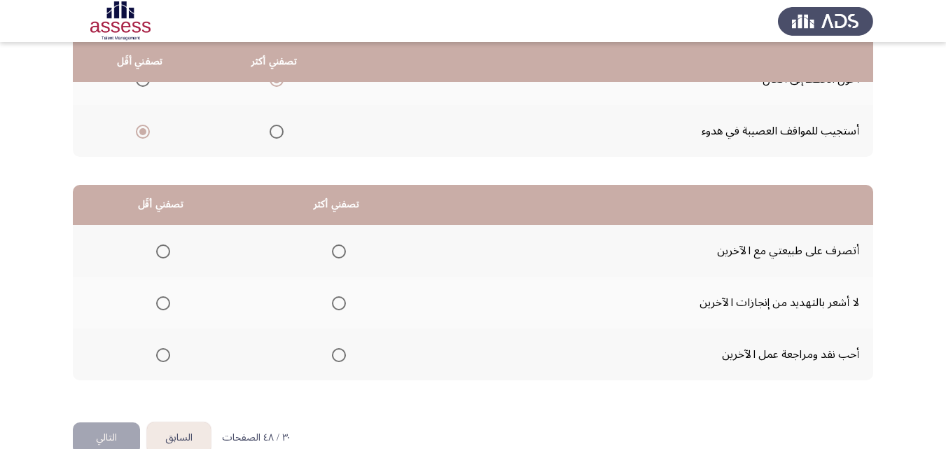
click at [337, 248] on span "Select an option" at bounding box center [339, 251] width 14 height 14
click at [337, 248] on input "Select an option" at bounding box center [339, 251] width 14 height 14
click at [160, 300] on span "Select an option" at bounding box center [163, 303] width 14 height 14
click at [160, 300] on input "Select an option" at bounding box center [163, 303] width 14 height 14
click at [102, 436] on button "التالي" at bounding box center [106, 437] width 67 height 31
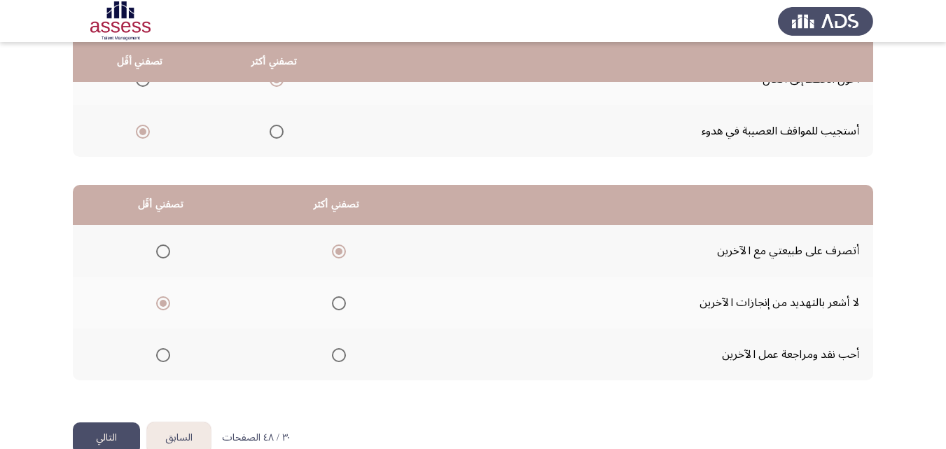
scroll to position [0, 0]
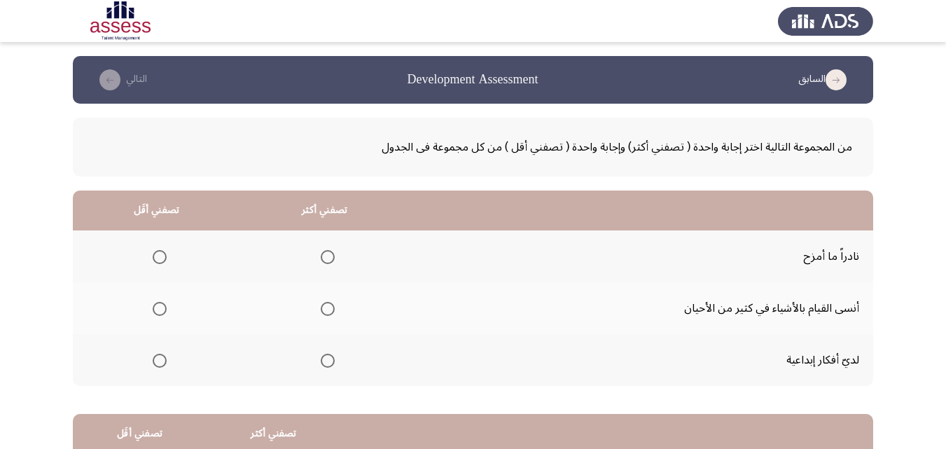
click at [325, 260] on span "Select an option" at bounding box center [328, 257] width 14 height 14
click at [325, 260] on input "Select an option" at bounding box center [328, 257] width 14 height 14
click at [160, 306] on span "Select an option" at bounding box center [160, 309] width 14 height 14
click at [160, 306] on input "Select an option" at bounding box center [160, 309] width 14 height 14
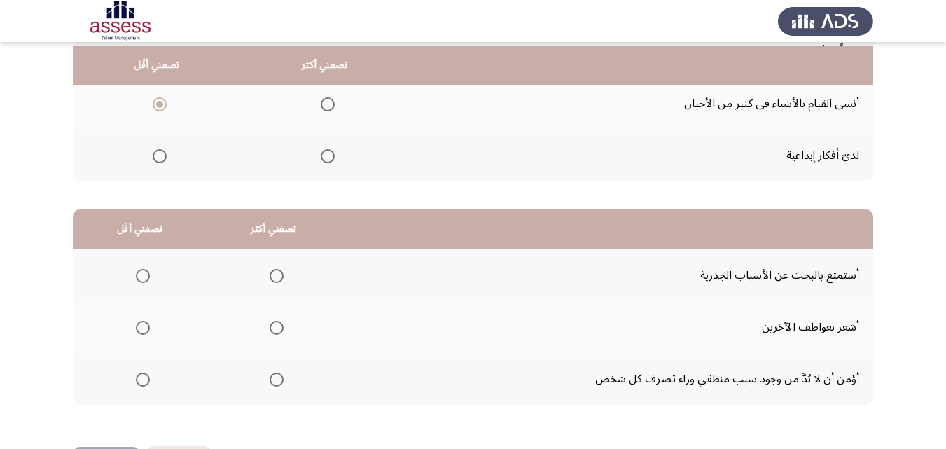
scroll to position [209, 0]
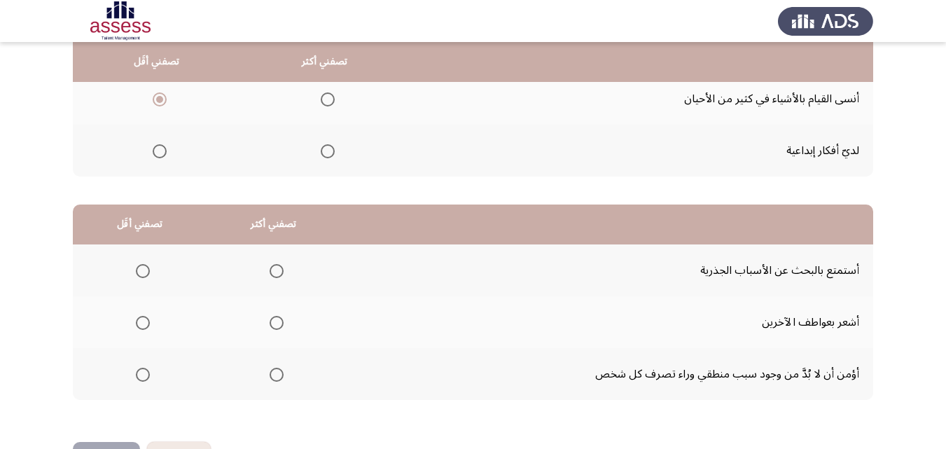
click at [140, 321] on span "Select an option" at bounding box center [143, 323] width 14 height 14
click at [140, 321] on input "Select an option" at bounding box center [143, 323] width 14 height 14
click at [266, 270] on label "Select an option" at bounding box center [274, 271] width 20 height 14
click at [269, 270] on input "Select an option" at bounding box center [276, 271] width 14 height 14
click at [127, 444] on button "التالي" at bounding box center [106, 457] width 67 height 31
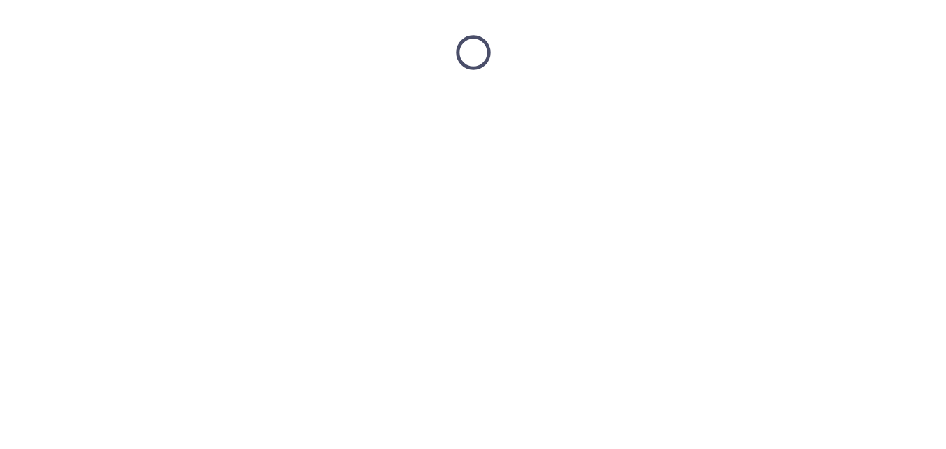
scroll to position [0, 0]
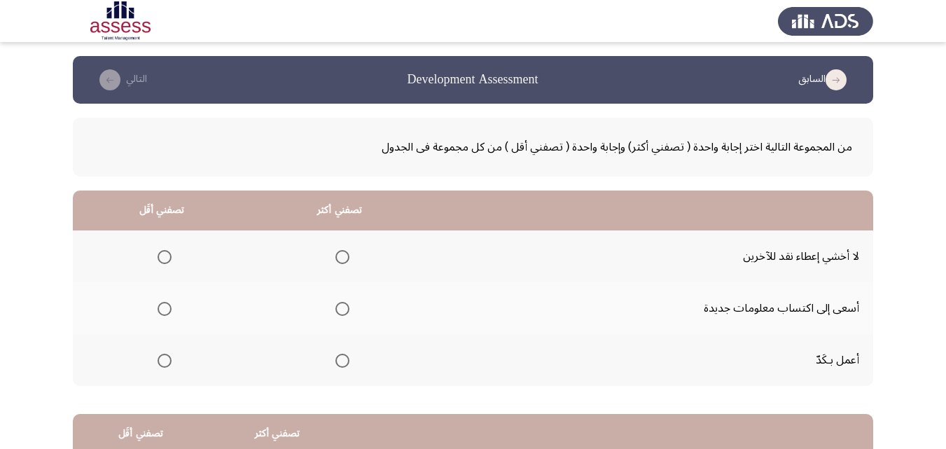
click at [345, 313] on span "Select an option" at bounding box center [342, 309] width 14 height 14
click at [345, 313] on input "Select an option" at bounding box center [342, 309] width 14 height 14
click at [164, 253] on span "Select an option" at bounding box center [164, 257] width 14 height 14
click at [164, 253] on input "Select an option" at bounding box center [164, 257] width 14 height 14
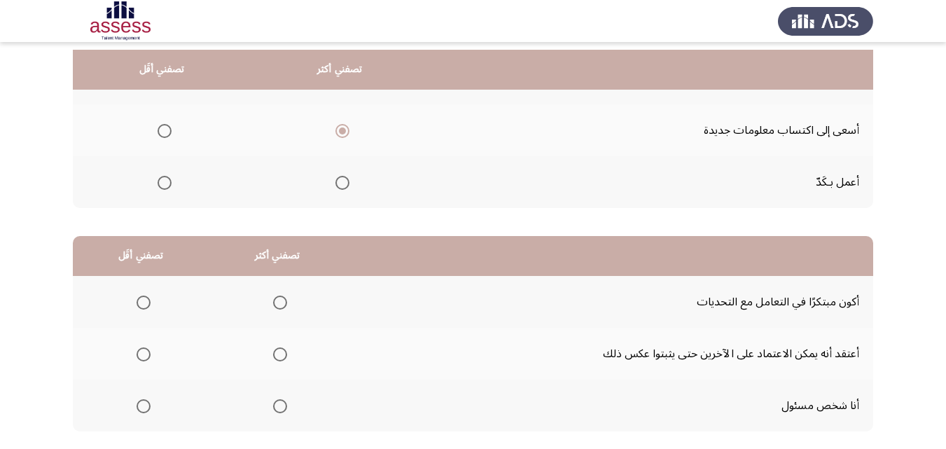
scroll to position [190, 0]
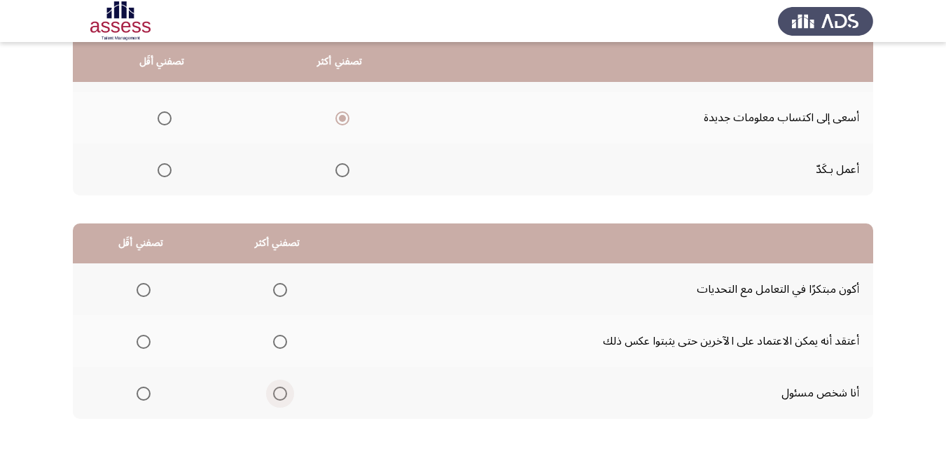
click at [279, 393] on span "Select an option" at bounding box center [280, 393] width 14 height 14
click at [279, 393] on input "Select an option" at bounding box center [280, 393] width 14 height 14
click at [144, 286] on span "Select an option" at bounding box center [143, 290] width 14 height 14
click at [144, 286] on input "Select an option" at bounding box center [143, 290] width 14 height 14
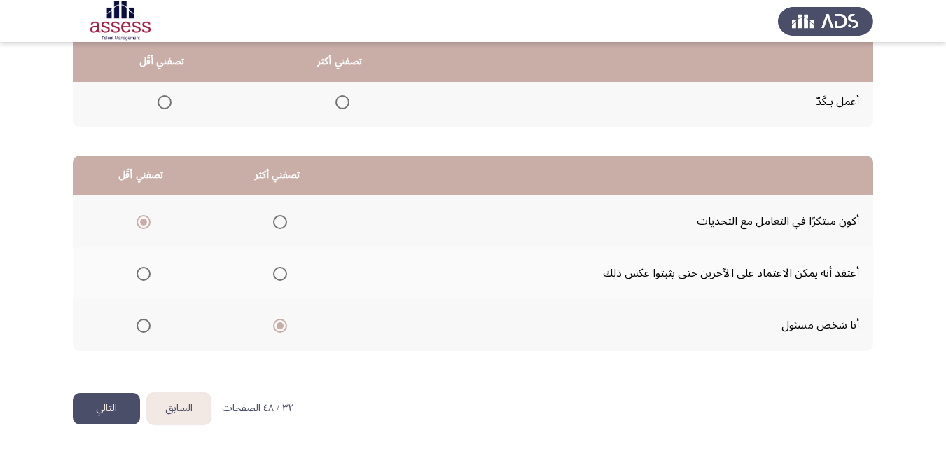
click at [130, 403] on button "التالي" at bounding box center [106, 408] width 67 height 31
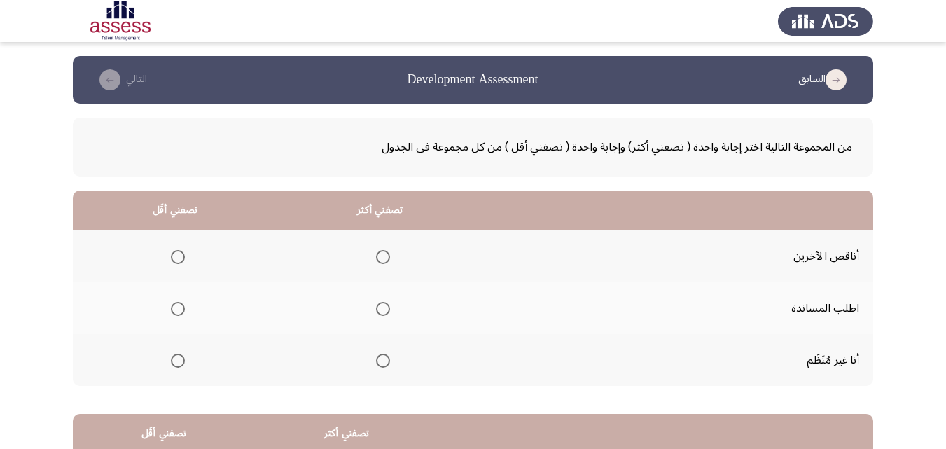
click at [181, 256] on span "Select an option" at bounding box center [178, 257] width 14 height 14
click at [181, 256] on input "Select an option" at bounding box center [178, 257] width 14 height 14
click at [379, 313] on span "Select an option" at bounding box center [383, 309] width 14 height 14
click at [379, 313] on input "Select an option" at bounding box center [383, 309] width 14 height 14
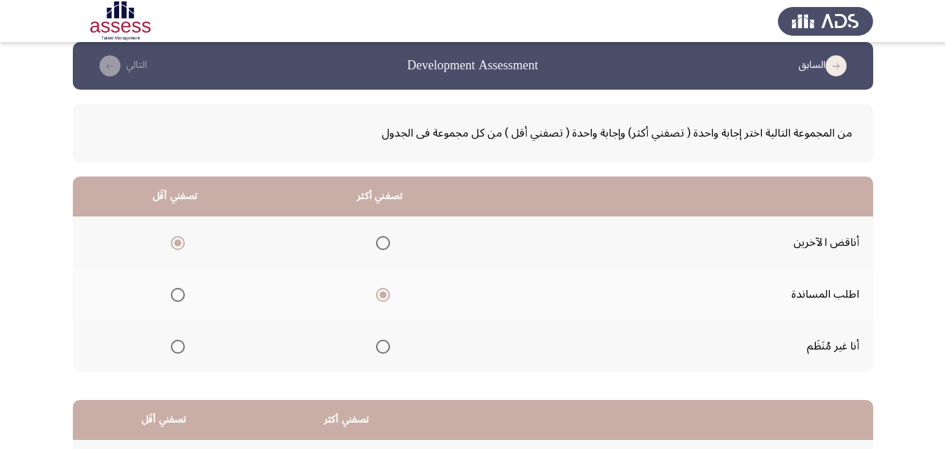
scroll to position [64, 0]
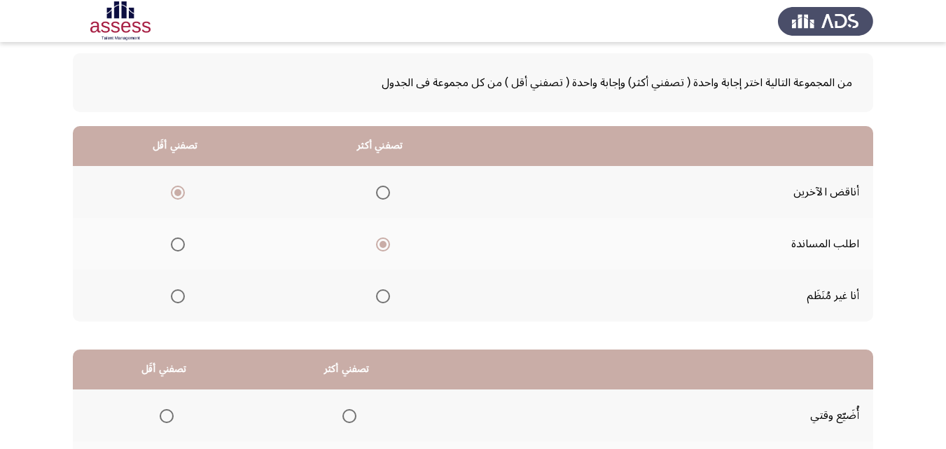
click at [176, 293] on span "Select an option" at bounding box center [178, 296] width 14 height 14
click at [176, 293] on input "Select an option" at bounding box center [178, 296] width 14 height 14
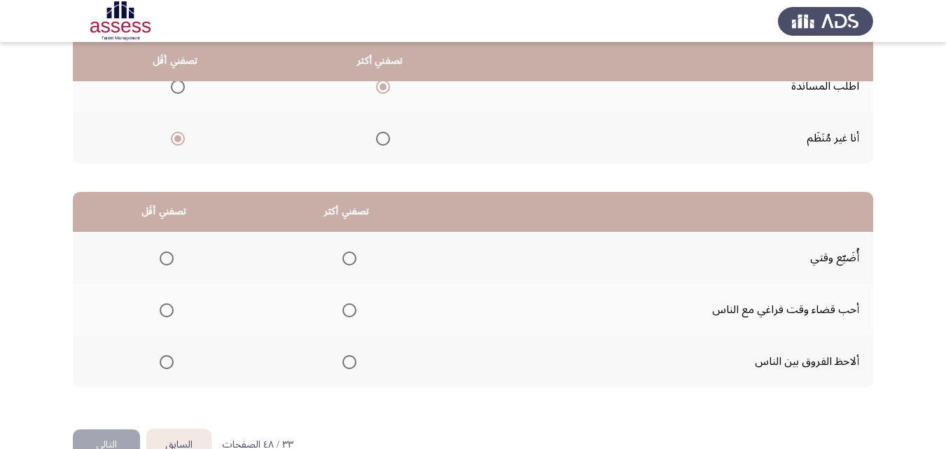
scroll to position [221, 0]
click at [169, 258] on span "Select an option" at bounding box center [167, 259] width 14 height 14
click at [169, 258] on input "Select an option" at bounding box center [167, 259] width 14 height 14
click at [345, 298] on mat-radio-group "Select an option" at bounding box center [347, 310] width 20 height 24
click at [350, 307] on span "Select an option" at bounding box center [349, 311] width 14 height 14
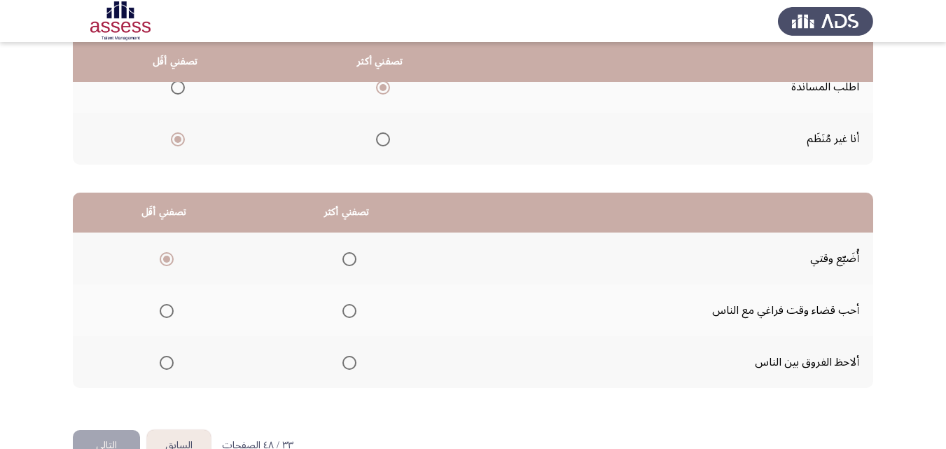
click at [350, 307] on input "Select an option" at bounding box center [349, 311] width 14 height 14
click at [113, 435] on button "التالي" at bounding box center [106, 445] width 67 height 31
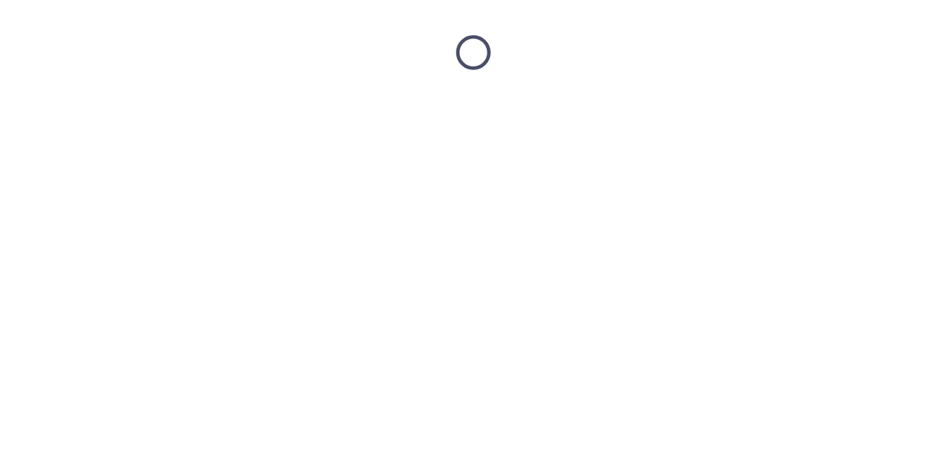
scroll to position [0, 0]
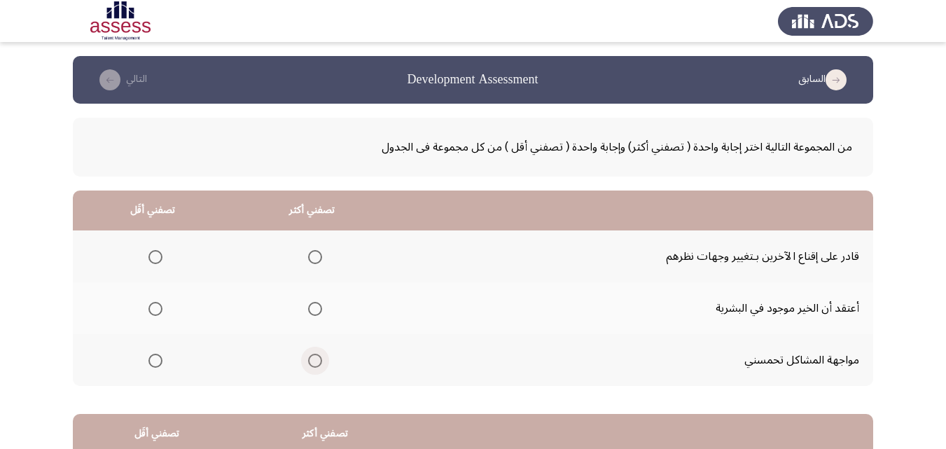
click at [308, 364] on span "Select an option" at bounding box center [315, 360] width 14 height 14
click at [308, 364] on input "Select an option" at bounding box center [315, 360] width 14 height 14
click at [148, 306] on span "Select an option" at bounding box center [155, 309] width 14 height 14
click at [148, 306] on input "Select an option" at bounding box center [155, 309] width 14 height 14
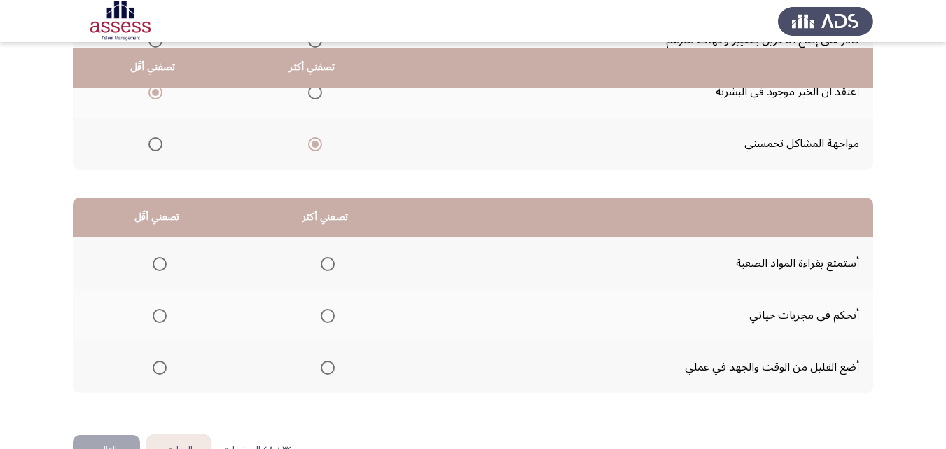
scroll to position [223, 0]
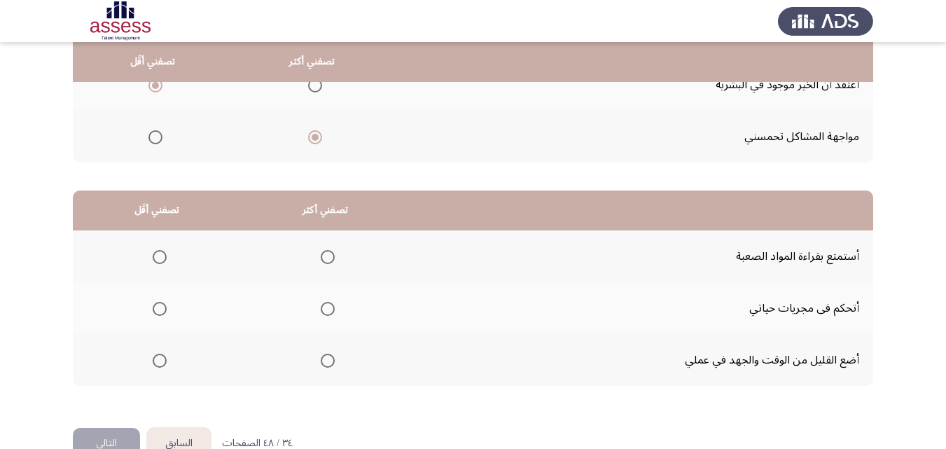
click at [323, 305] on span "Select an option" at bounding box center [328, 309] width 14 height 14
click at [323, 305] on input "Select an option" at bounding box center [328, 309] width 14 height 14
click at [158, 364] on span "Select an option" at bounding box center [160, 360] width 14 height 14
click at [158, 364] on input "Select an option" at bounding box center [160, 360] width 14 height 14
click at [127, 434] on button "التالي" at bounding box center [106, 443] width 67 height 31
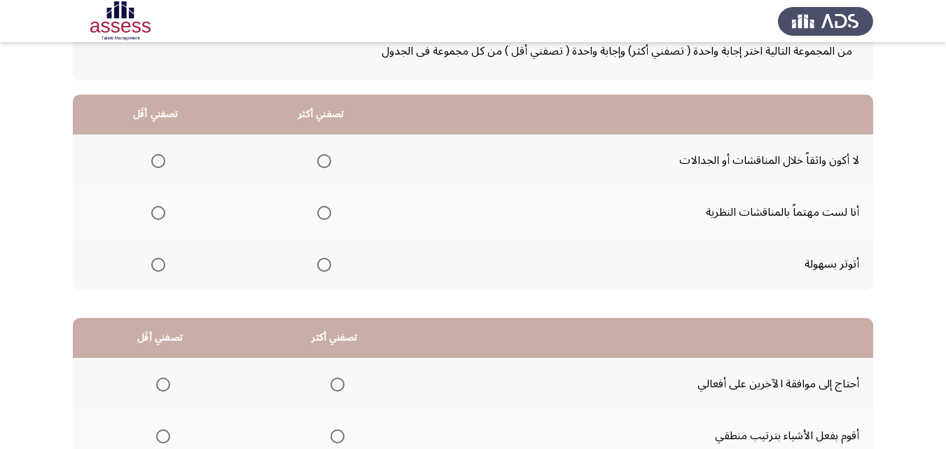
scroll to position [94, 0]
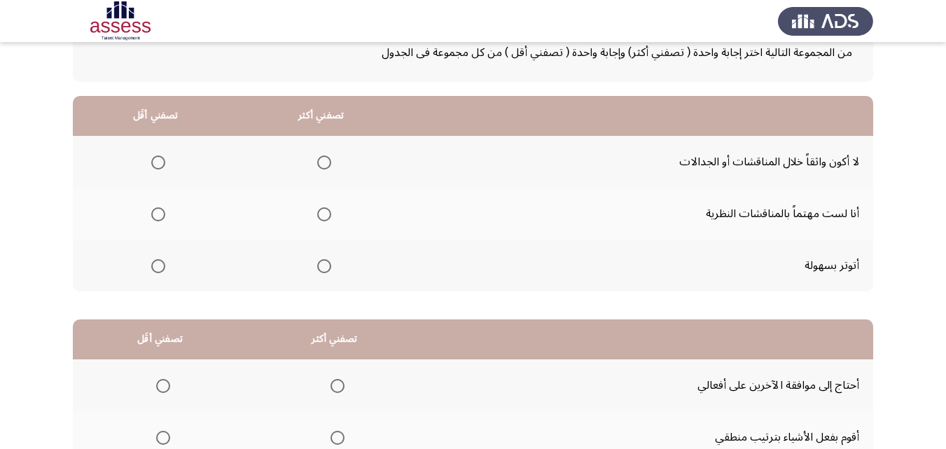
click at [317, 207] on span "Select an option" at bounding box center [324, 214] width 14 height 14
click at [317, 207] on input "Select an option" at bounding box center [324, 214] width 14 height 14
click at [165, 263] on th at bounding box center [155, 265] width 165 height 52
click at [160, 264] on span "Select an option" at bounding box center [158, 266] width 14 height 14
click at [160, 264] on input "Select an option" at bounding box center [158, 266] width 14 height 14
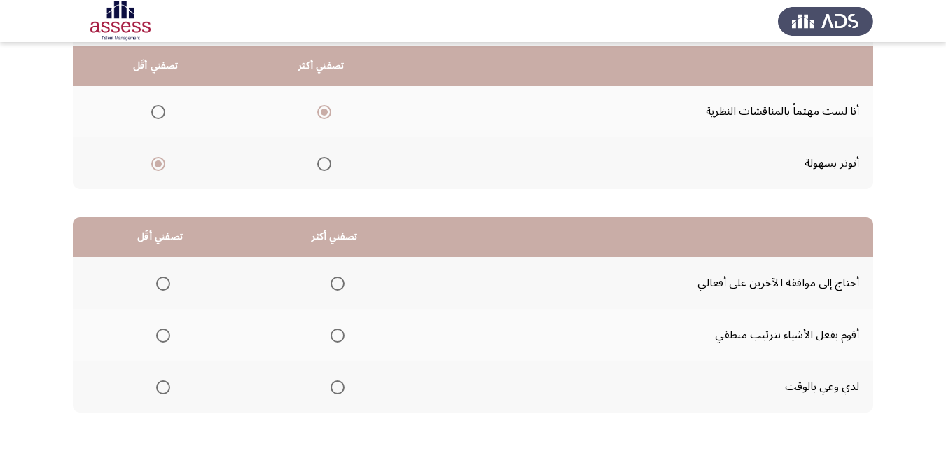
scroll to position [220, 0]
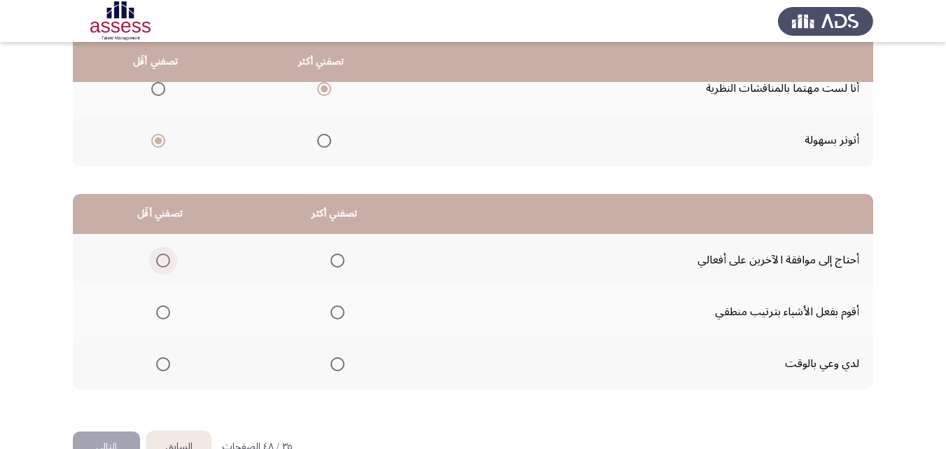
click at [156, 263] on span "Select an option" at bounding box center [163, 260] width 14 height 14
click at [156, 263] on input "Select an option" at bounding box center [163, 260] width 14 height 14
click at [331, 309] on span "Select an option" at bounding box center [337, 312] width 14 height 14
click at [331, 309] on input "Select an option" at bounding box center [337, 312] width 14 height 14
click at [129, 431] on button "التالي" at bounding box center [106, 446] width 67 height 31
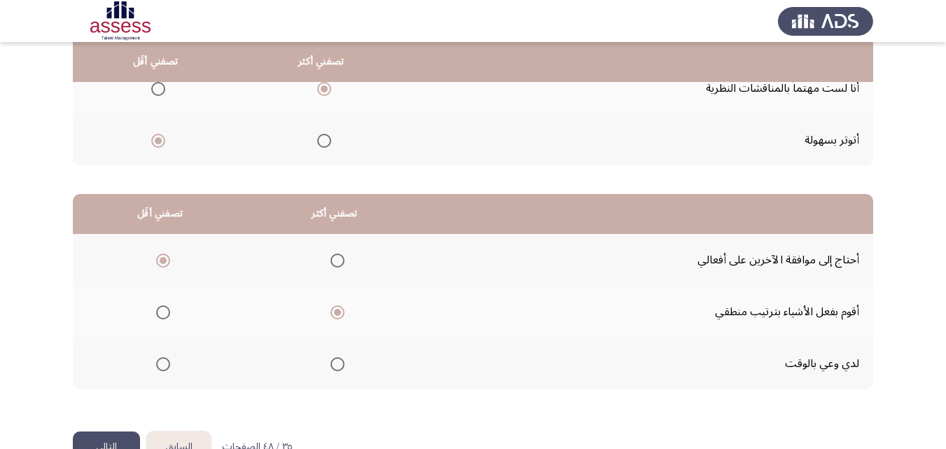
scroll to position [0, 0]
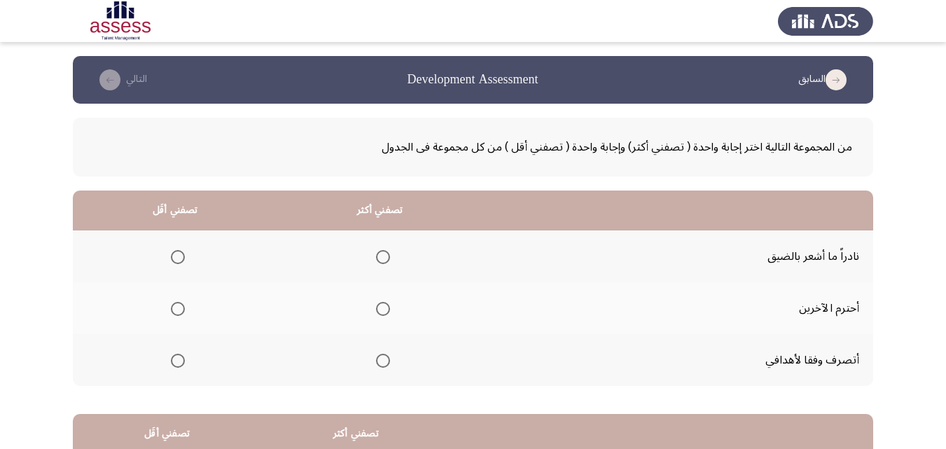
click at [377, 356] on span "Select an option" at bounding box center [383, 360] width 14 height 14
click at [377, 356] on input "Select an option" at bounding box center [383, 360] width 14 height 14
click at [182, 254] on span "Select an option" at bounding box center [178, 257] width 14 height 14
click at [182, 254] on input "Select an option" at bounding box center [178, 257] width 14 height 14
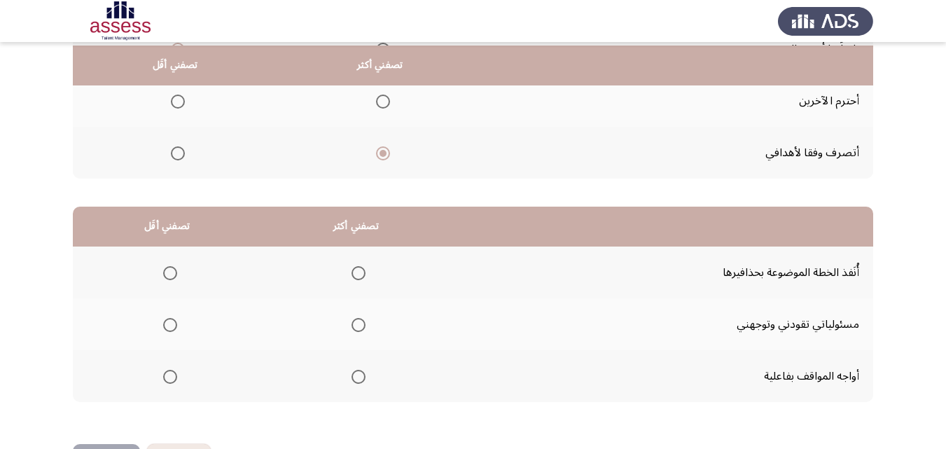
scroll to position [214, 0]
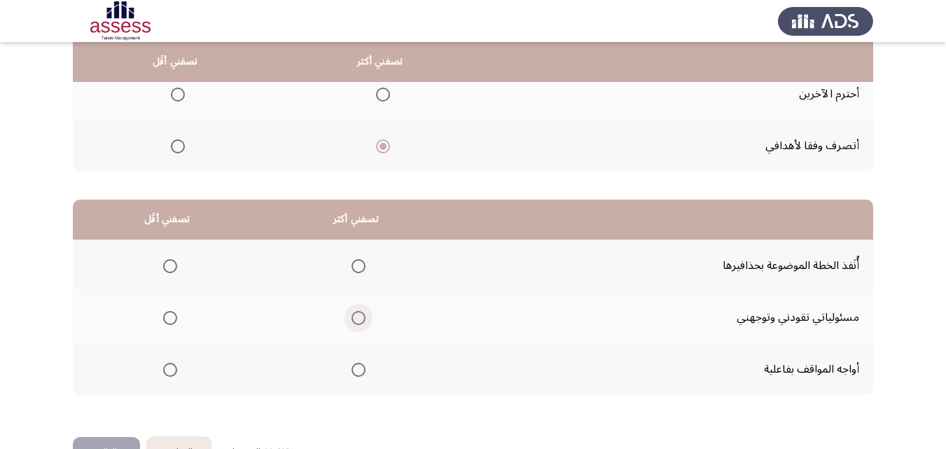
click at [358, 319] on span "Select an option" at bounding box center [358, 318] width 14 height 14
click at [358, 319] on input "Select an option" at bounding box center [358, 318] width 14 height 14
click at [172, 269] on span "Select an option" at bounding box center [170, 266] width 14 height 14
click at [172, 269] on input "Select an option" at bounding box center [170, 266] width 14 height 14
click at [125, 444] on button "التالي" at bounding box center [106, 452] width 67 height 31
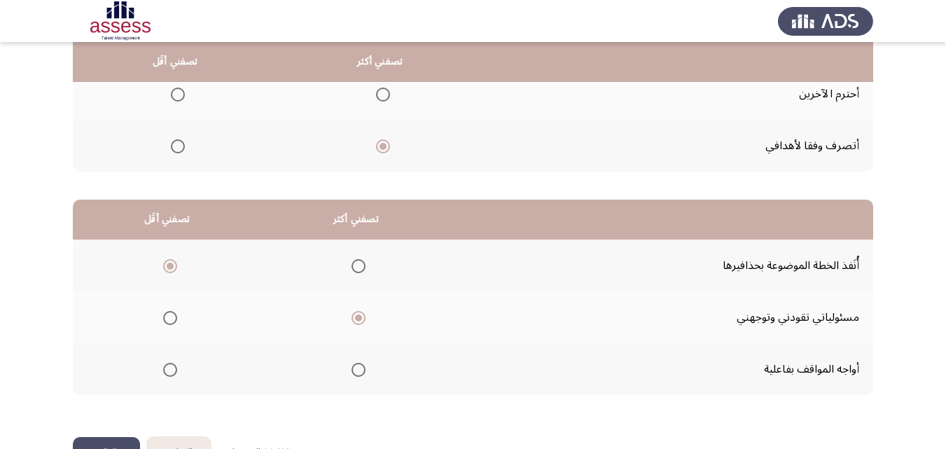
scroll to position [0, 0]
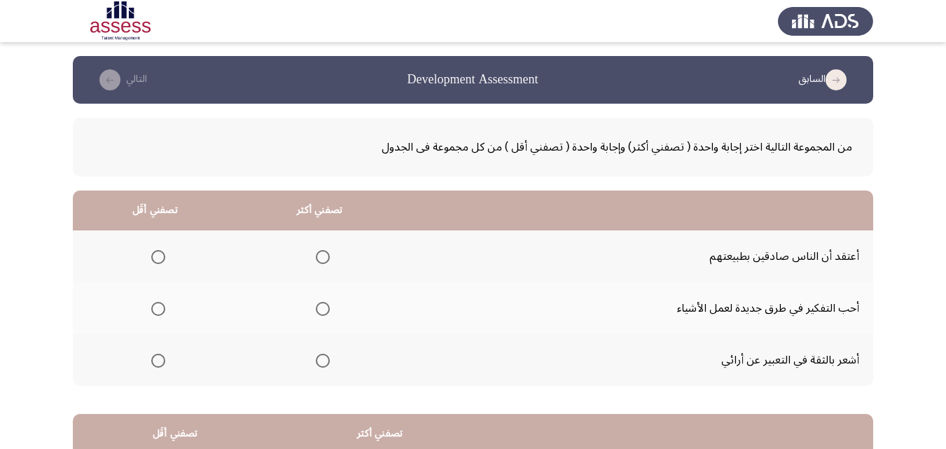
click at [151, 255] on span "Select an option" at bounding box center [158, 257] width 14 height 14
click at [151, 255] on input "Select an option" at bounding box center [158, 257] width 14 height 14
click at [316, 358] on span "Select an option" at bounding box center [323, 360] width 14 height 14
click at [316, 358] on input "Select an option" at bounding box center [323, 360] width 14 height 14
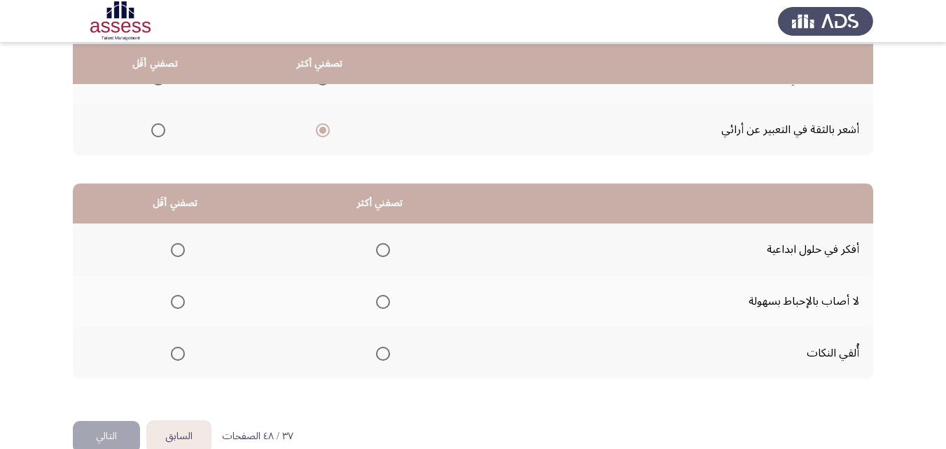
scroll to position [232, 0]
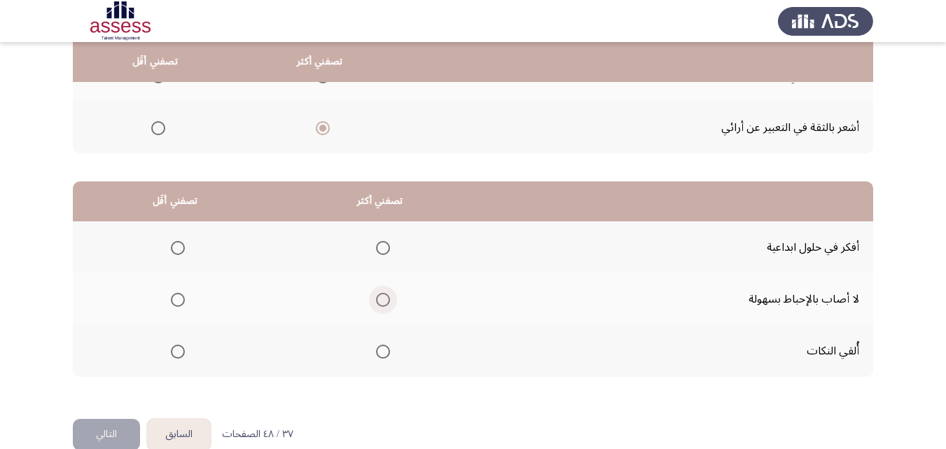
click at [376, 297] on span "Select an option" at bounding box center [383, 300] width 14 height 14
click at [376, 297] on input "Select an option" at bounding box center [383, 300] width 14 height 14
click at [175, 350] on span "Select an option" at bounding box center [178, 351] width 14 height 14
click at [175, 350] on input "Select an option" at bounding box center [178, 351] width 14 height 14
click at [122, 433] on button "التالي" at bounding box center [106, 434] width 67 height 31
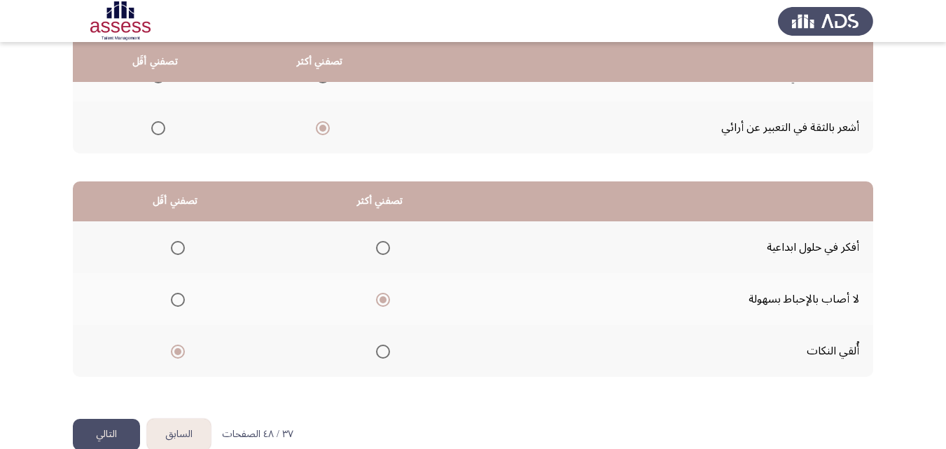
scroll to position [0, 0]
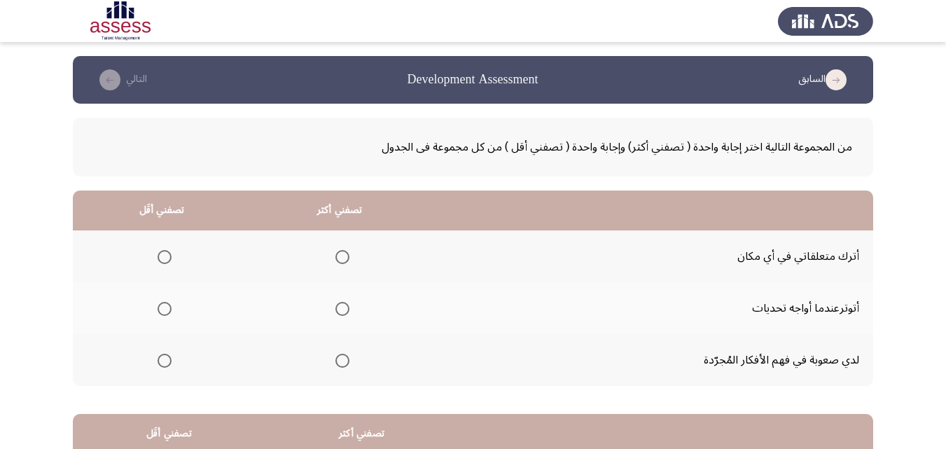
click at [343, 250] on span "Select an option" at bounding box center [342, 257] width 14 height 14
click at [343, 250] on input "Select an option" at bounding box center [342, 257] width 14 height 14
click at [162, 306] on span "Select an option" at bounding box center [164, 309] width 14 height 14
click at [162, 306] on input "Select an option" at bounding box center [164, 309] width 14 height 14
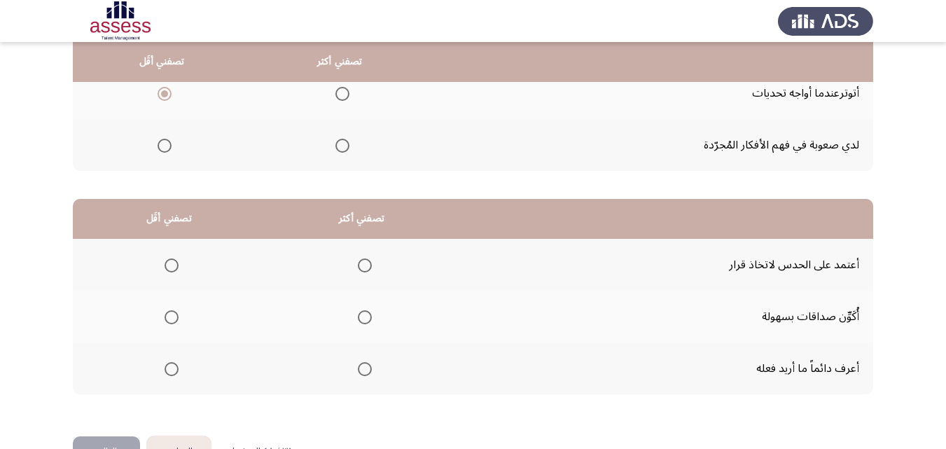
scroll to position [216, 0]
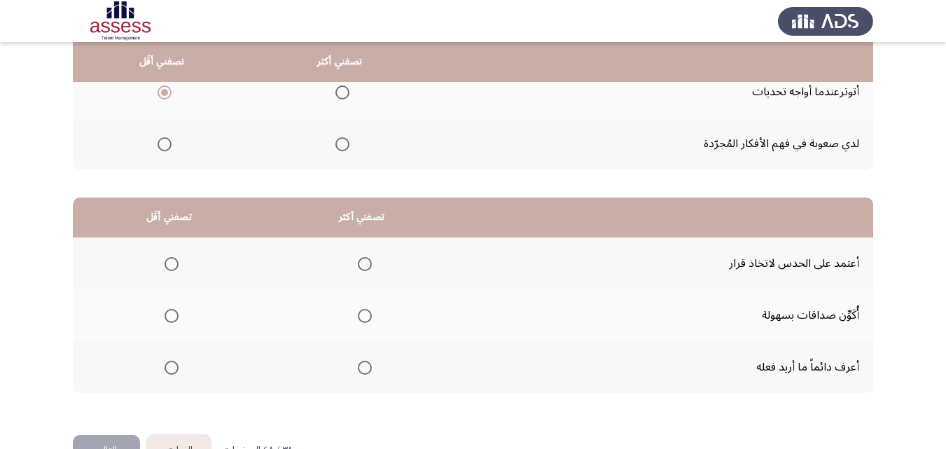
click at [358, 363] on span "Select an option" at bounding box center [365, 367] width 14 height 14
click at [358, 363] on input "Select an option" at bounding box center [365, 367] width 14 height 14
click at [164, 312] on span "Select an option" at bounding box center [171, 316] width 14 height 14
click at [164, 312] on input "Select an option" at bounding box center [171, 316] width 14 height 14
click at [127, 437] on button "التالي" at bounding box center [106, 450] width 67 height 31
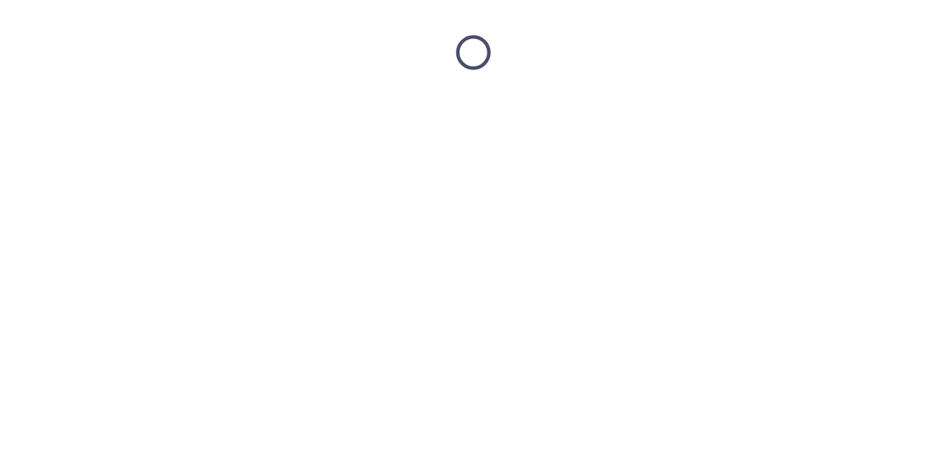
scroll to position [0, 0]
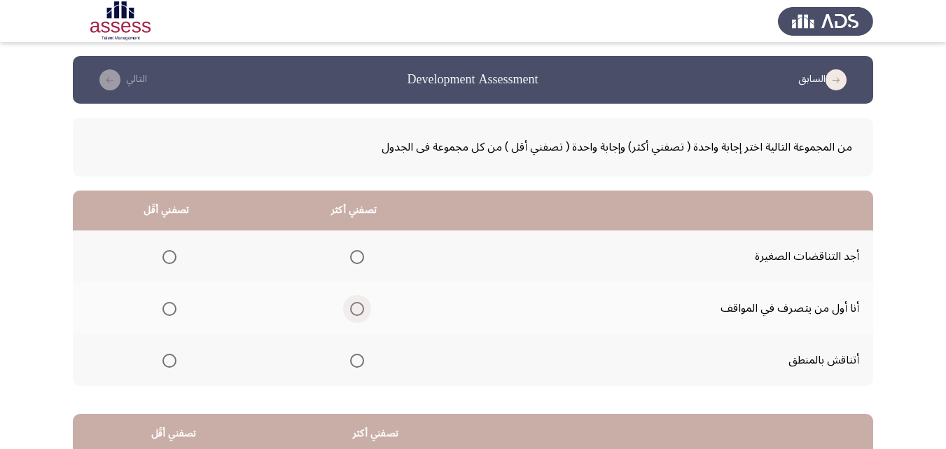
click at [355, 314] on span "Select an option" at bounding box center [357, 309] width 14 height 14
click at [355, 314] on input "Select an option" at bounding box center [357, 309] width 14 height 14
click at [166, 262] on span "Select an option" at bounding box center [169, 257] width 14 height 14
click at [166, 262] on input "Select an option" at bounding box center [169, 257] width 14 height 14
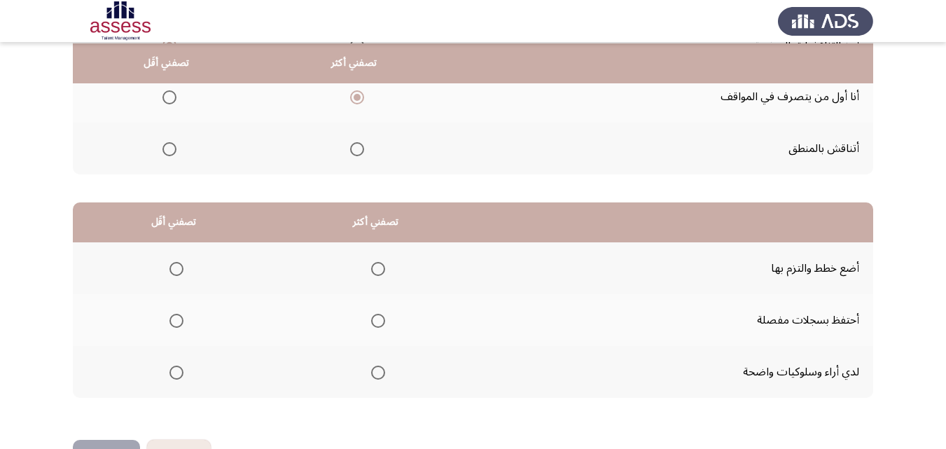
scroll to position [214, 0]
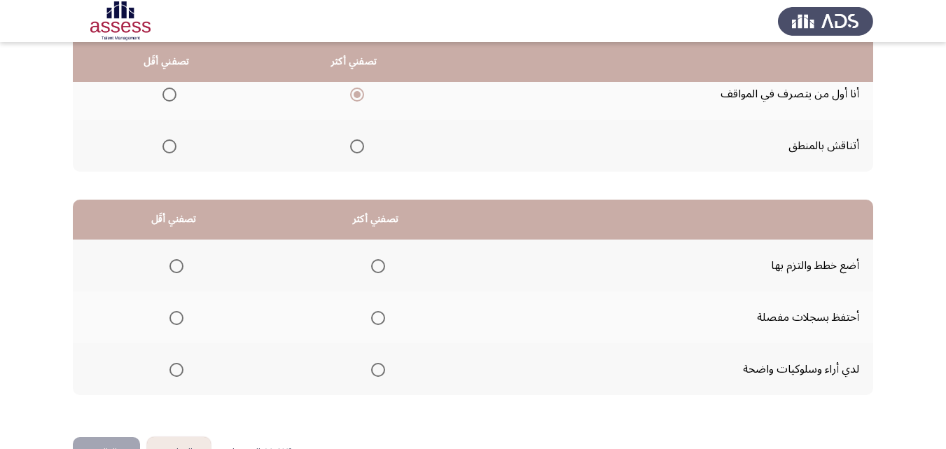
click at [178, 370] on span "Select an option" at bounding box center [176, 370] width 14 height 14
click at [178, 370] on input "Select an option" at bounding box center [176, 370] width 14 height 14
click at [373, 266] on span "Select an option" at bounding box center [378, 266] width 14 height 14
click at [373, 266] on input "Select an option" at bounding box center [378, 266] width 14 height 14
click at [114, 434] on div "من المجموعة التالية اختر إجابة واحدة ( تصفني أكثر) وإجابة واحدة ( تصفني أقل ) م…" at bounding box center [473, 162] width 800 height 547
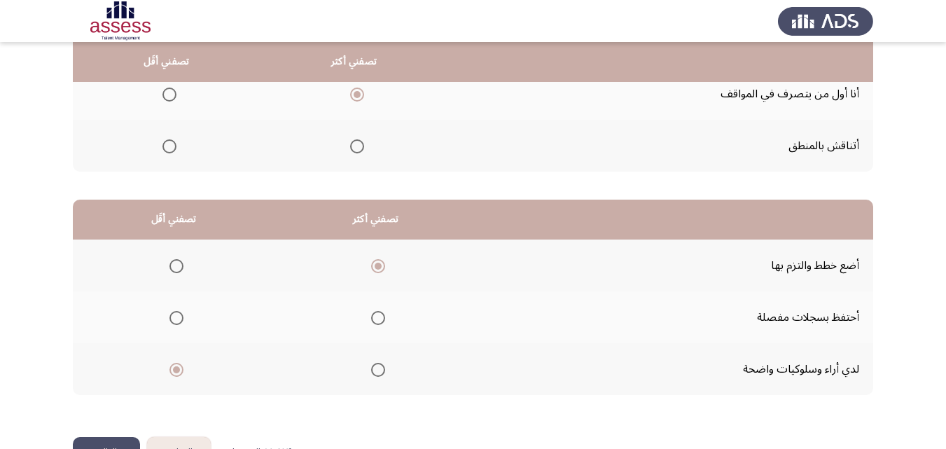
click at [113, 437] on button "التالي" at bounding box center [106, 452] width 67 height 31
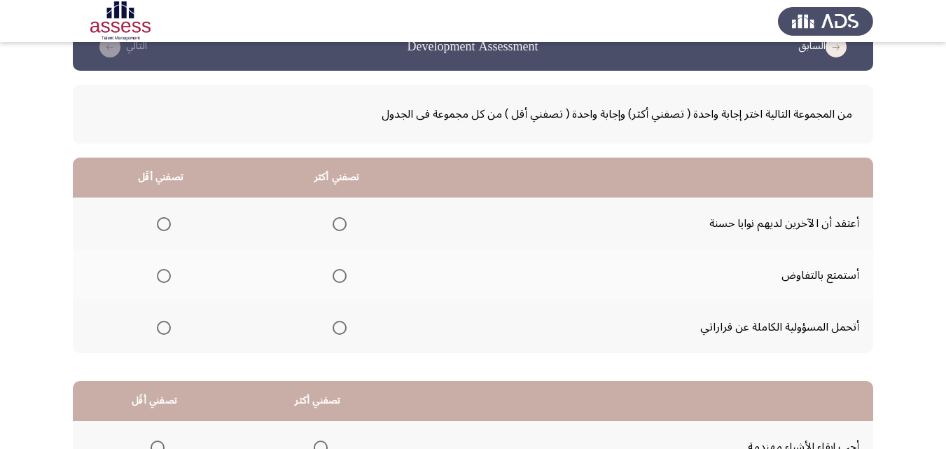
scroll to position [35, 0]
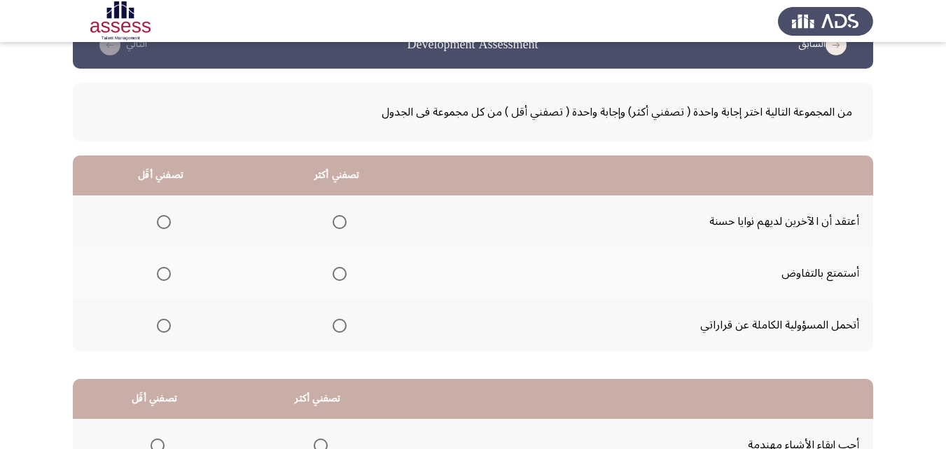
click at [339, 323] on span "Select an option" at bounding box center [339, 325] width 14 height 14
click at [339, 323] on input "Select an option" at bounding box center [339, 325] width 14 height 14
click at [157, 218] on span "Select an option" at bounding box center [164, 222] width 14 height 14
click at [157, 218] on input "Select an option" at bounding box center [164, 222] width 14 height 14
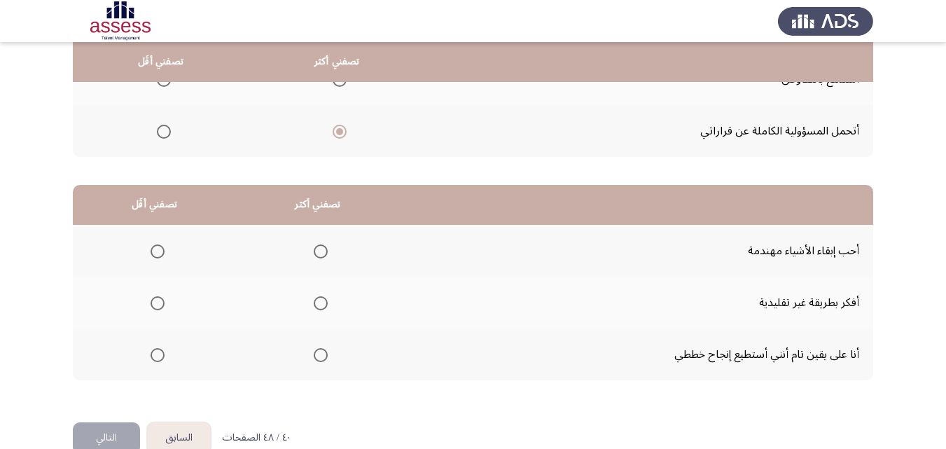
scroll to position [230, 0]
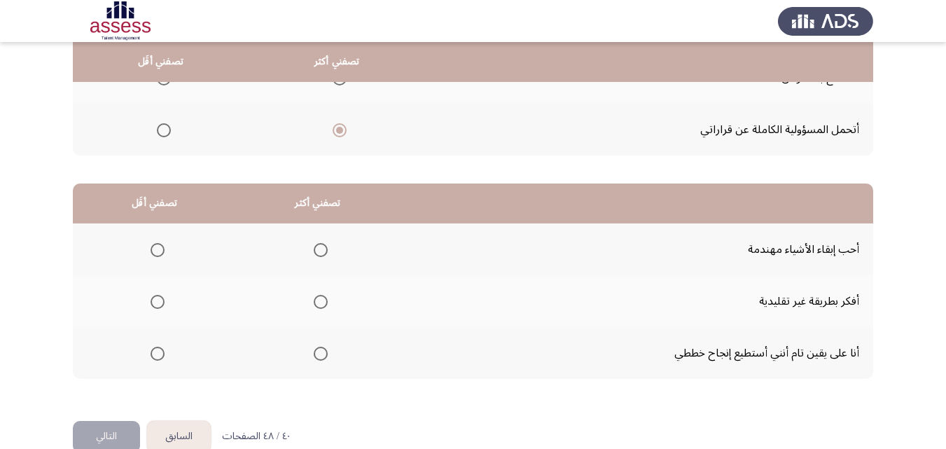
click at [322, 353] on span "Select an option" at bounding box center [321, 353] width 14 height 14
click at [322, 353] on input "Select an option" at bounding box center [321, 353] width 14 height 14
click at [155, 248] on span "Select an option" at bounding box center [157, 250] width 14 height 14
click at [155, 248] on input "Select an option" at bounding box center [157, 250] width 14 height 14
click at [111, 437] on button "التالي" at bounding box center [106, 436] width 67 height 31
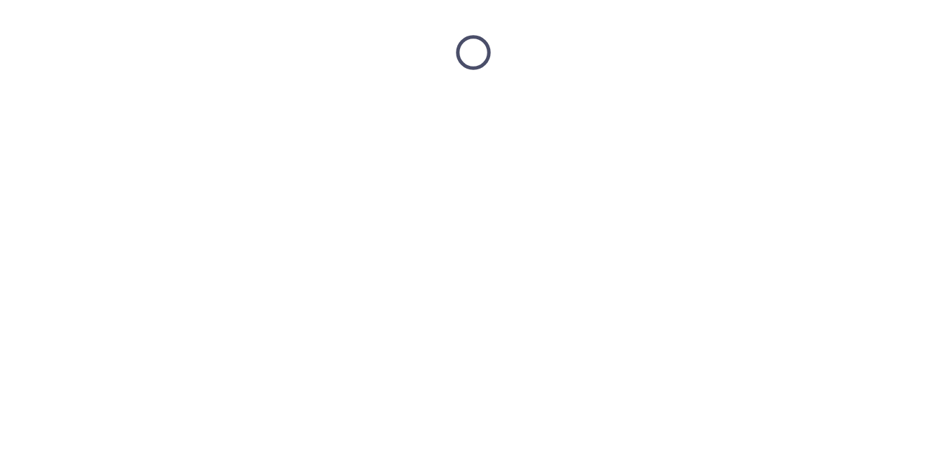
scroll to position [0, 0]
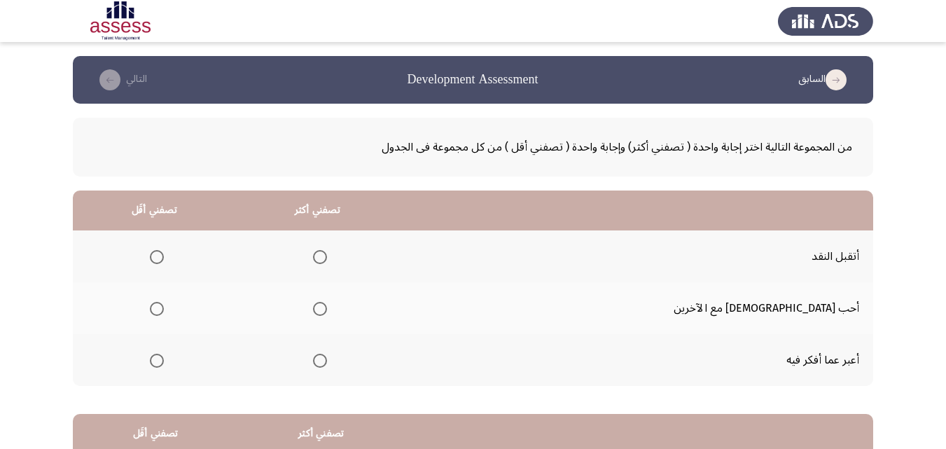
click at [164, 255] on span "Select an option" at bounding box center [157, 257] width 14 height 14
click at [164, 255] on input "Select an option" at bounding box center [157, 257] width 14 height 14
click at [388, 361] on th at bounding box center [317, 360] width 163 height 52
click at [327, 310] on span "Select an option" at bounding box center [320, 309] width 14 height 14
click at [327, 310] on input "Select an option" at bounding box center [320, 309] width 14 height 14
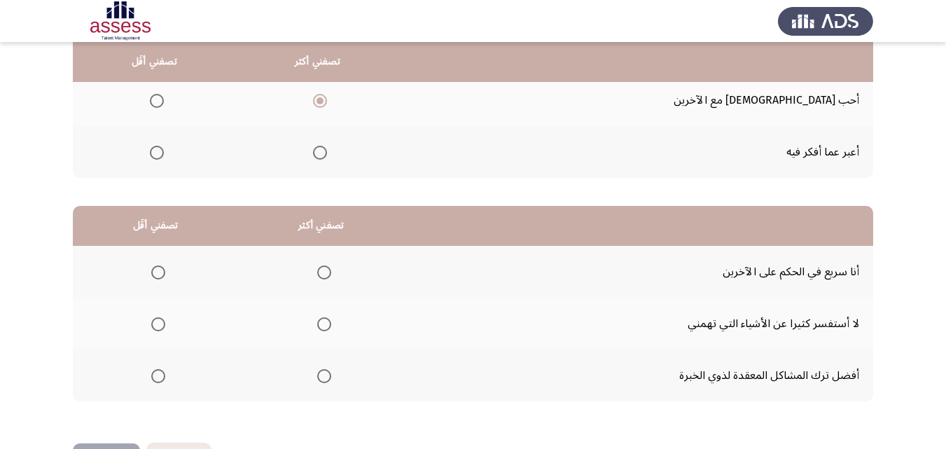
scroll to position [207, 0]
click at [162, 274] on span "Select an option" at bounding box center [158, 273] width 14 height 14
click at [162, 274] on input "Select an option" at bounding box center [158, 273] width 14 height 14
click at [162, 381] on span "Select an option" at bounding box center [158, 377] width 14 height 14
click at [162, 381] on input "Select an option" at bounding box center [158, 377] width 14 height 14
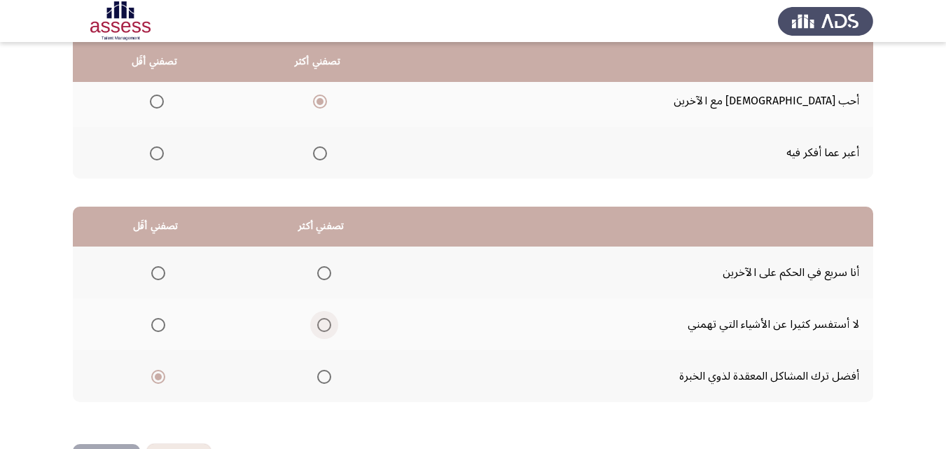
click at [317, 321] on span "Select an option" at bounding box center [324, 325] width 14 height 14
click at [317, 321] on input "Select an option" at bounding box center [324, 325] width 14 height 14
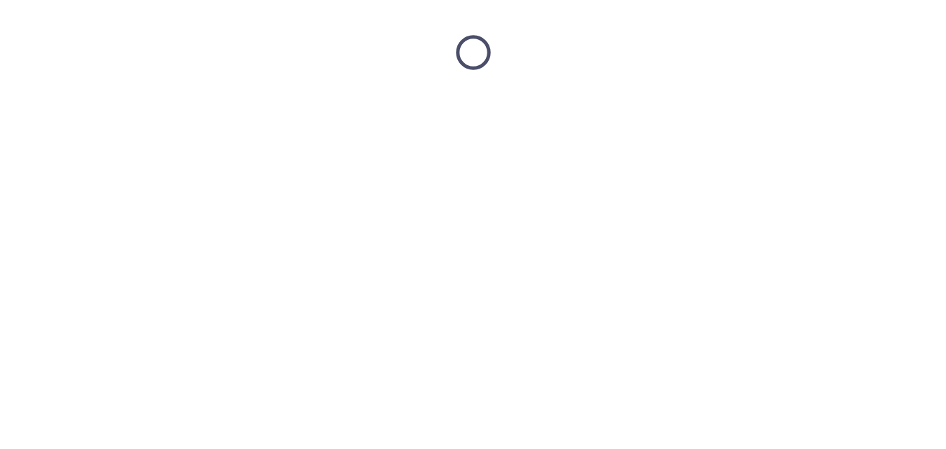
scroll to position [0, 0]
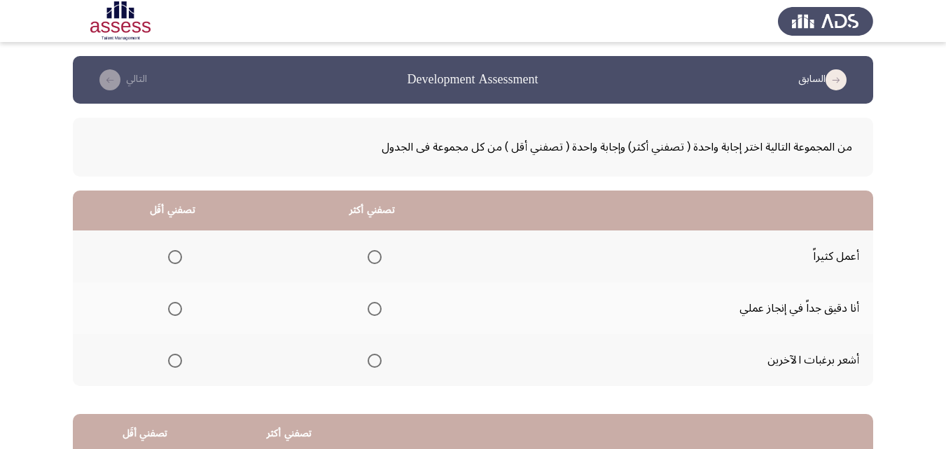
click at [367, 302] on span "Select an option" at bounding box center [374, 309] width 14 height 14
click at [367, 302] on input "Select an option" at bounding box center [374, 309] width 14 height 14
click at [178, 357] on span "Select an option" at bounding box center [175, 360] width 14 height 14
click at [178, 357] on input "Select an option" at bounding box center [175, 360] width 14 height 14
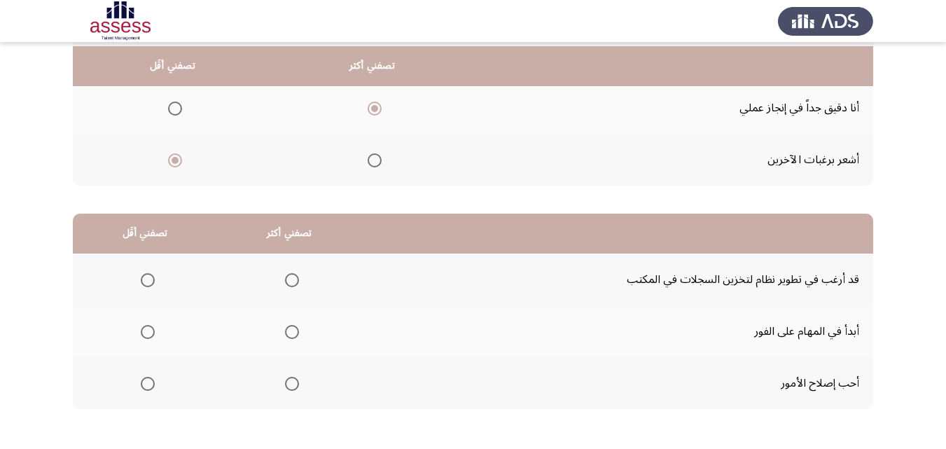
scroll to position [204, 0]
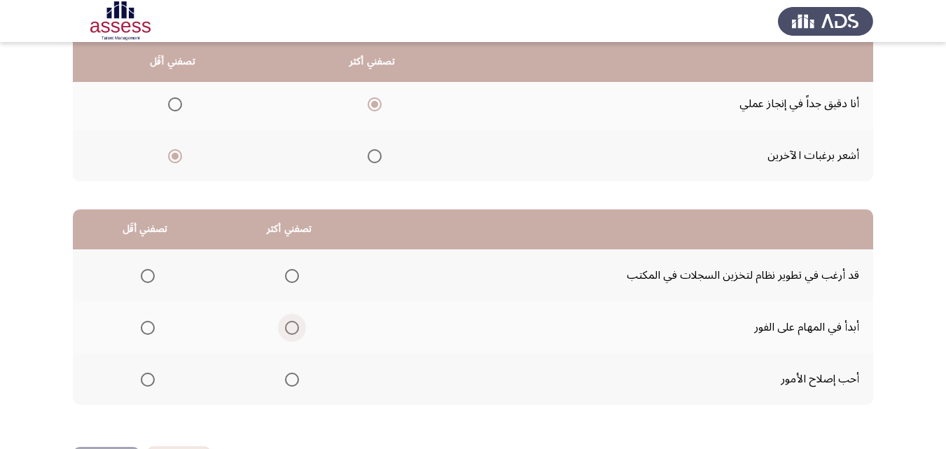
click at [286, 332] on span "Select an option" at bounding box center [292, 328] width 14 height 14
click at [286, 332] on input "Select an option" at bounding box center [292, 328] width 14 height 14
click at [148, 280] on span "Select an option" at bounding box center [148, 276] width 14 height 14
click at [148, 280] on input "Select an option" at bounding box center [148, 276] width 14 height 14
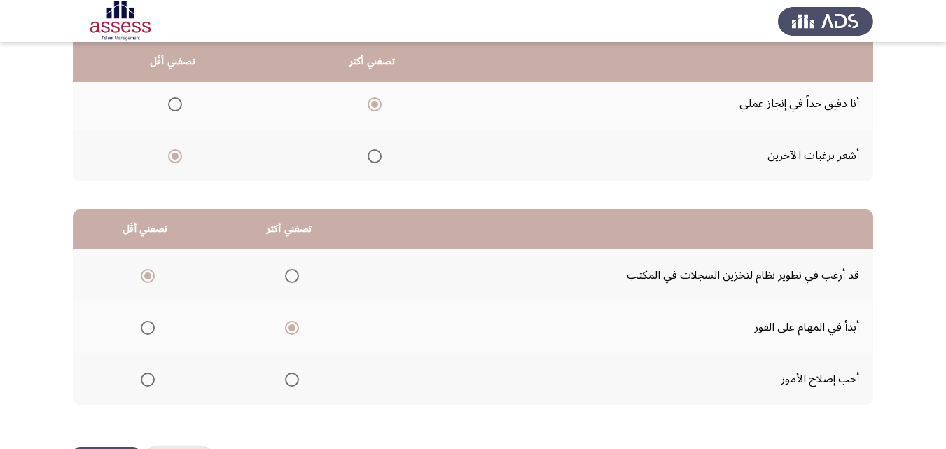
scroll to position [0, 0]
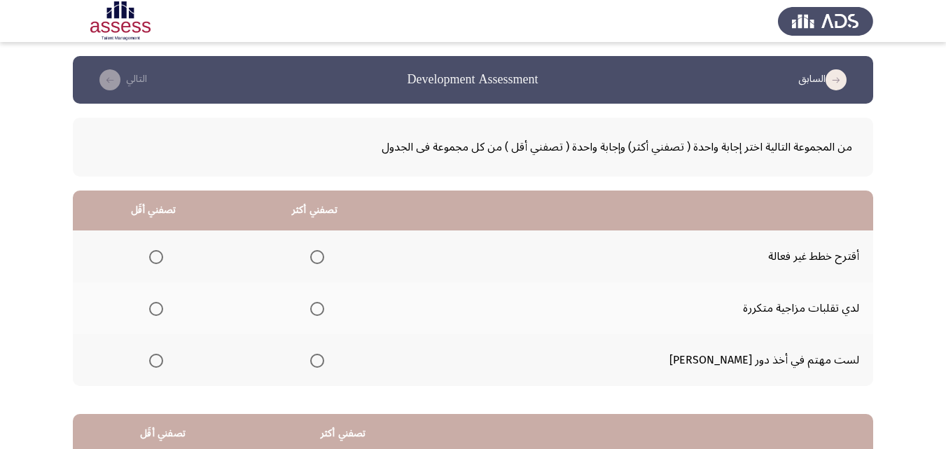
click at [163, 258] on span "Select an option" at bounding box center [156, 257] width 14 height 14
click at [163, 258] on input "Select an option" at bounding box center [156, 257] width 14 height 14
click at [324, 304] on span "Select an option" at bounding box center [317, 309] width 14 height 14
click at [324, 304] on input "Select an option" at bounding box center [317, 309] width 14 height 14
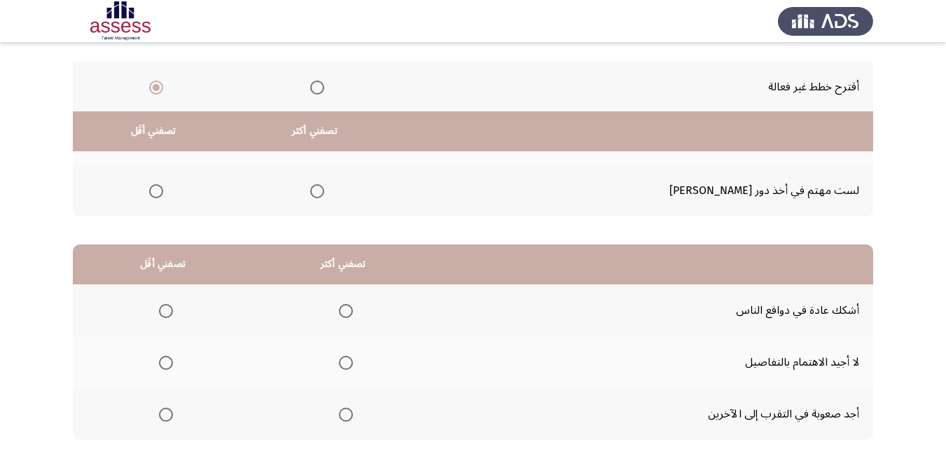
scroll to position [258, 0]
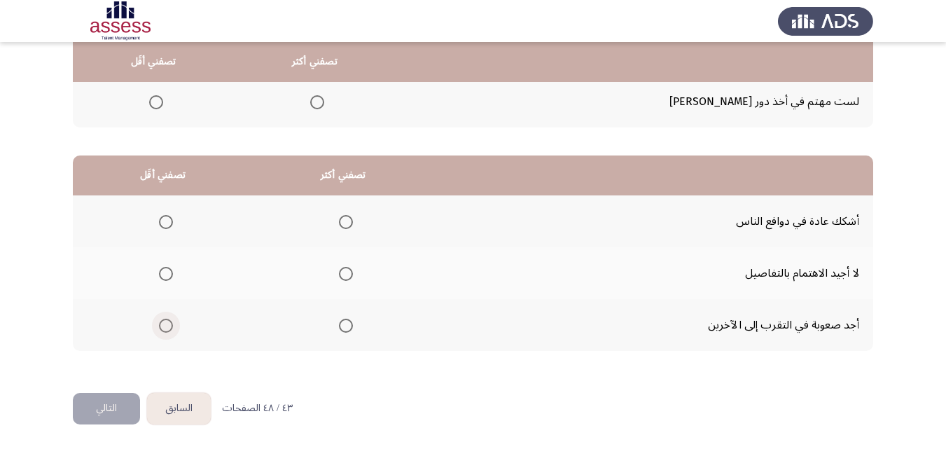
click at [166, 323] on span "Select an option" at bounding box center [166, 325] width 14 height 14
click at [166, 323] on input "Select an option" at bounding box center [166, 325] width 14 height 14
click at [344, 227] on span "Select an option" at bounding box center [346, 222] width 14 height 14
click at [344, 227] on input "Select an option" at bounding box center [346, 222] width 14 height 14
click at [99, 410] on button "التالي" at bounding box center [106, 408] width 67 height 31
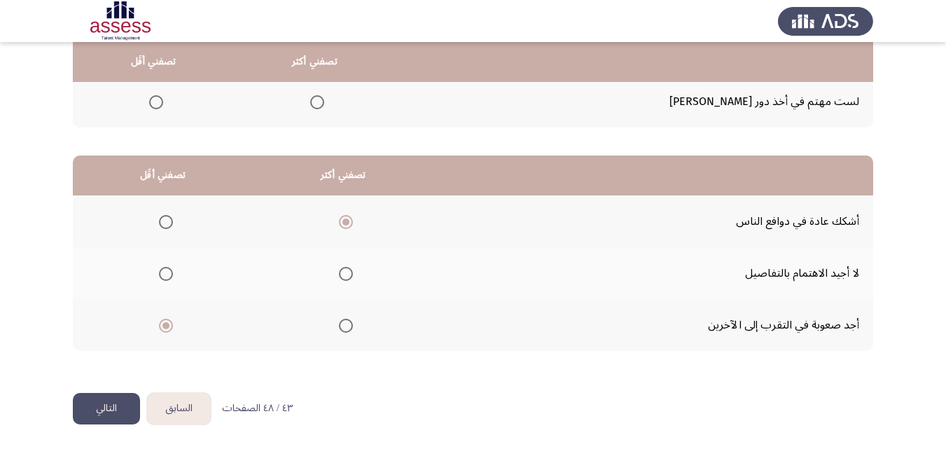
scroll to position [0, 0]
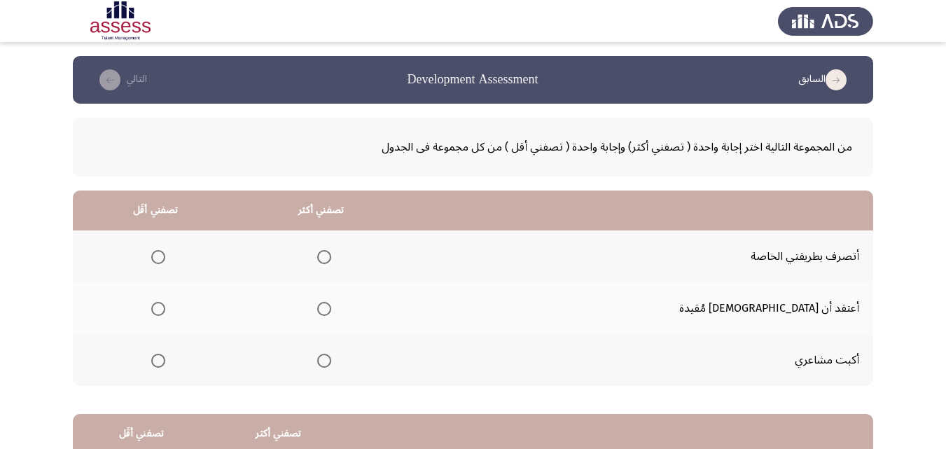
click at [331, 360] on span "Select an option" at bounding box center [324, 360] width 14 height 14
click at [331, 360] on input "Select an option" at bounding box center [324, 360] width 14 height 14
click at [165, 311] on span "Select an option" at bounding box center [158, 309] width 14 height 14
click at [165, 311] on input "Select an option" at bounding box center [158, 309] width 14 height 14
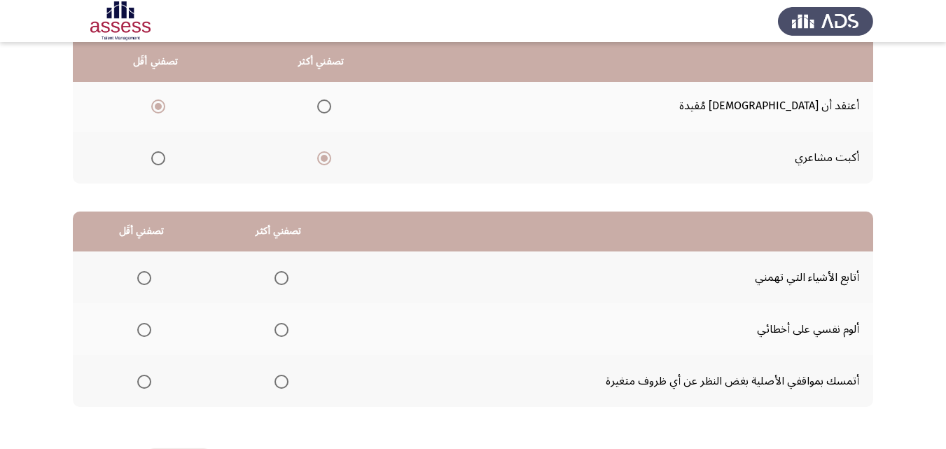
scroll to position [201, 0]
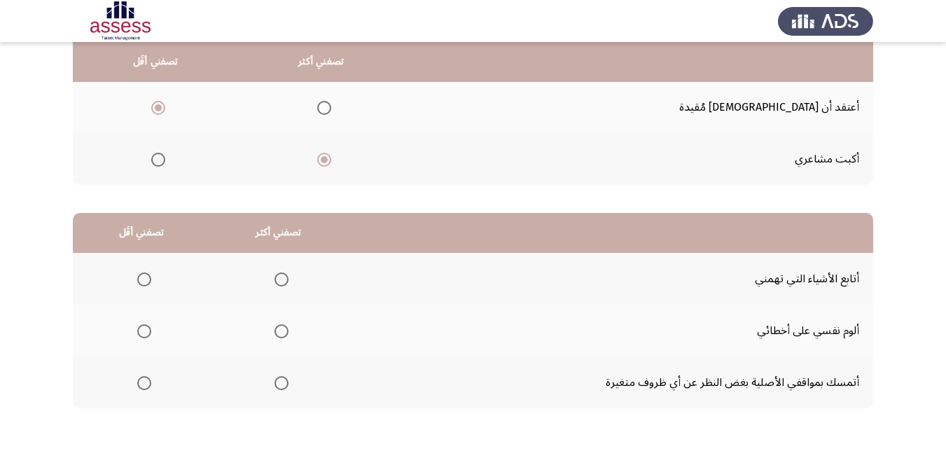
click at [286, 385] on span "Select an option" at bounding box center [281, 383] width 14 height 14
click at [286, 385] on input "Select an option" at bounding box center [281, 383] width 14 height 14
click at [146, 281] on span "Select an option" at bounding box center [144, 279] width 14 height 14
click at [146, 281] on input "Select an option" at bounding box center [144, 279] width 14 height 14
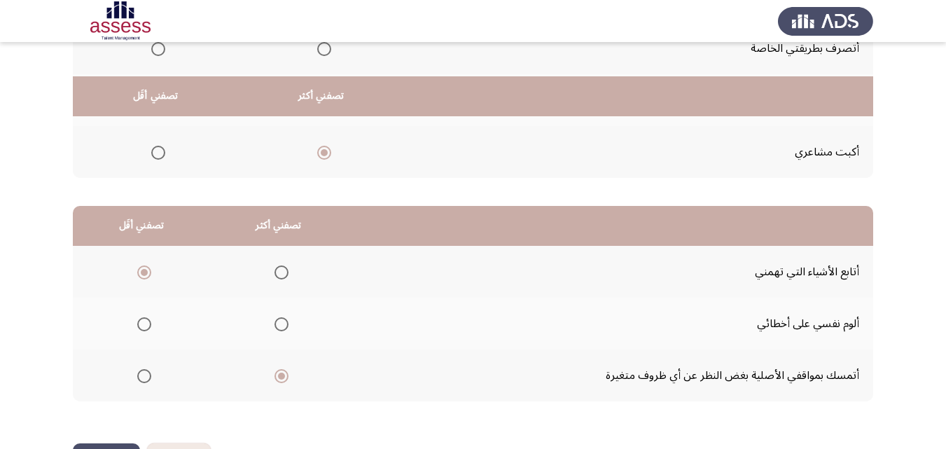
scroll to position [258, 0]
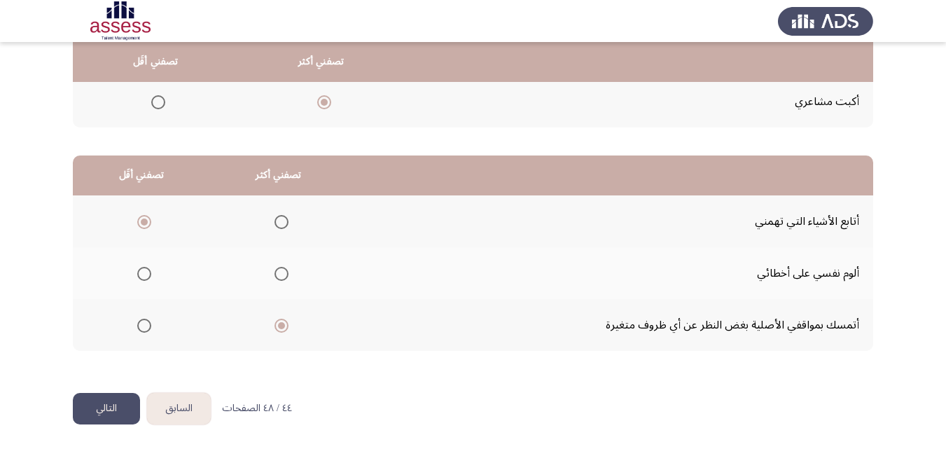
click at [110, 414] on button "التالي" at bounding box center [106, 408] width 67 height 31
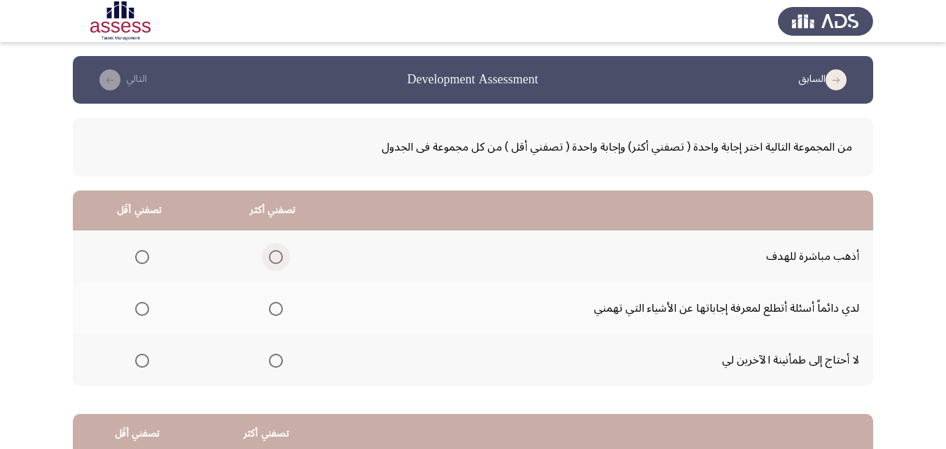
click at [276, 260] on span "Select an option" at bounding box center [276, 257] width 14 height 14
click at [276, 260] on input "Select an option" at bounding box center [276, 257] width 14 height 14
click at [142, 353] on span "Select an option" at bounding box center [142, 360] width 14 height 14
click at [142, 353] on input "Select an option" at bounding box center [142, 360] width 14 height 14
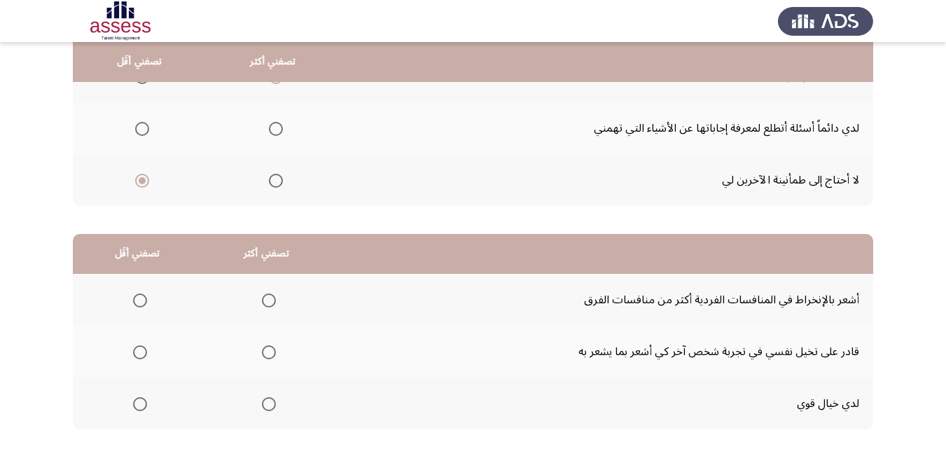
scroll to position [181, 0]
click at [139, 346] on span "Select an option" at bounding box center [140, 351] width 14 height 14
click at [139, 346] on input "Select an option" at bounding box center [140, 351] width 14 height 14
click at [140, 300] on span "Select an option" at bounding box center [140, 299] width 14 height 14
click at [140, 300] on input "Select an option" at bounding box center [140, 299] width 14 height 14
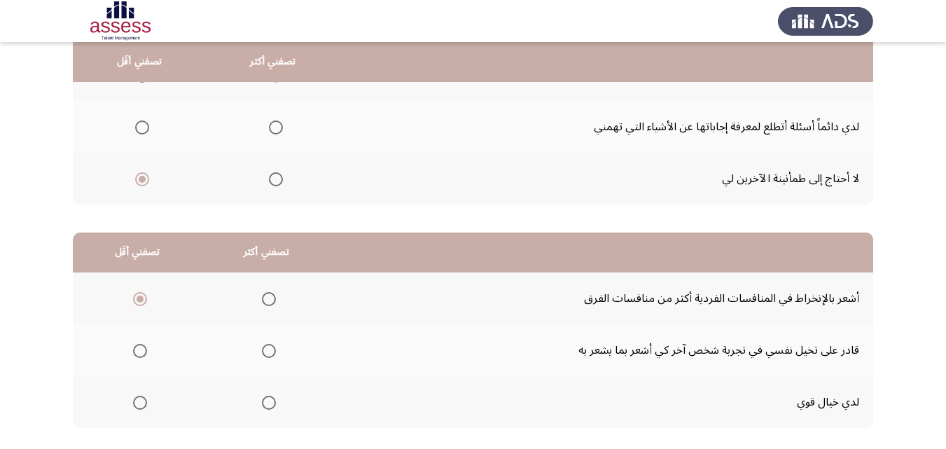
click at [262, 350] on span "Select an option" at bounding box center [269, 351] width 14 height 14
click at [262, 350] on input "Select an option" at bounding box center [269, 351] width 14 height 14
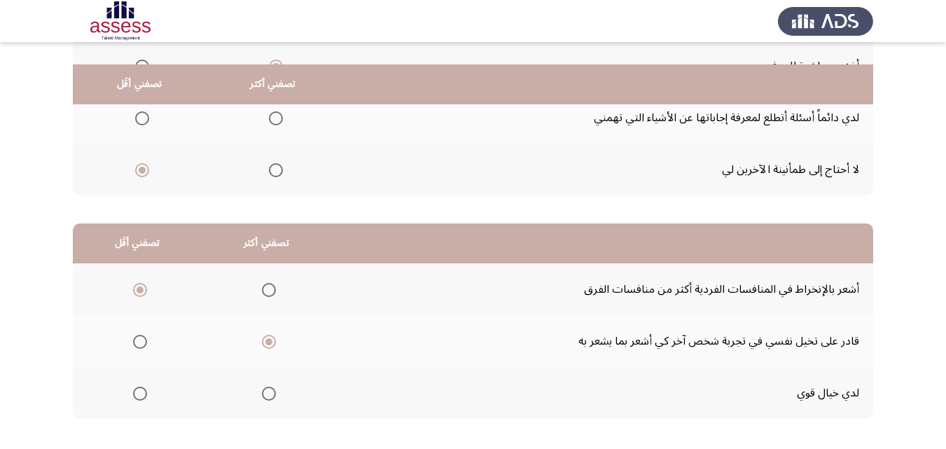
scroll to position [225, 0]
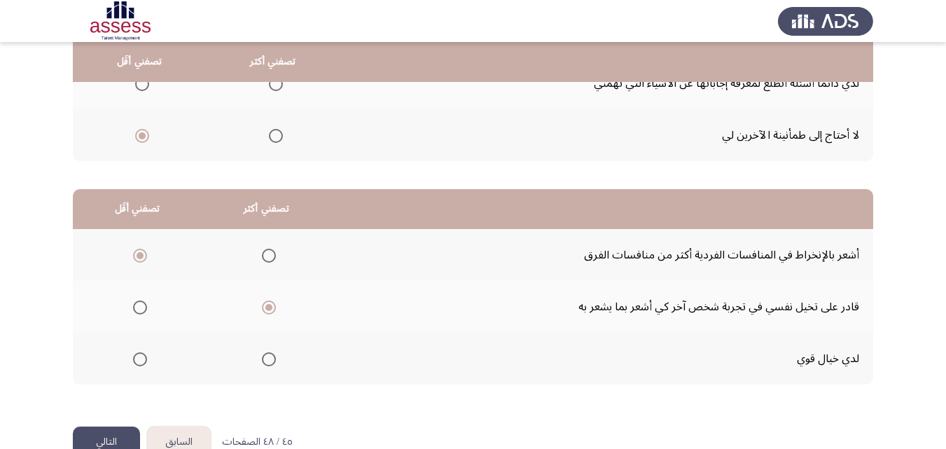
click at [132, 427] on button "التالي" at bounding box center [106, 441] width 67 height 31
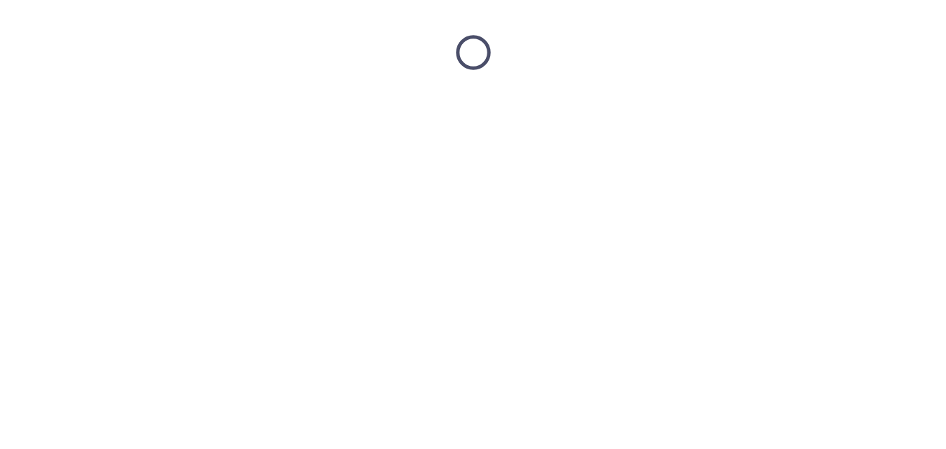
scroll to position [0, 0]
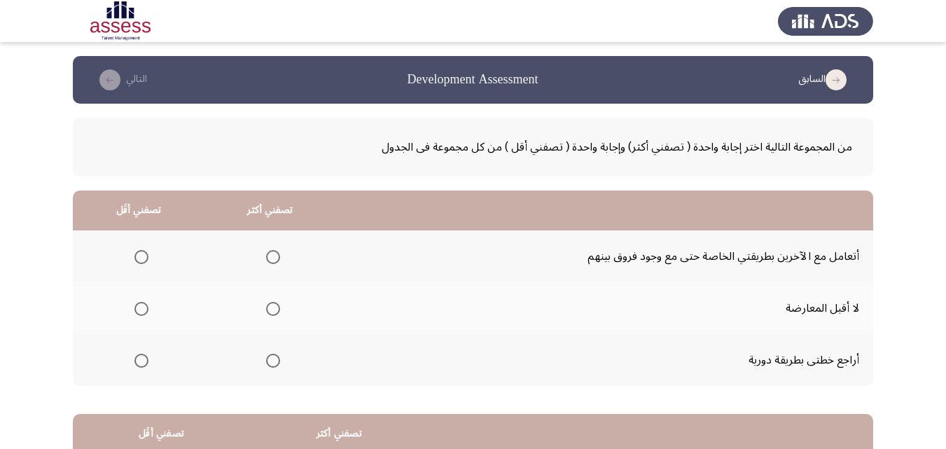
click at [147, 308] on span "Select an option" at bounding box center [141, 309] width 14 height 14
click at [147, 308] on input "Select an option" at bounding box center [141, 309] width 14 height 14
click at [272, 358] on span "Select an option" at bounding box center [273, 360] width 14 height 14
click at [272, 358] on input "Select an option" at bounding box center [273, 360] width 14 height 14
click at [144, 256] on span "Select an option" at bounding box center [141, 257] width 14 height 14
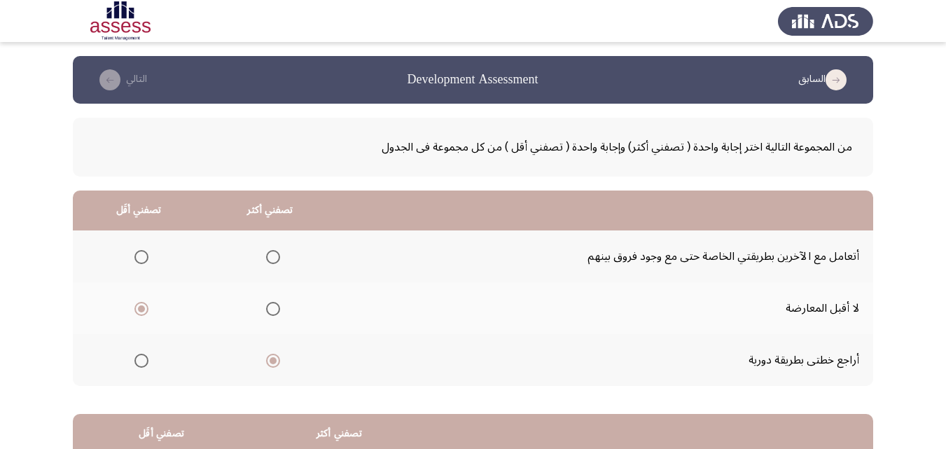
click at [144, 256] on input "Select an option" at bounding box center [141, 257] width 14 height 14
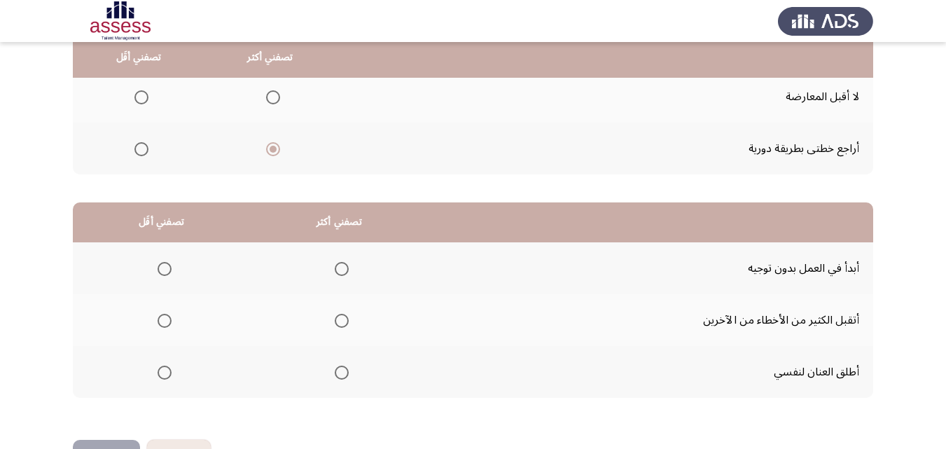
scroll to position [218, 0]
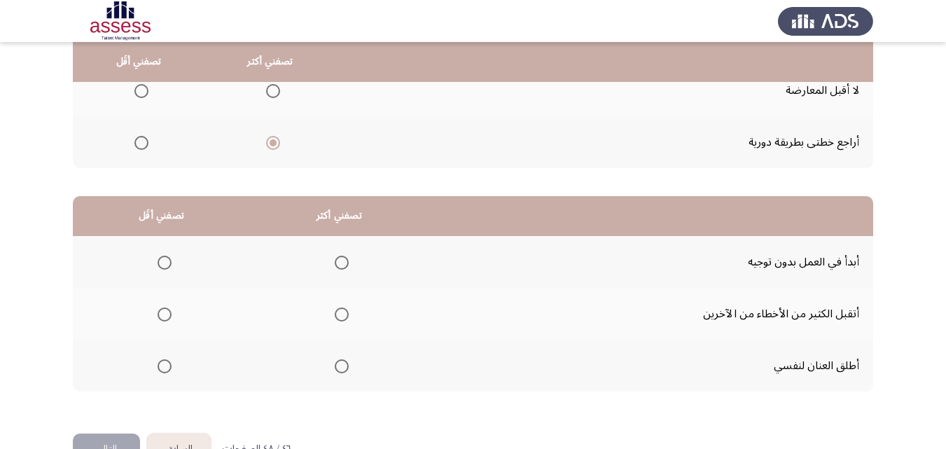
click at [165, 314] on span "Select an option" at bounding box center [164, 314] width 14 height 14
click at [165, 314] on input "Select an option" at bounding box center [164, 314] width 14 height 14
click at [339, 260] on span "Select an option" at bounding box center [342, 262] width 14 height 14
click at [339, 260] on input "Select an option" at bounding box center [342, 262] width 14 height 14
click at [112, 438] on button "التالي" at bounding box center [106, 448] width 67 height 31
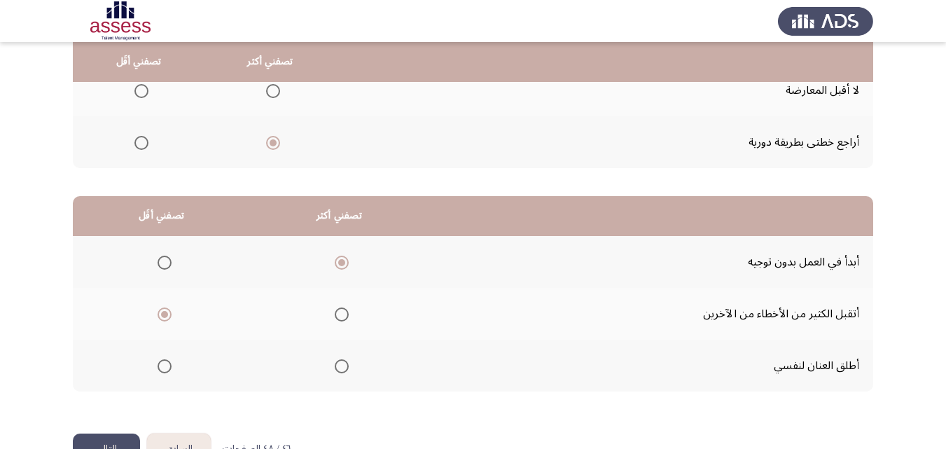
scroll to position [0, 0]
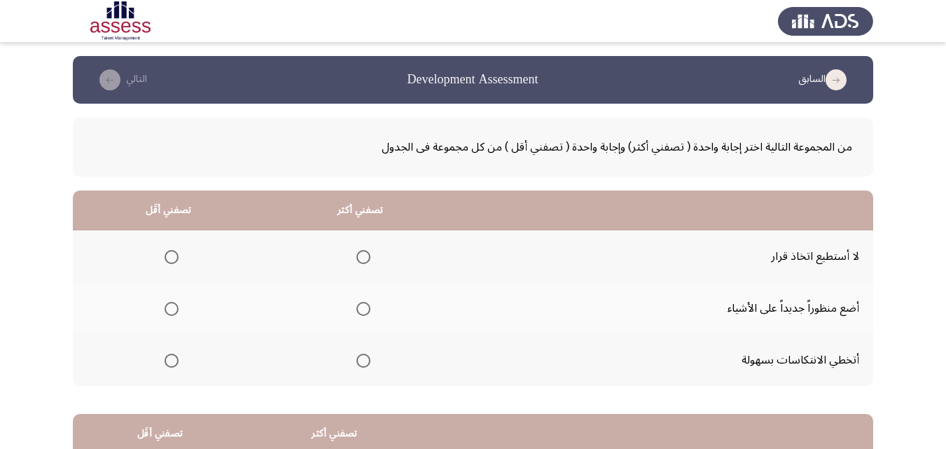
click at [166, 253] on span "Select an option" at bounding box center [171, 257] width 14 height 14
click at [166, 253] on input "Select an option" at bounding box center [171, 257] width 14 height 14
click at [356, 354] on span "Select an option" at bounding box center [363, 360] width 14 height 14
click at [356, 354] on input "Select an option" at bounding box center [363, 360] width 14 height 14
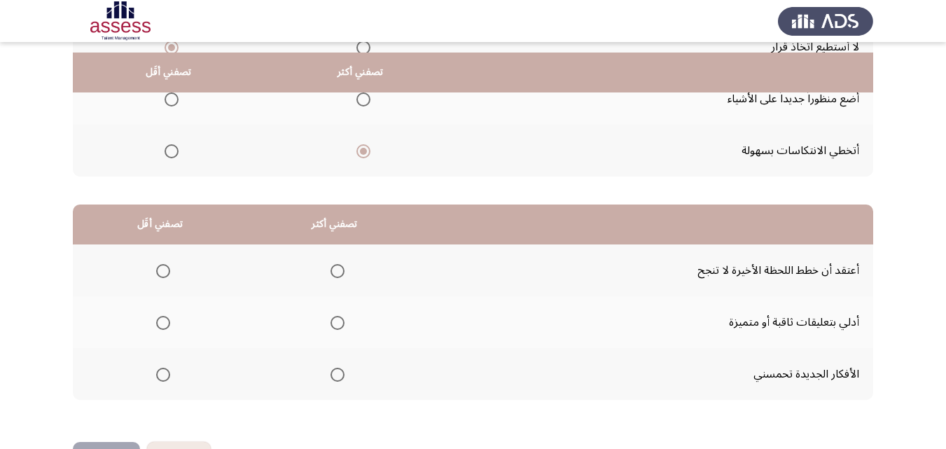
scroll to position [223, 0]
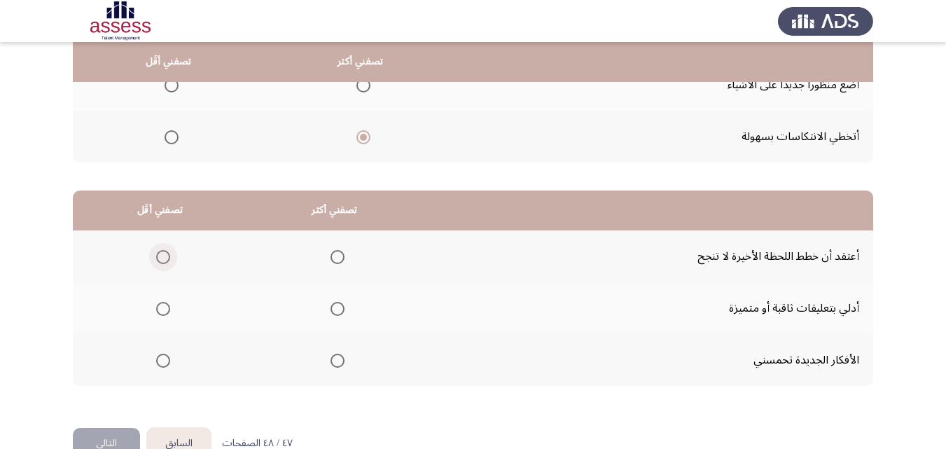
click at [164, 258] on span "Select an option" at bounding box center [163, 257] width 14 height 14
click at [164, 258] on input "Select an option" at bounding box center [163, 257] width 14 height 14
click at [334, 305] on span "Select an option" at bounding box center [337, 309] width 14 height 14
click at [334, 305] on input "Select an option" at bounding box center [337, 309] width 14 height 14
click at [121, 433] on button "التالي" at bounding box center [106, 443] width 67 height 31
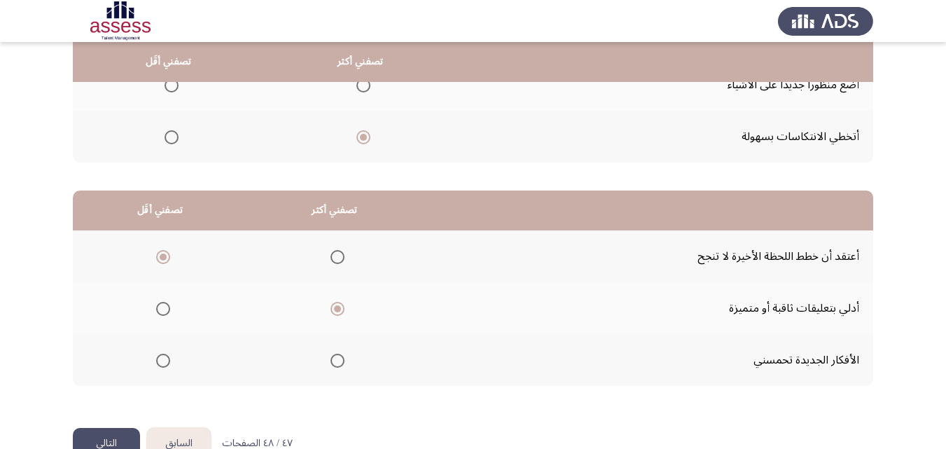
scroll to position [0, 0]
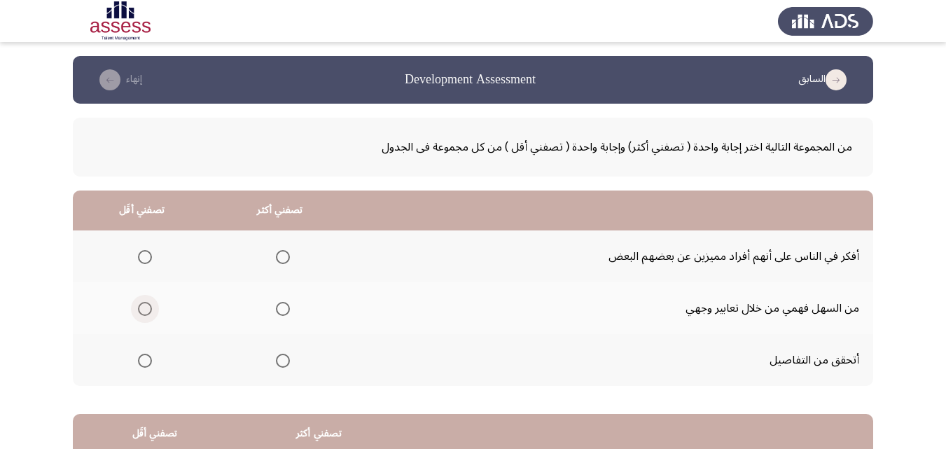
click at [149, 309] on span "Select an option" at bounding box center [145, 309] width 14 height 14
click at [149, 309] on input "Select an option" at bounding box center [145, 309] width 14 height 14
click at [281, 261] on span "Select an option" at bounding box center [283, 257] width 14 height 14
click at [281, 261] on input "Select an option" at bounding box center [283, 257] width 14 height 14
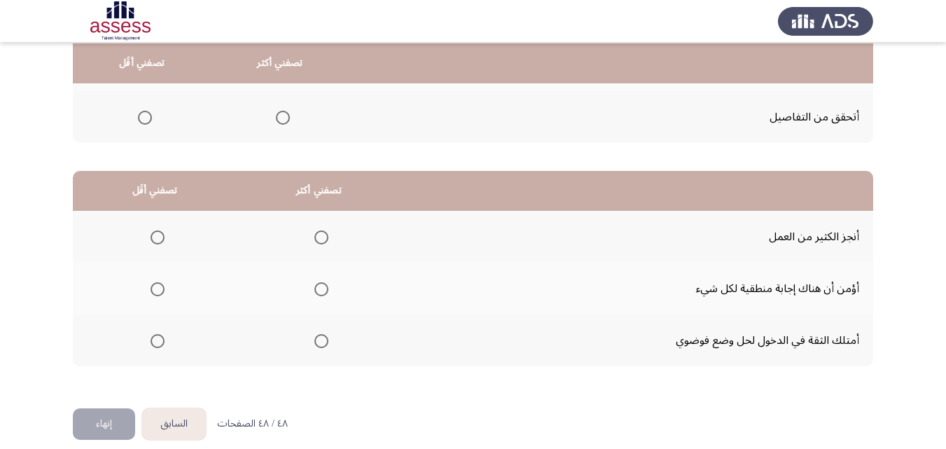
scroll to position [244, 0]
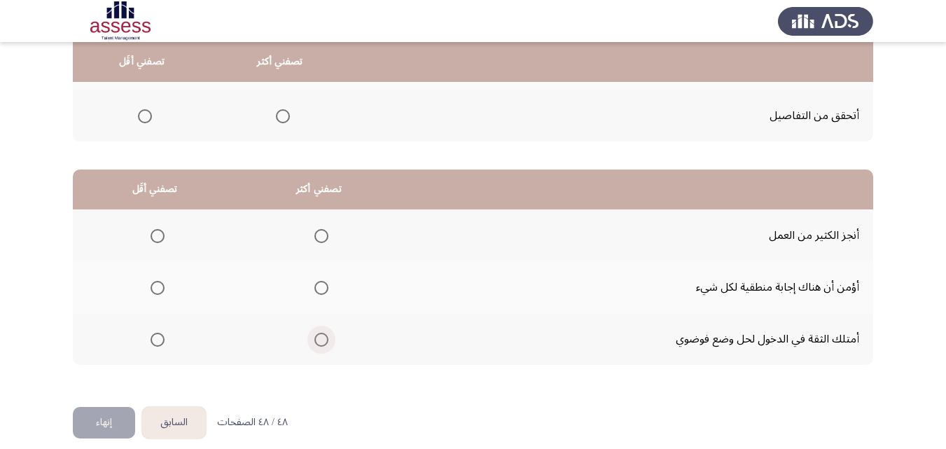
click at [316, 337] on span "Select an option" at bounding box center [321, 339] width 14 height 14
click at [316, 337] on input "Select an option" at bounding box center [321, 339] width 14 height 14
click at [157, 288] on span "Select an option" at bounding box center [157, 288] width 0 height 0
click at [156, 287] on input "Select an option" at bounding box center [157, 288] width 14 height 14
click at [104, 426] on button "إنهاء" at bounding box center [104, 422] width 62 height 31
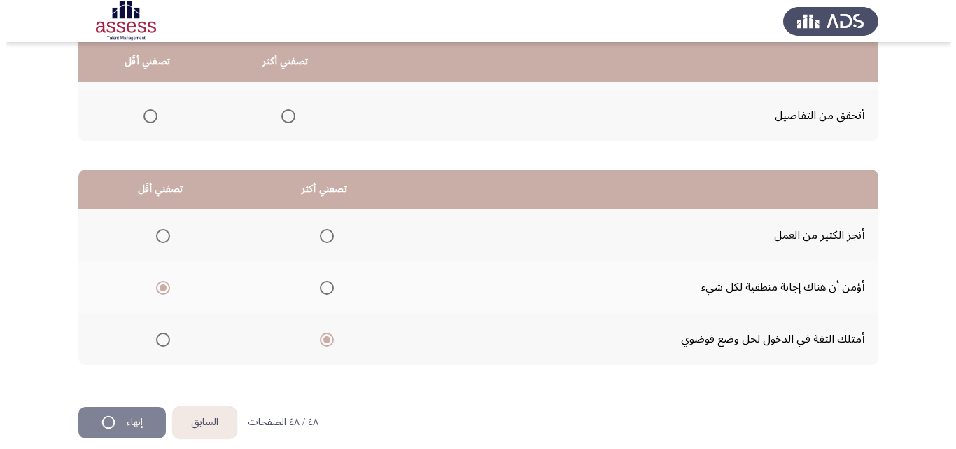
scroll to position [0, 0]
